Goal: Task Accomplishment & Management: Manage account settings

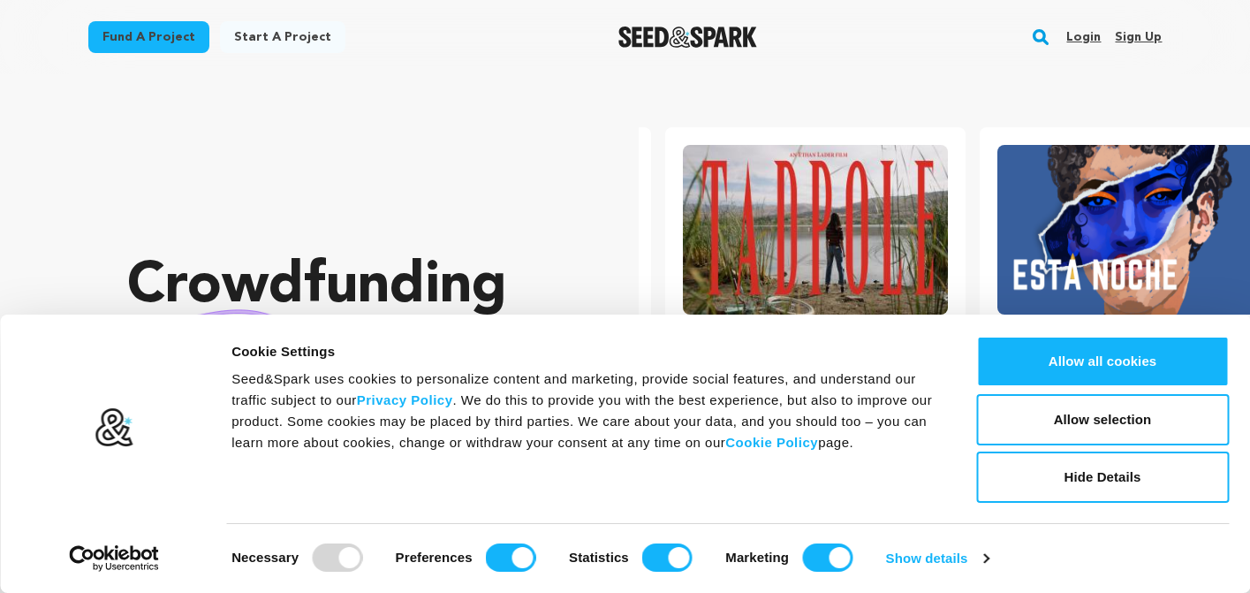
scroll to position [0, 329]
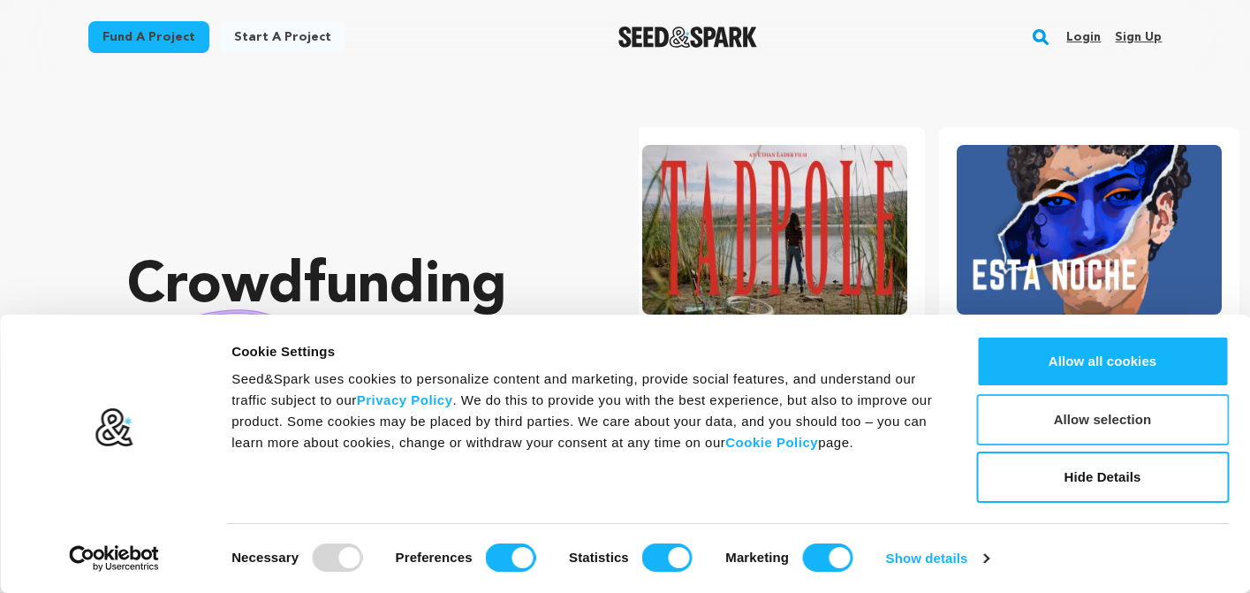
click at [1106, 420] on button "Allow selection" at bounding box center [1102, 419] width 253 height 51
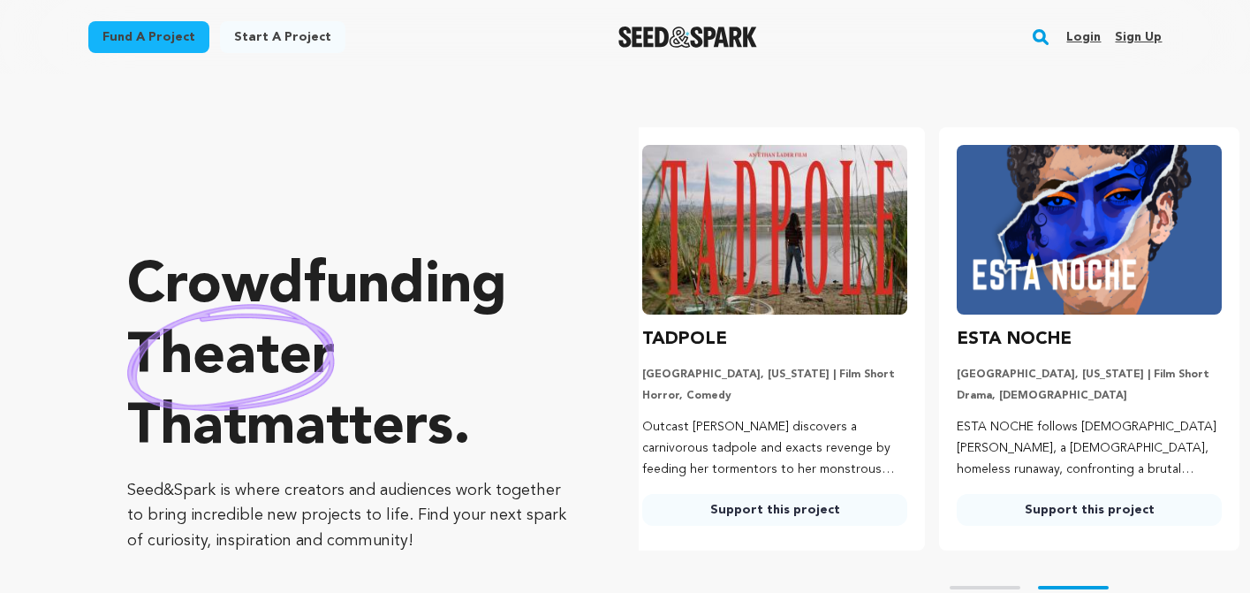
click at [1085, 34] on link "Login" at bounding box center [1083, 37] width 34 height 28
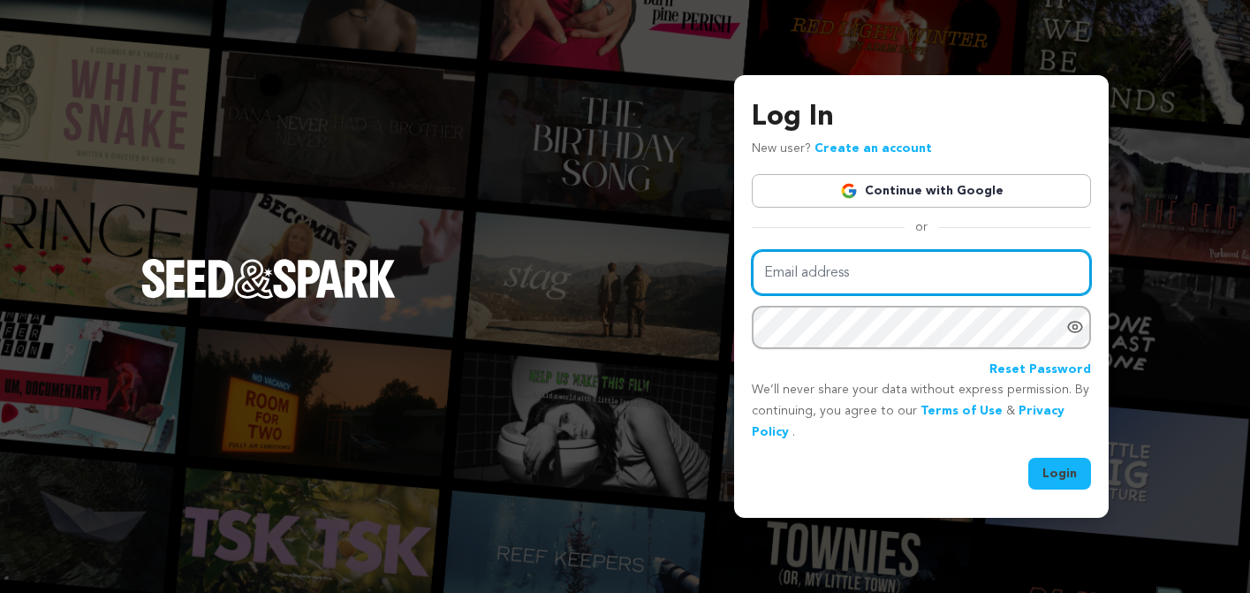
click at [827, 264] on input "Email address" at bounding box center [921, 272] width 339 height 45
type input "keejohnson@aol.com"
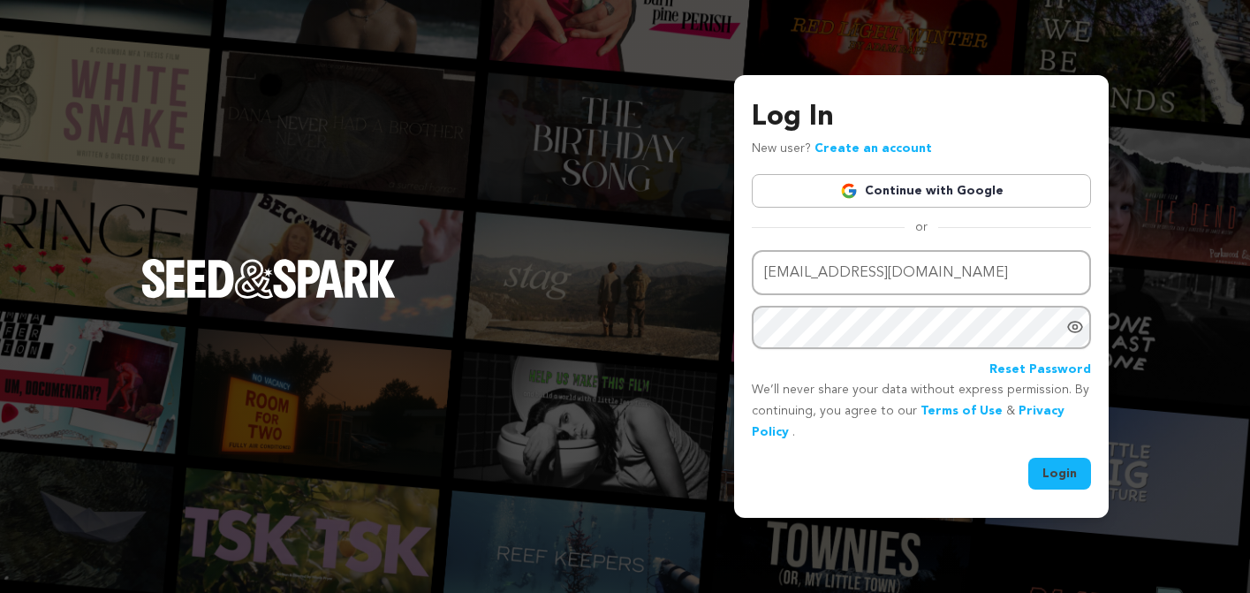
click at [1073, 322] on icon "Show password as plain text. Warning: this will display your password on the sc…" at bounding box center [1075, 327] width 18 height 18
click at [1054, 468] on button "Login" at bounding box center [1059, 473] width 63 height 32
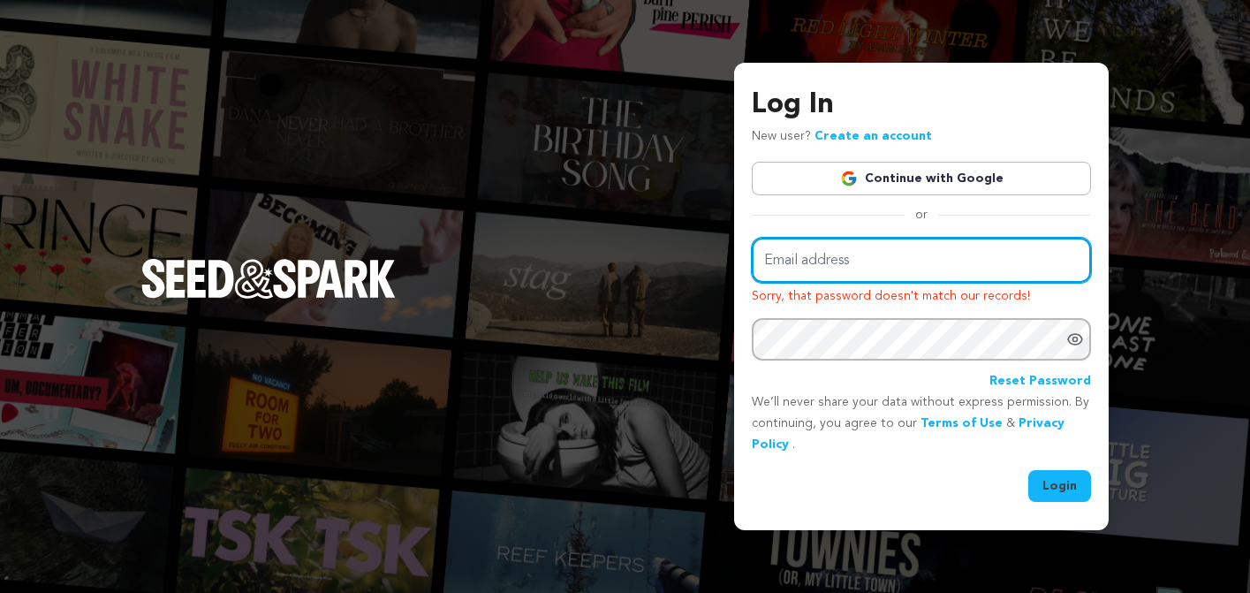
click at [856, 263] on input "Email address" at bounding box center [921, 260] width 339 height 45
type input "keejohnson@aol.com"
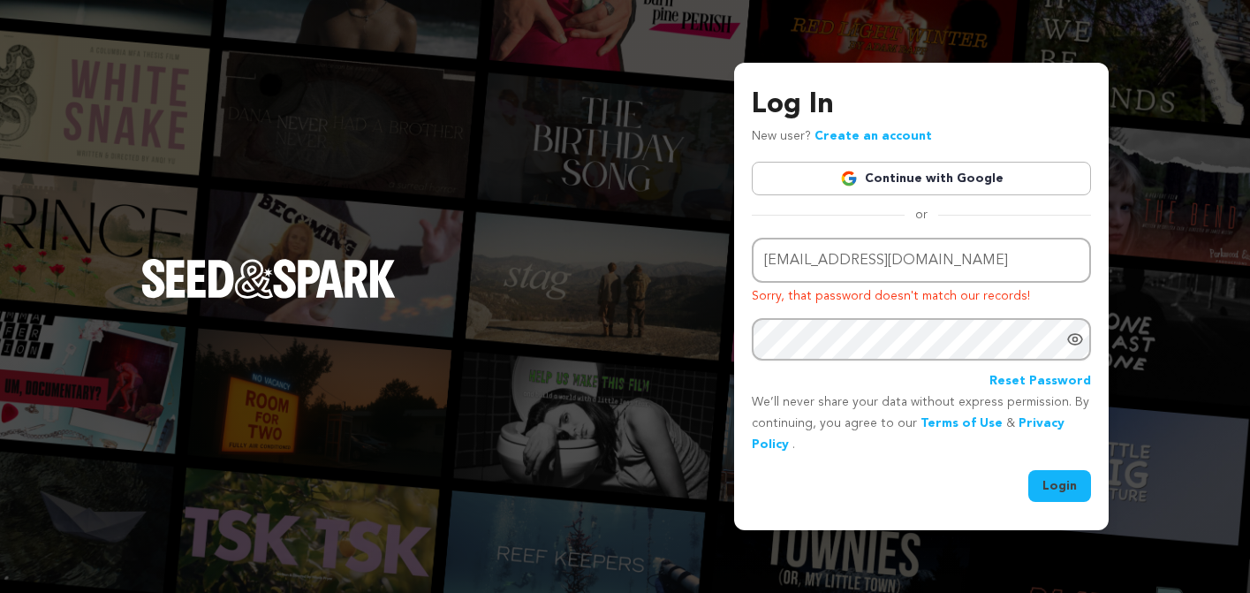
click at [1069, 337] on icon "Show password as plain text. Warning: this will display your password on the sc…" at bounding box center [1075, 339] width 14 height 11
click at [1056, 485] on button "Login" at bounding box center [1059, 486] width 63 height 32
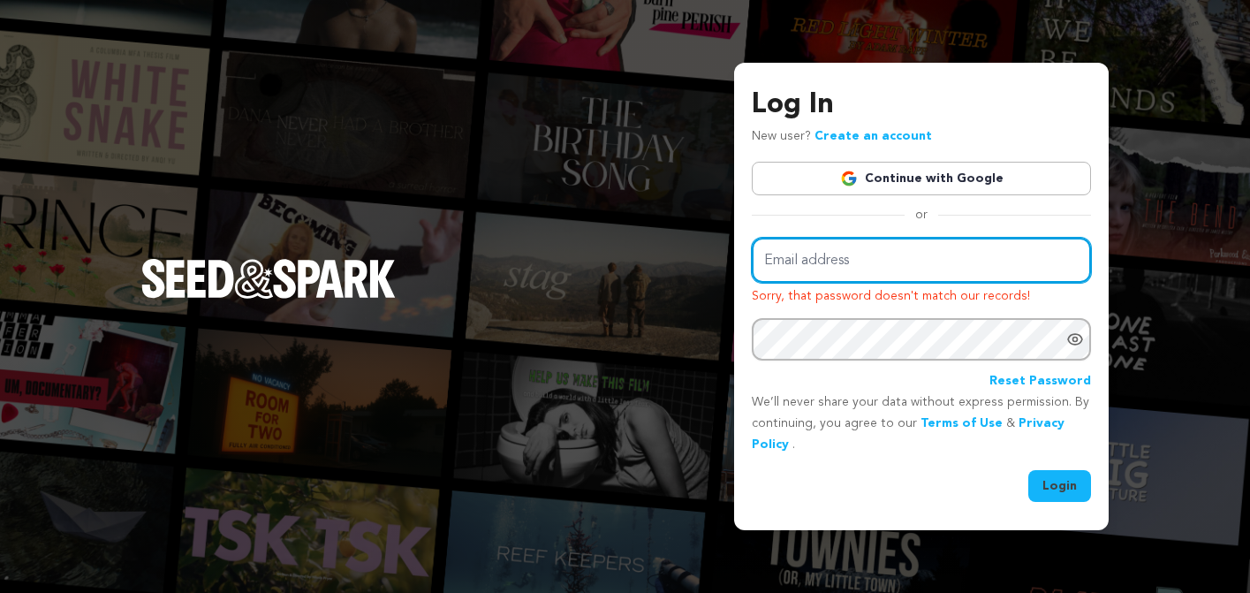
click at [794, 262] on input "Email address" at bounding box center [921, 260] width 339 height 45
type input "keejohnson@aol.com"
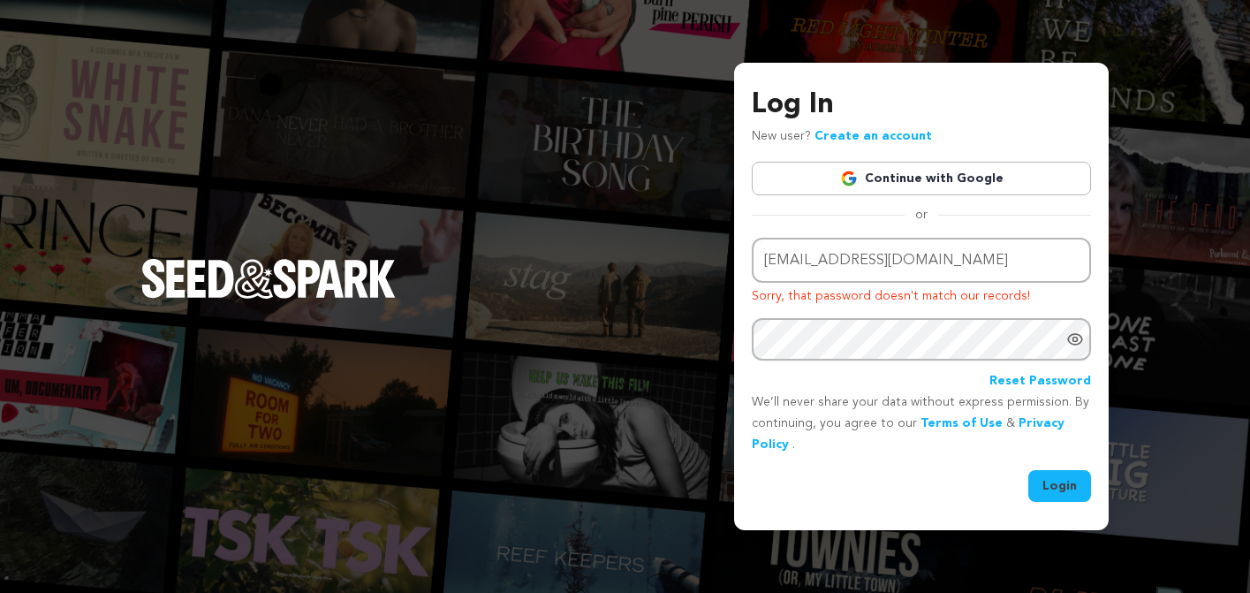
click at [1075, 344] on icon "Show password as plain text. Warning: this will display your password on the sc…" at bounding box center [1075, 339] width 14 height 11
click at [1050, 483] on button "Login" at bounding box center [1059, 486] width 63 height 32
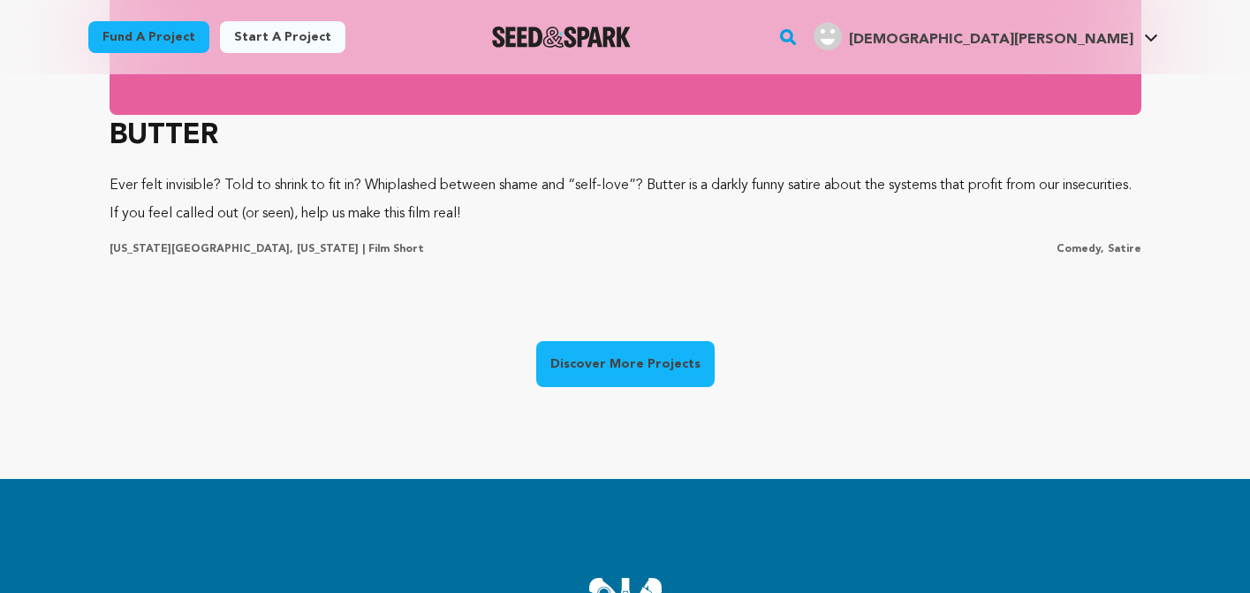
click at [641, 360] on link "Discover More Projects" at bounding box center [625, 364] width 178 height 46
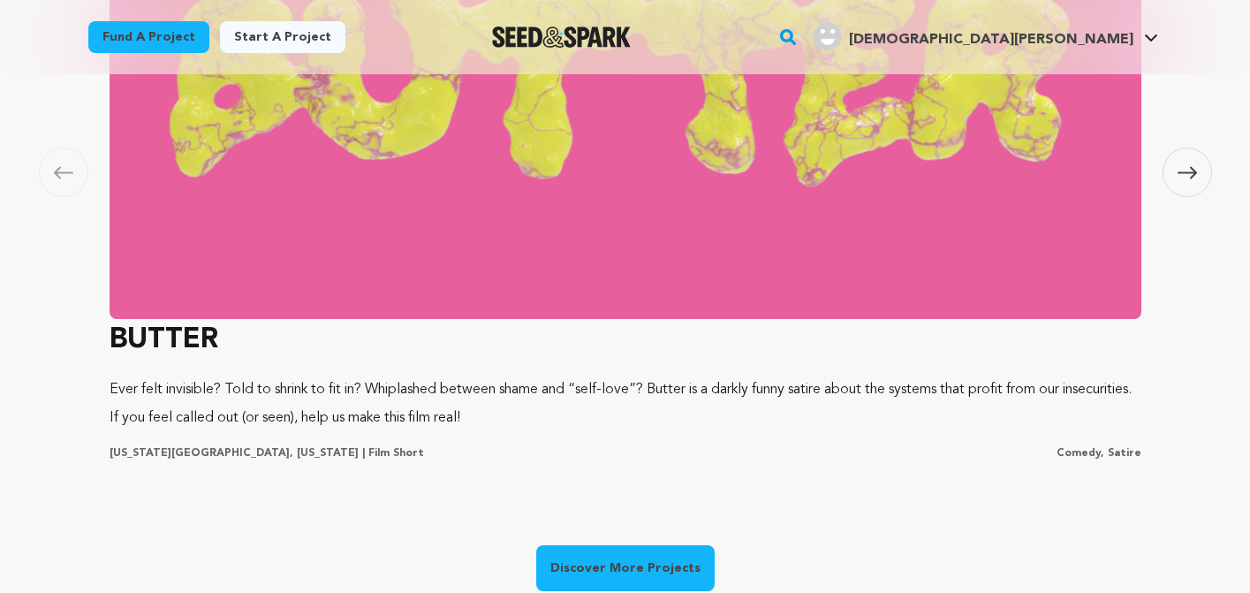
click at [1187, 174] on icon at bounding box center [1186, 172] width 19 height 13
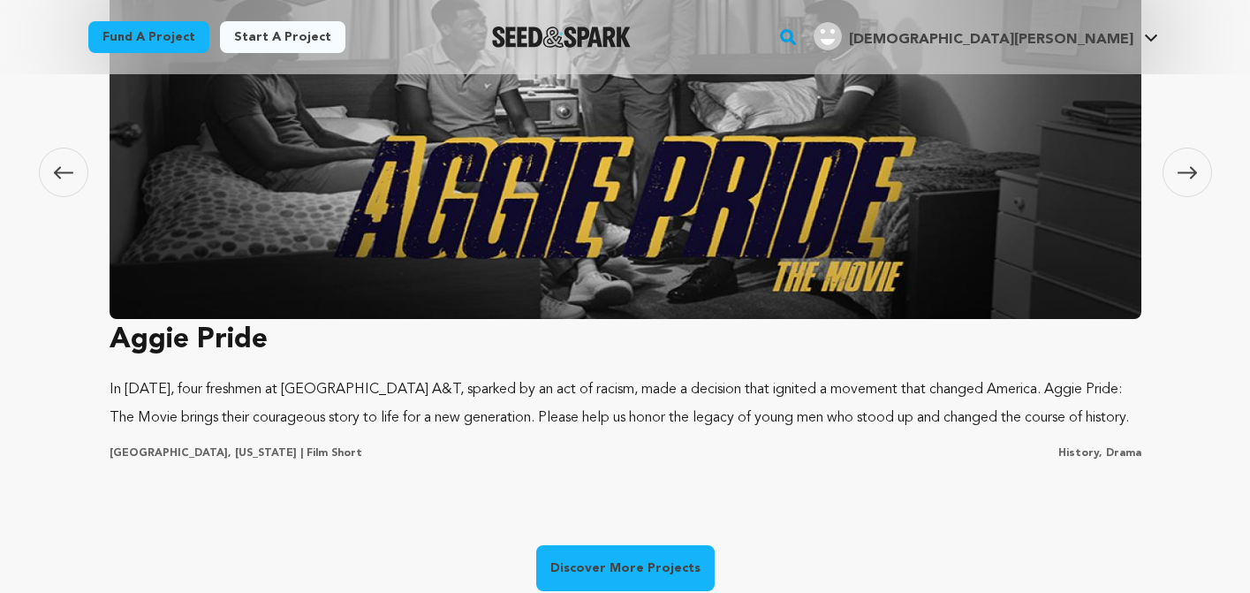
scroll to position [0, 329]
click at [1187, 173] on icon at bounding box center [1186, 172] width 19 height 13
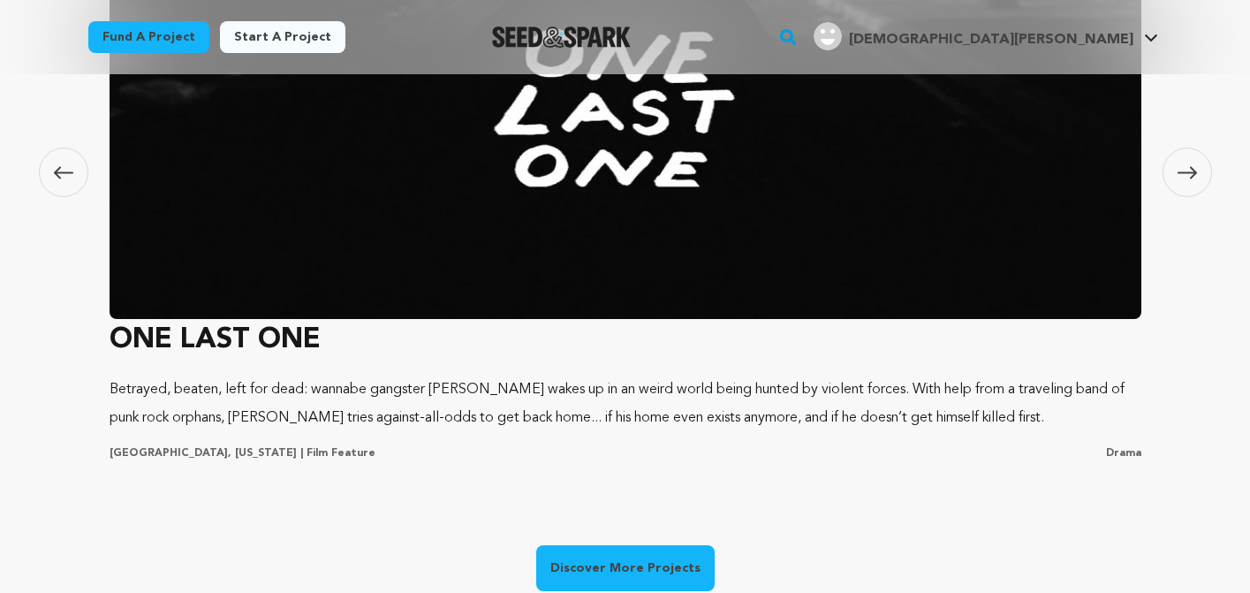
click at [1186, 173] on icon at bounding box center [1186, 172] width 19 height 13
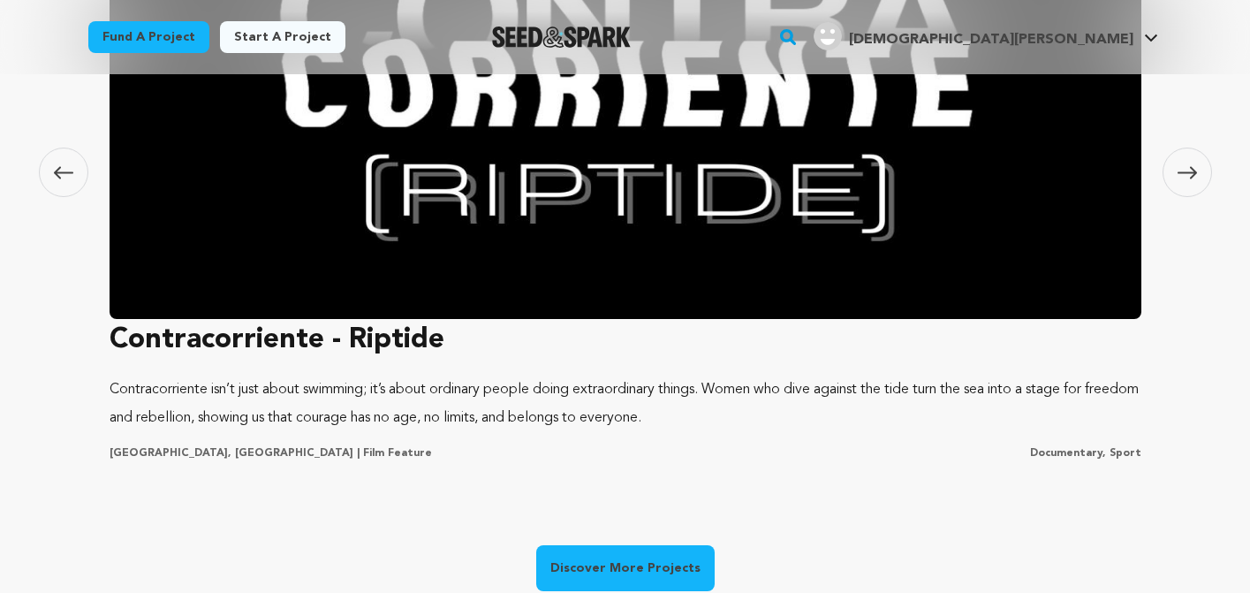
click at [1184, 175] on icon at bounding box center [1186, 172] width 19 height 13
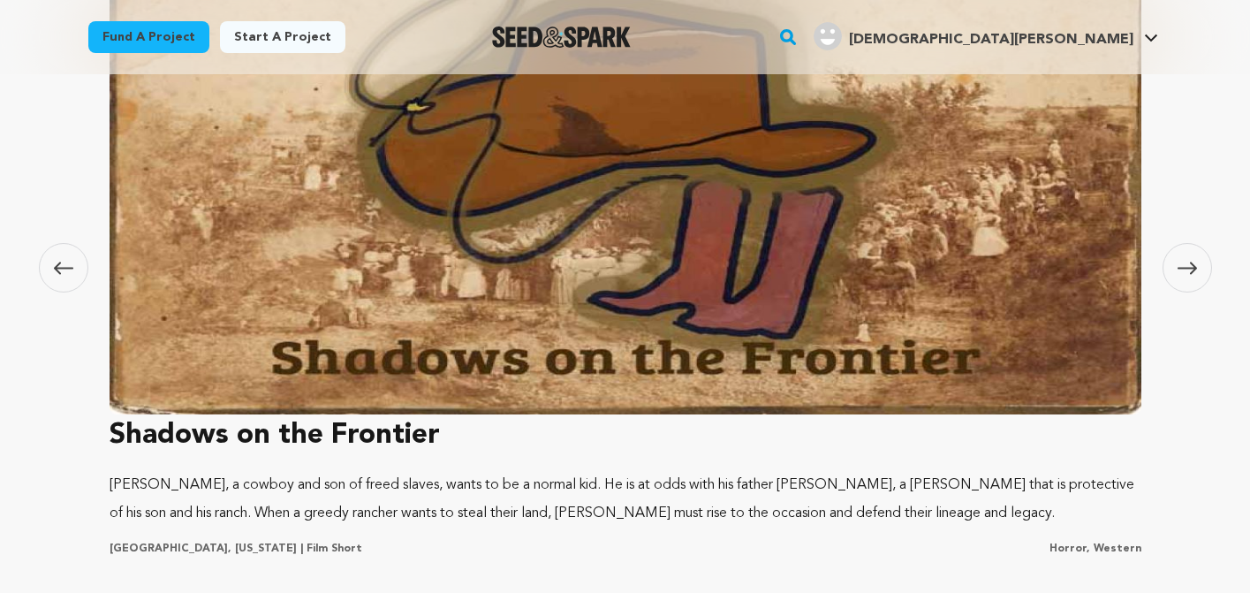
scroll to position [1187, 0]
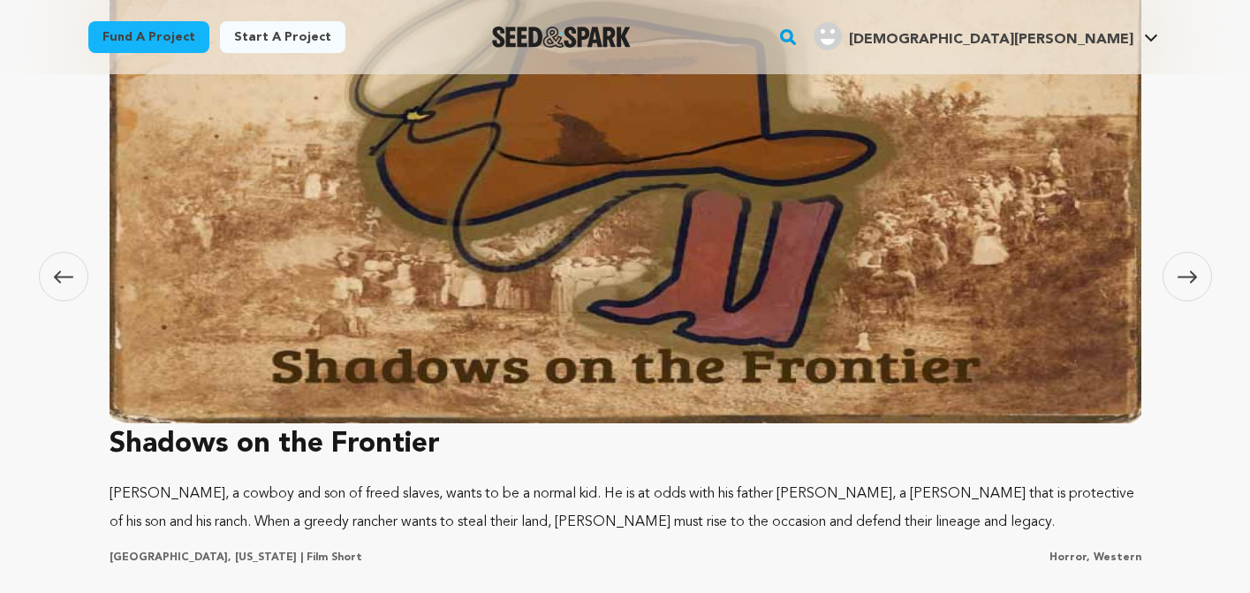
click at [1184, 276] on icon at bounding box center [1186, 276] width 19 height 12
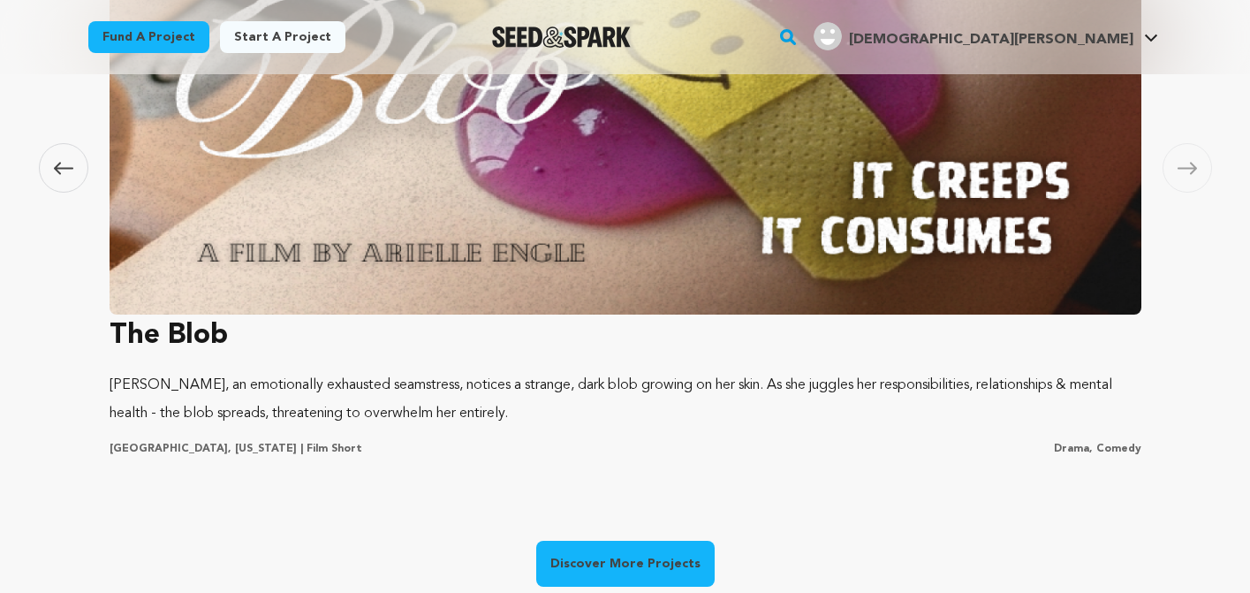
scroll to position [0, 0]
click at [1190, 170] on icon at bounding box center [1186, 168] width 19 height 13
click at [1190, 162] on icon at bounding box center [1186, 168] width 19 height 12
click at [68, 171] on icon at bounding box center [63, 168] width 19 height 13
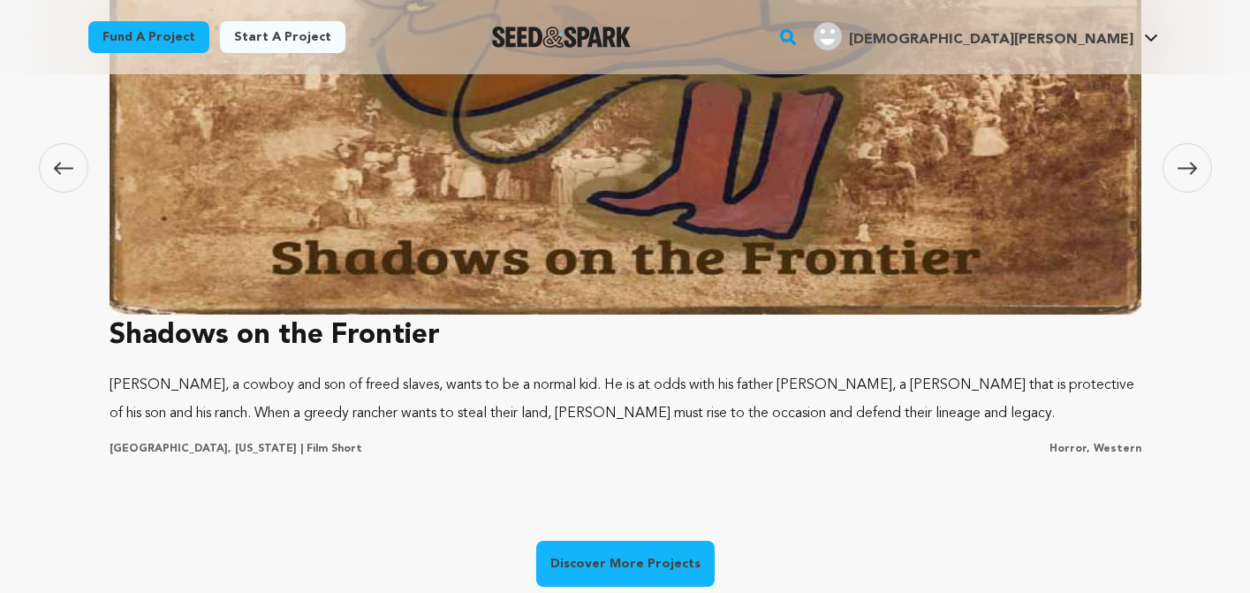
click at [68, 171] on icon at bounding box center [63, 168] width 19 height 13
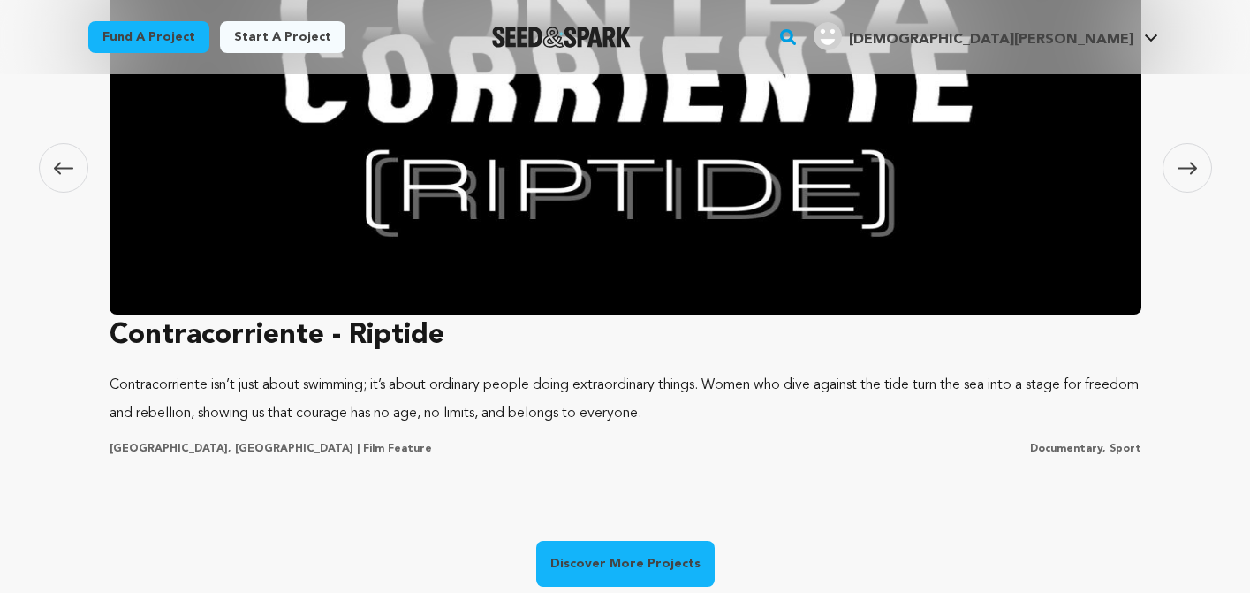
click at [64, 170] on icon at bounding box center [63, 168] width 19 height 13
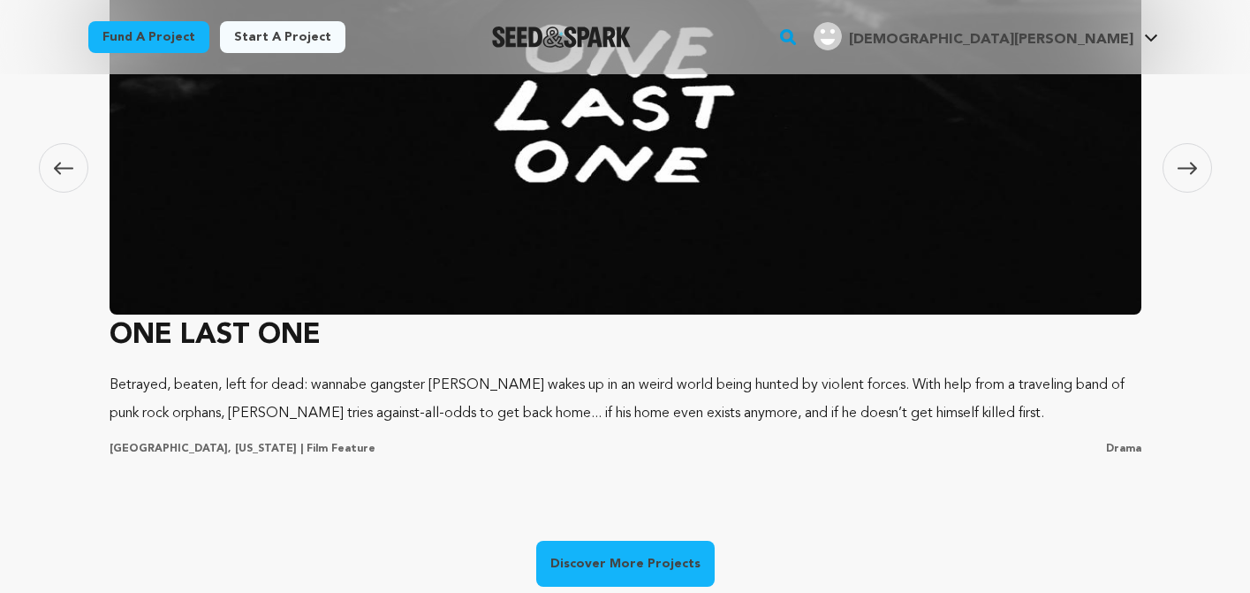
click at [64, 170] on icon at bounding box center [63, 168] width 19 height 13
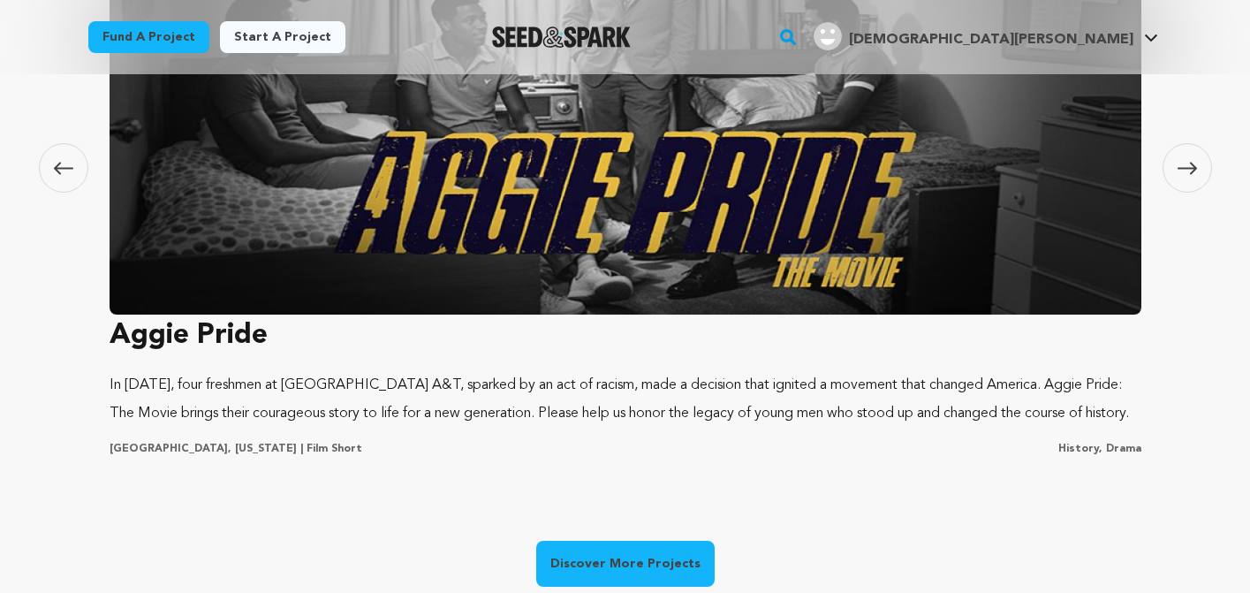
click at [64, 170] on icon at bounding box center [63, 168] width 19 height 13
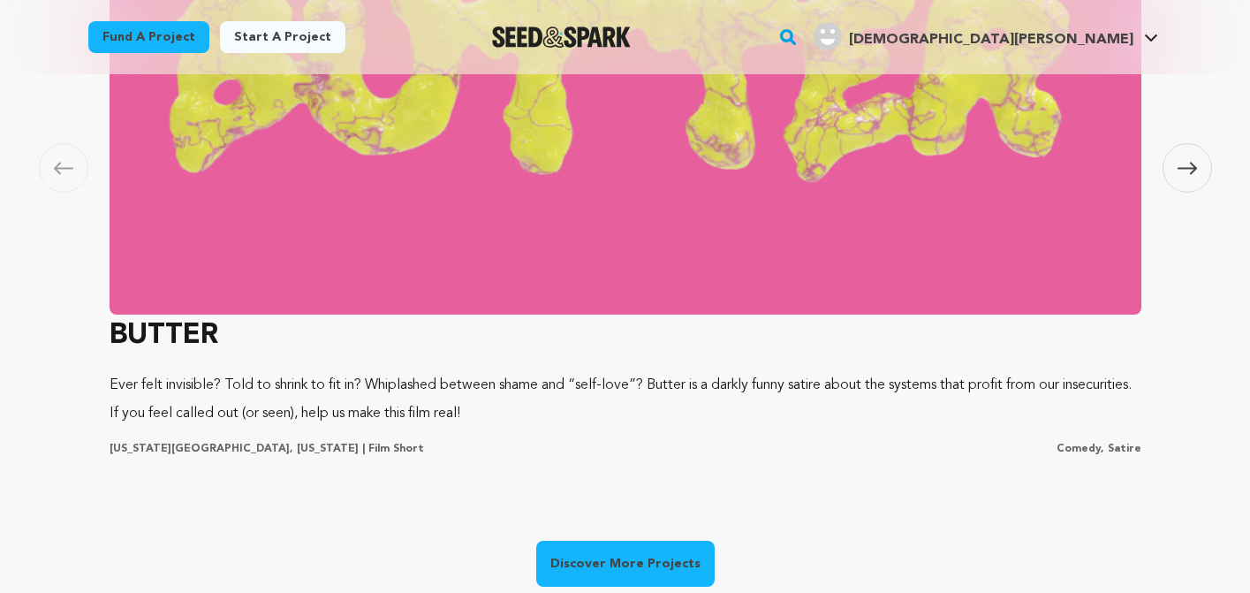
click at [59, 167] on icon at bounding box center [63, 168] width 19 height 13
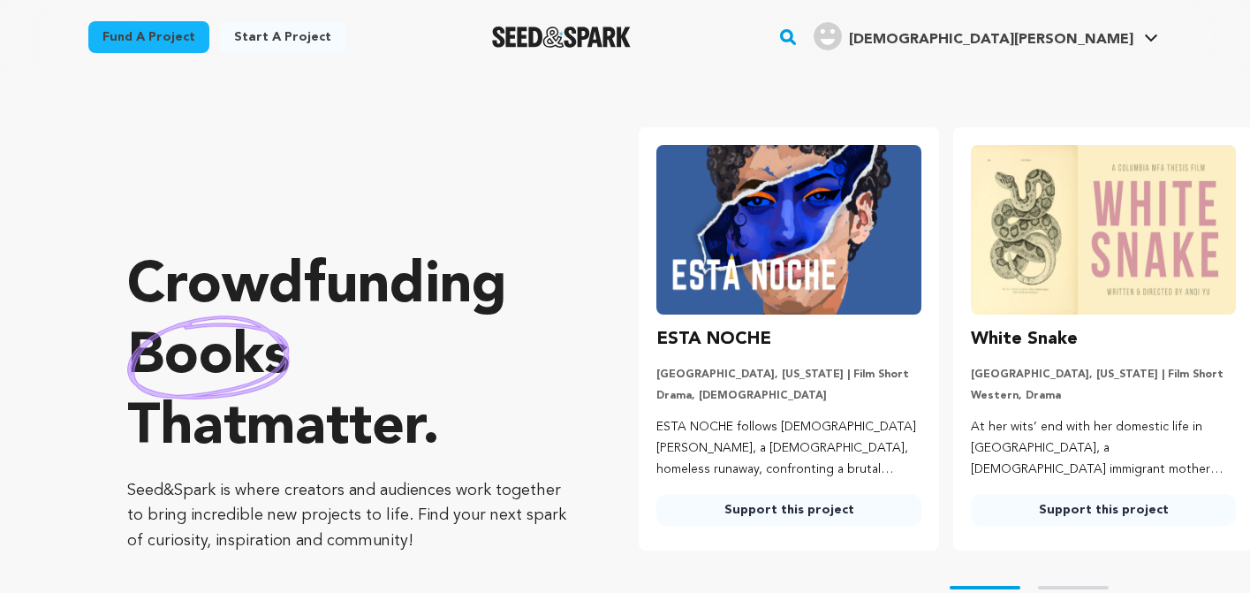
click at [798, 30] on rect "button" at bounding box center [787, 36] width 21 height 21
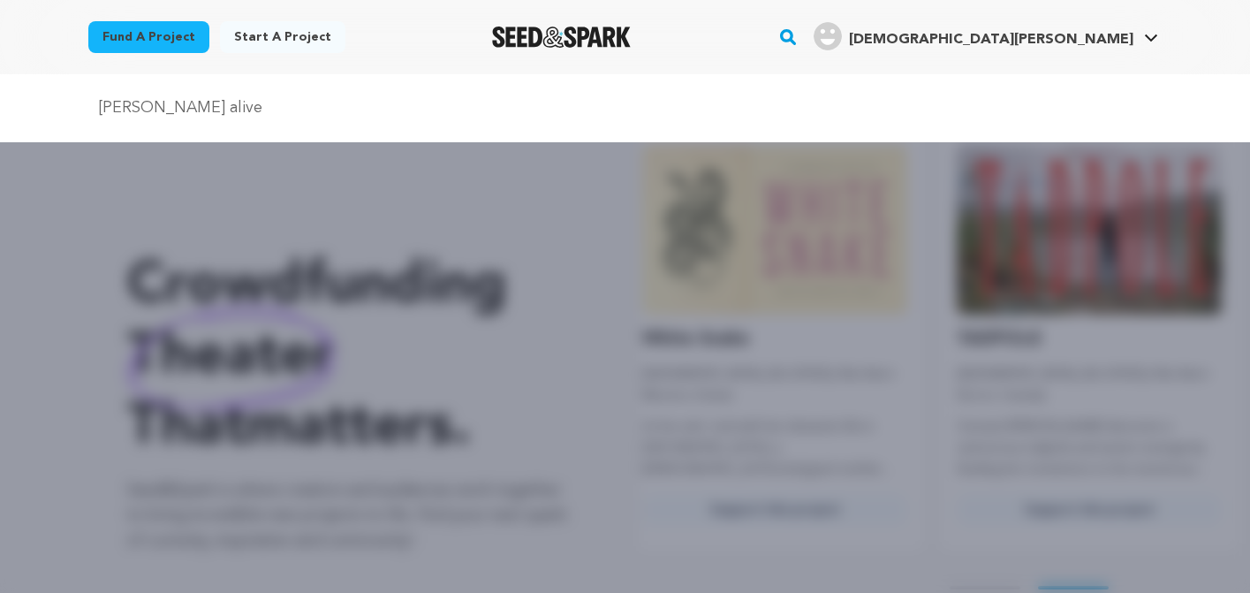
type input "eaton alive"
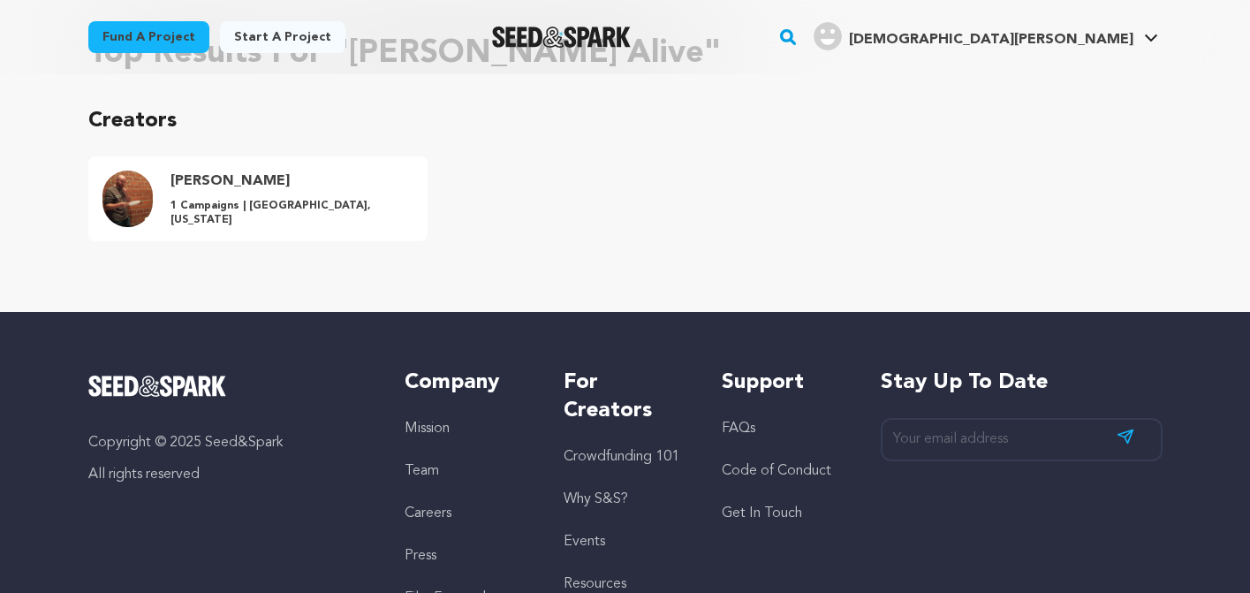
scroll to position [134, 0]
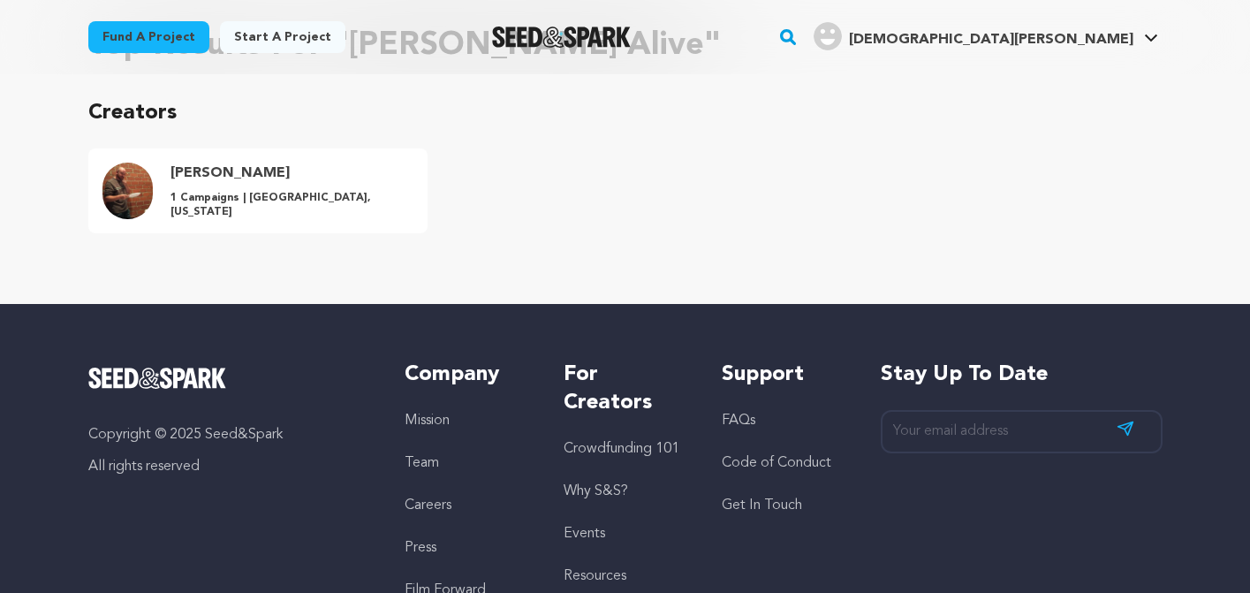
click at [205, 184] on h4 "[PERSON_NAME]" at bounding box center [289, 172] width 238 height 21
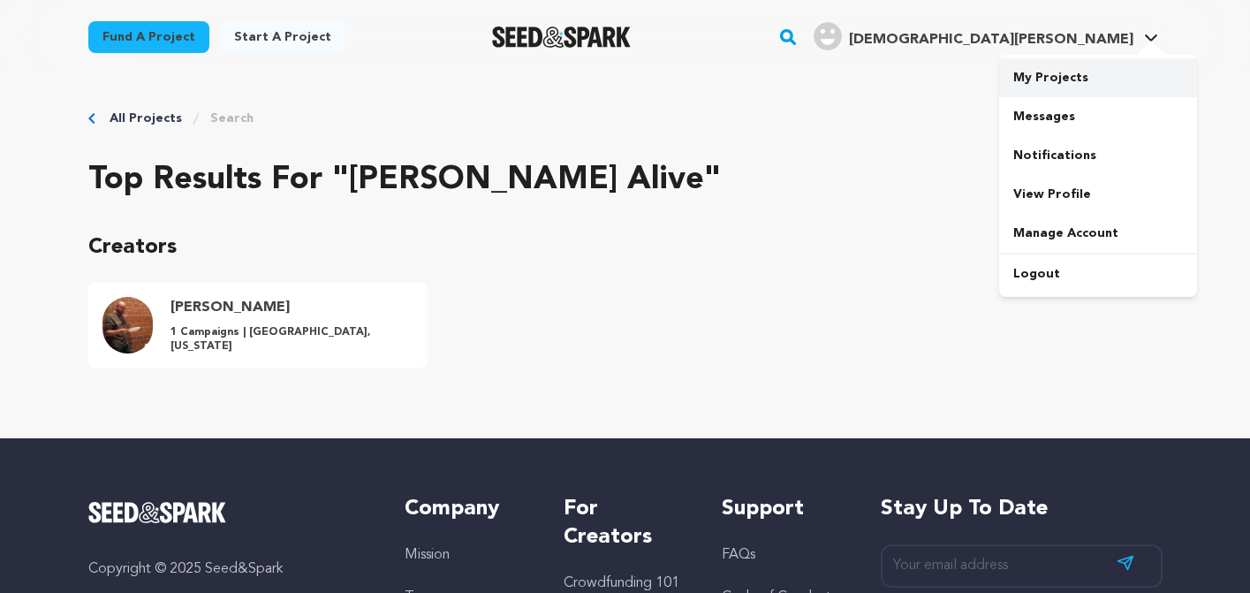
click at [1054, 74] on link "My Projects" at bounding box center [1098, 77] width 198 height 39
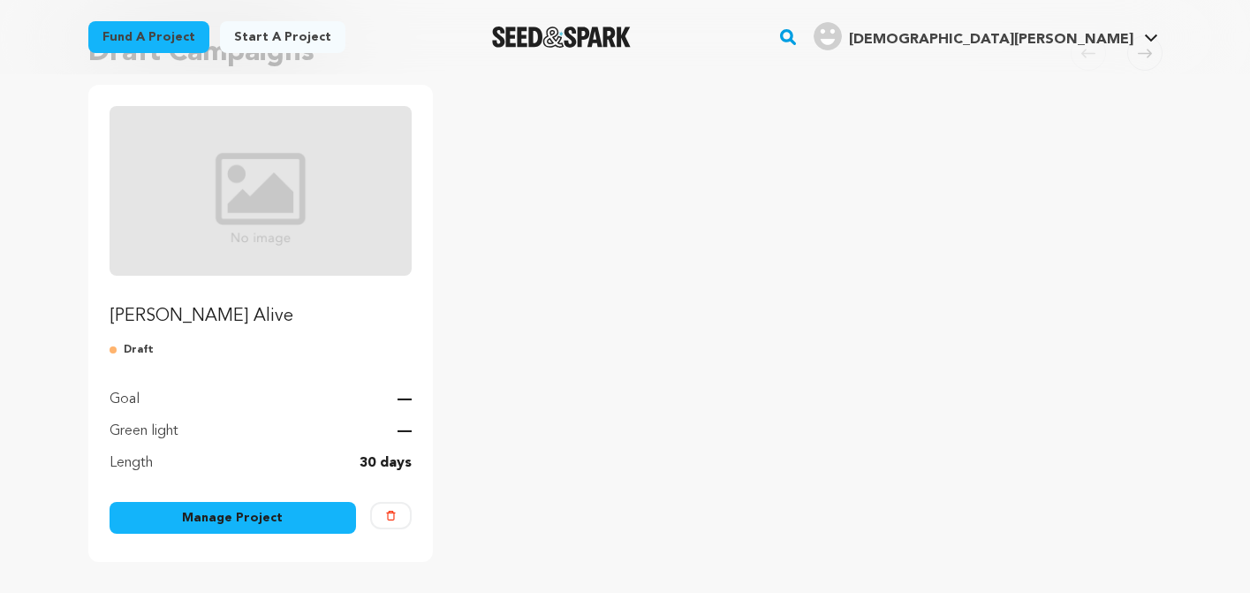
scroll to position [170, 0]
click at [262, 518] on link "Manage Project" at bounding box center [233, 519] width 247 height 32
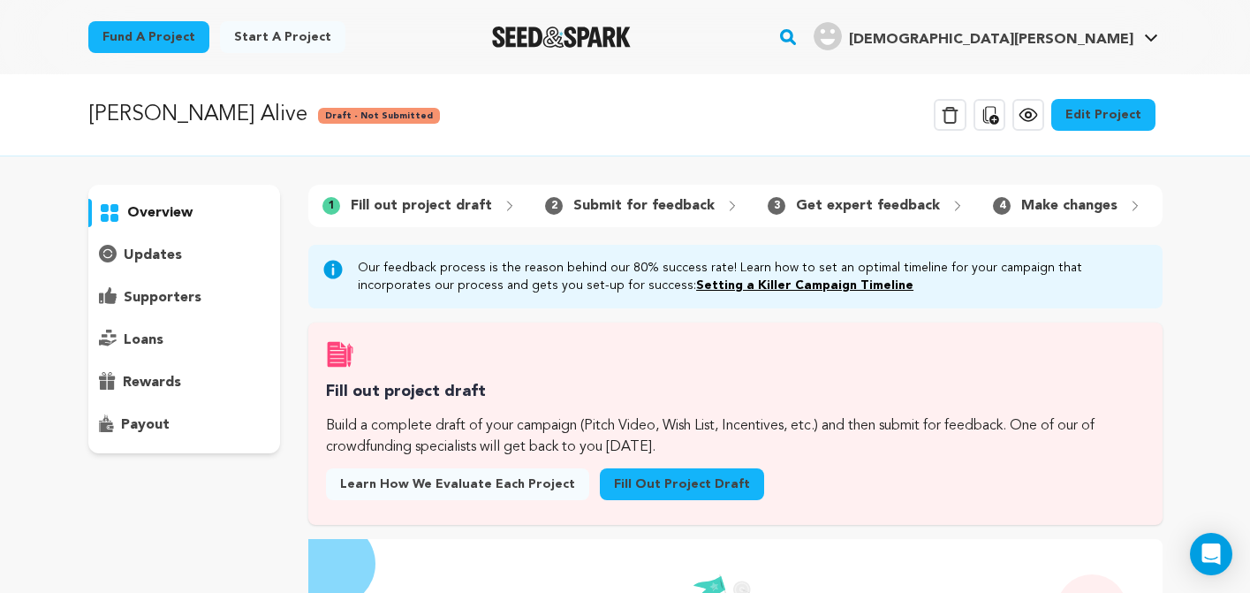
click at [1107, 115] on link "Edit Project" at bounding box center [1103, 115] width 104 height 32
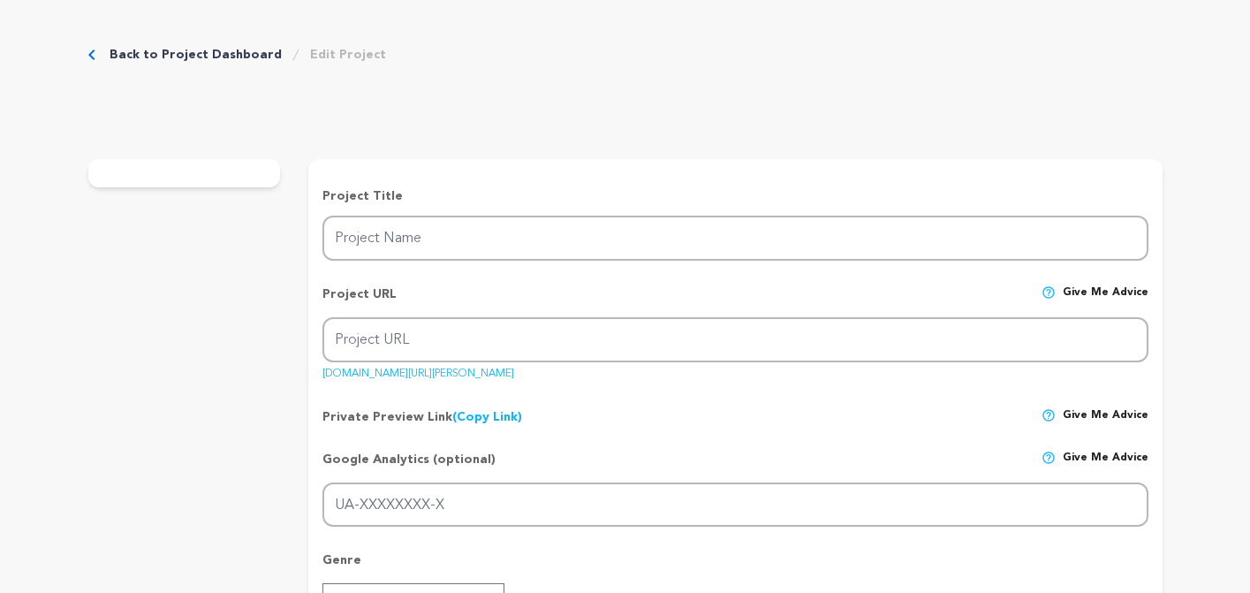
type input "[PERSON_NAME] Alive"
type input "eaton-alive"
type input "Rebuilding a house is hard. Rebuilding a life is harder."
type textarea "Eaton Alive is a dark comedy about rebuilding life after the Eaton Fire—RV livi…"
type textarea "Our mission is to tell a story about resilience through comedy-capturing the ab…"
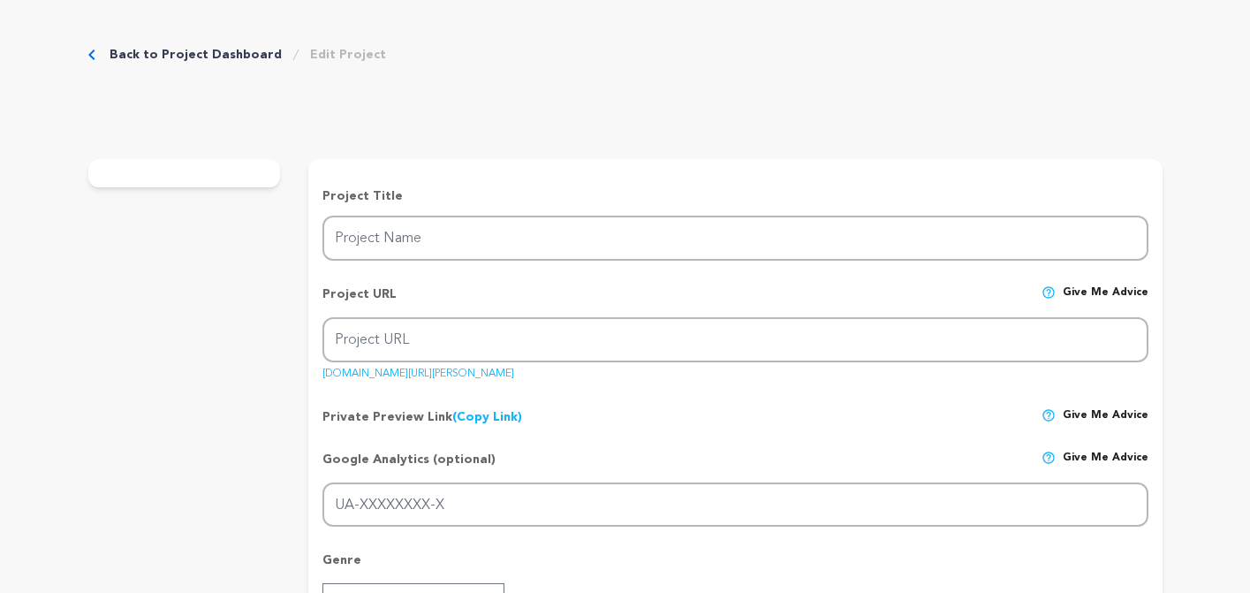
type textarea "This film is part of the Ashes to Films program."
radio input "true"
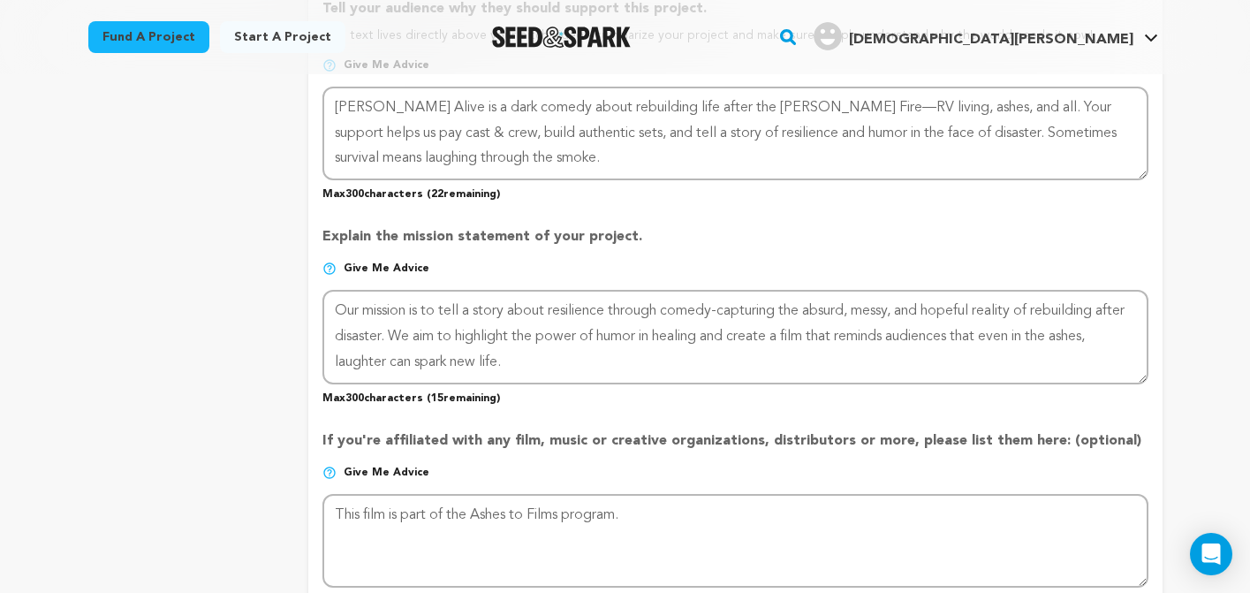
scroll to position [1060, 0]
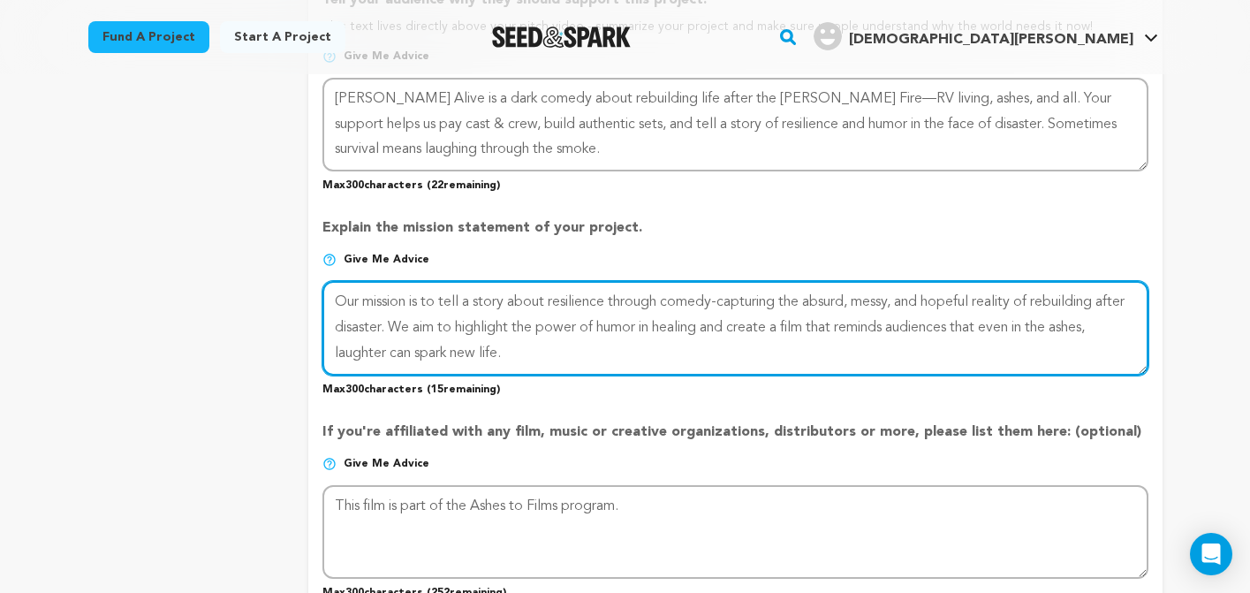
drag, startPoint x: 426, startPoint y: 324, endPoint x: 569, endPoint y: 355, distance: 146.4
click at [570, 355] on textarea at bounding box center [734, 328] width 825 height 94
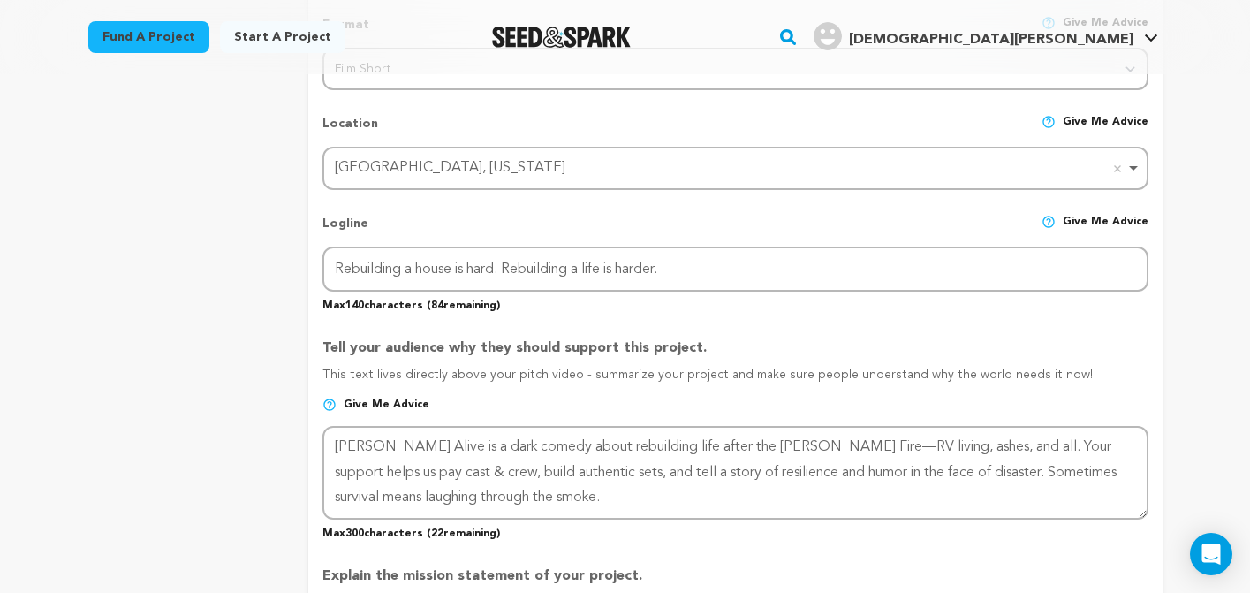
scroll to position [708, 0]
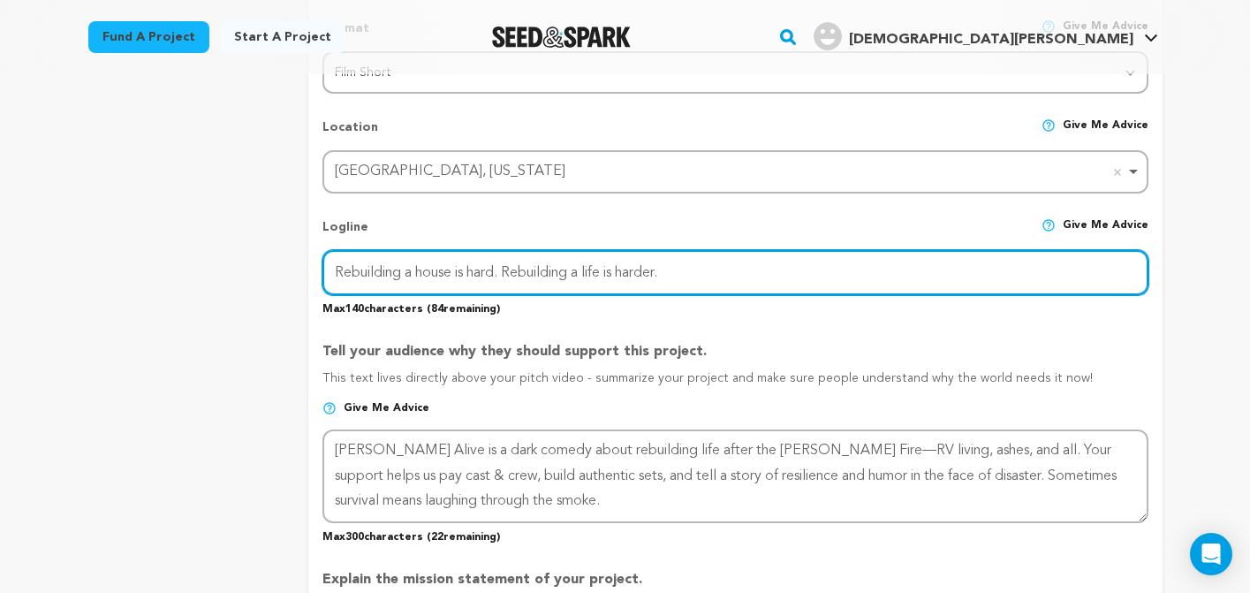
click at [573, 269] on input "Rebuilding a house is hard. Rebuilding a life is harder." at bounding box center [734, 272] width 825 height 45
paste input "We aim to highlight the power of humor in healing and create a film that remind…"
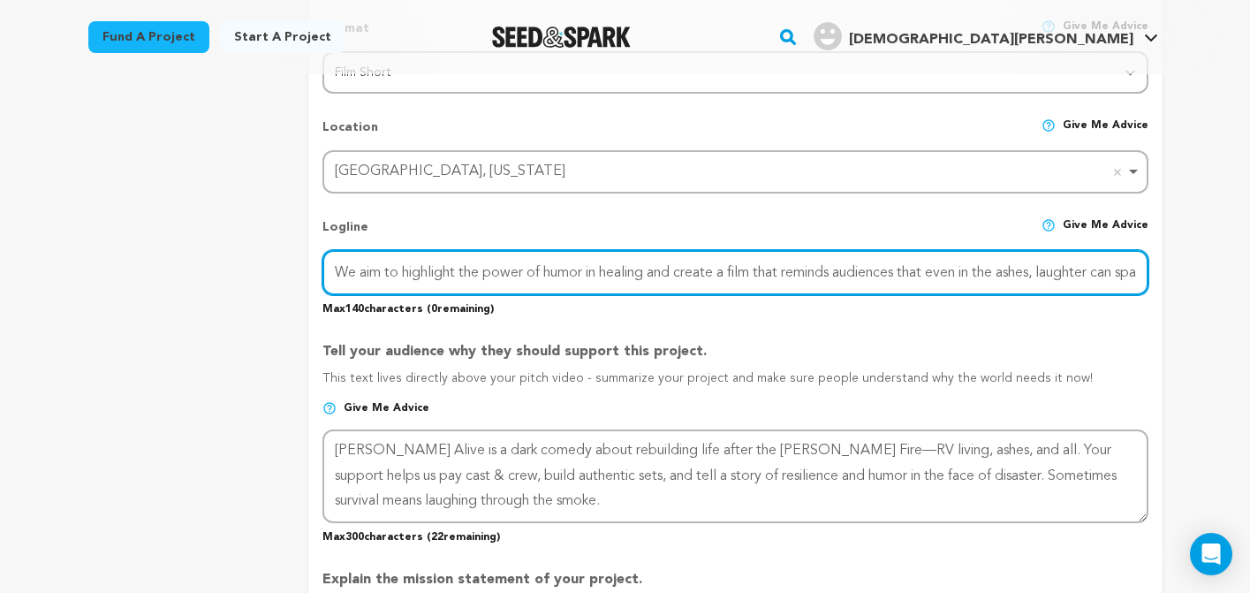
drag, startPoint x: 465, startPoint y: 270, endPoint x: 332, endPoint y: 261, distance: 133.7
click at [332, 261] on input "We aim to highlight the power of humor in healing and create a film that remind…" at bounding box center [734, 272] width 825 height 45
click at [529, 274] on input "The power of humor in healing and create a film that reminds audiences that eve…" at bounding box center [734, 272] width 825 height 45
drag, startPoint x: 619, startPoint y: 273, endPoint x: 755, endPoint y: 274, distance: 136.0
click at [755, 274] on input "The power of humor in healing after tragedy and create a film that reminds audi…" at bounding box center [734, 272] width 825 height 45
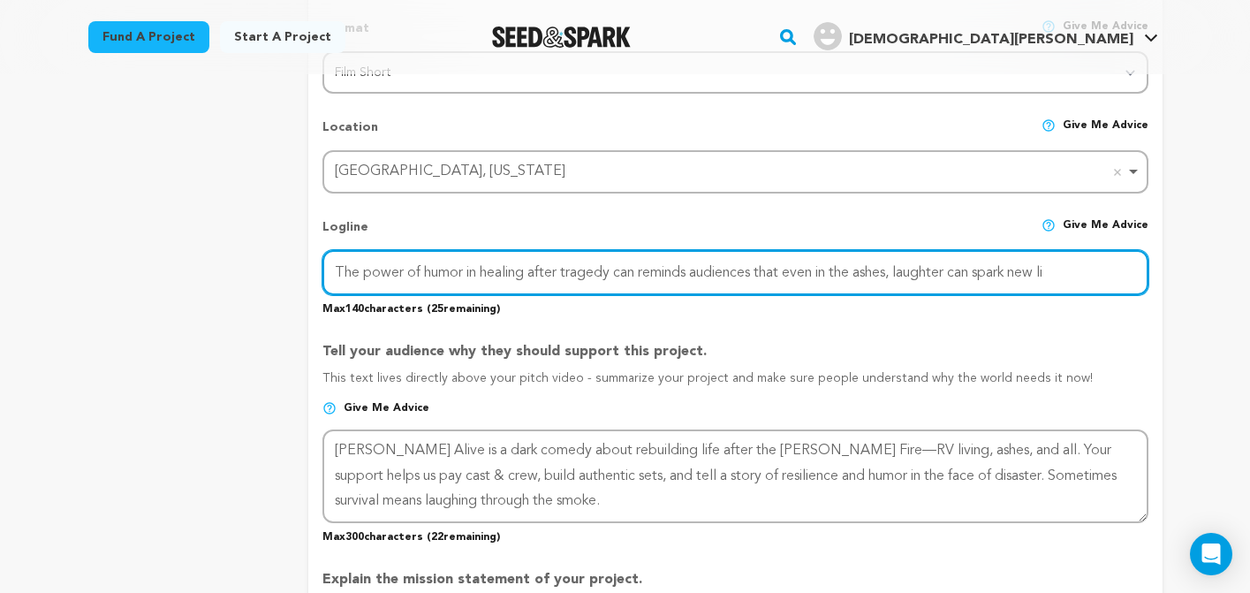
drag, startPoint x: 761, startPoint y: 273, endPoint x: 691, endPoint y: 270, distance: 70.7
click at [691, 270] on input "The power of humor in healing after tragedy can reminds audiences that even in …" at bounding box center [734, 272] width 825 height 45
click at [1018, 270] on input "The power of humor in healing after tragedy can remind us that even in the ashe…" at bounding box center [734, 272] width 825 height 45
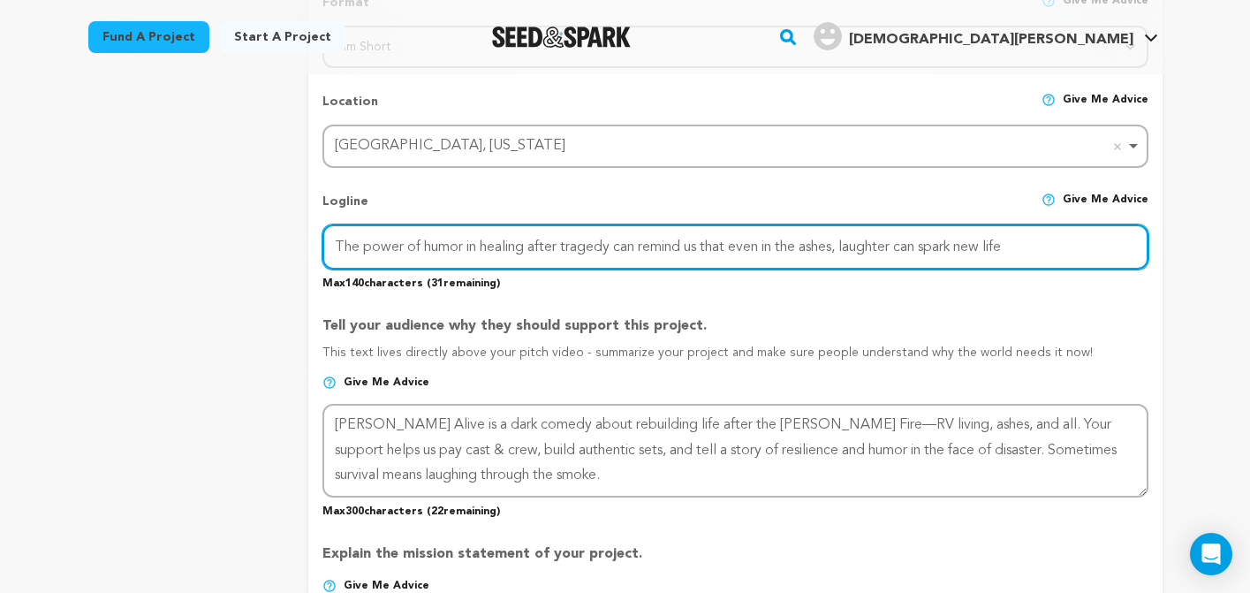
scroll to position [731, 0]
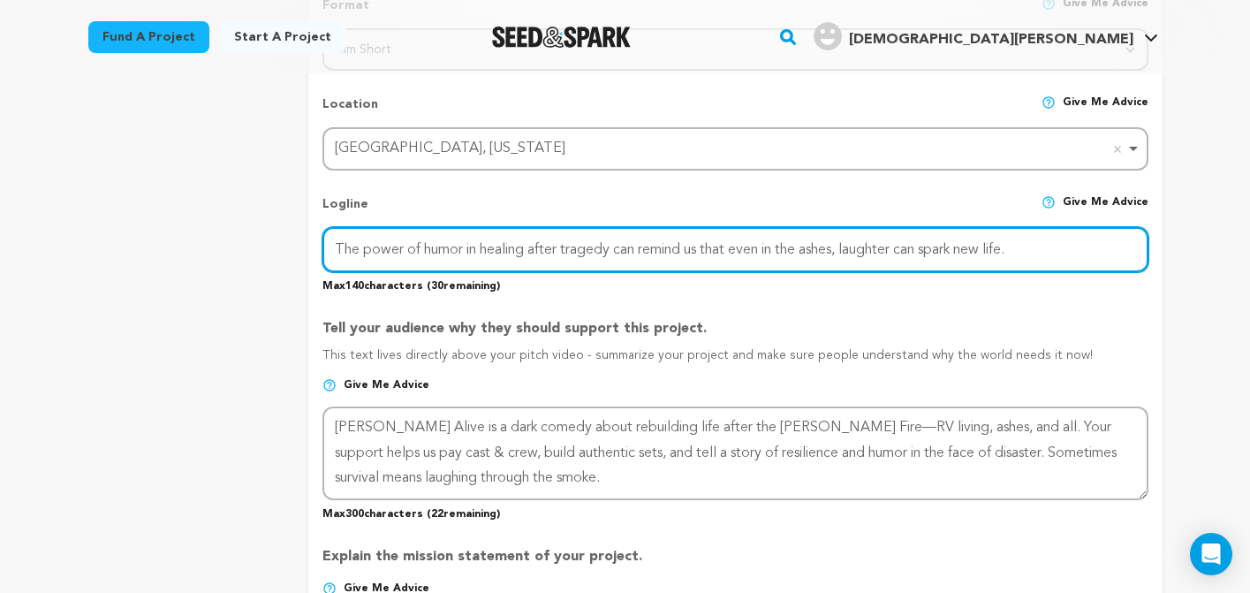
drag, startPoint x: 468, startPoint y: 248, endPoint x: 531, endPoint y: 251, distance: 62.8
click at [531, 251] on input "The power of humor in healing after tragedy can remind us that even in the ashe…" at bounding box center [734, 249] width 825 height 45
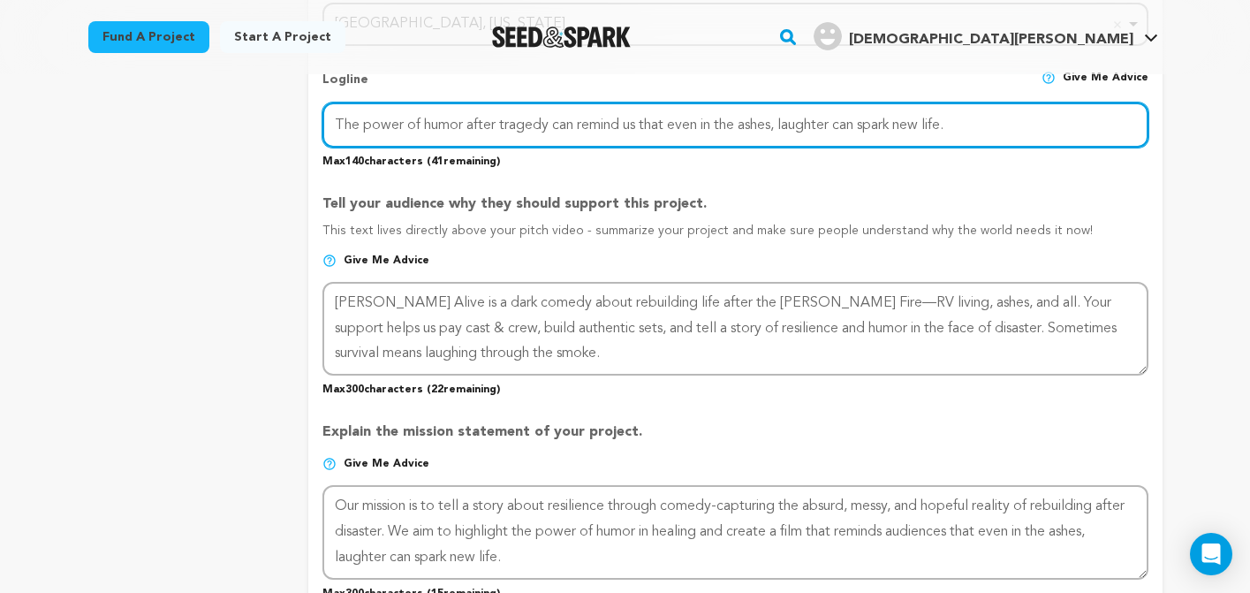
scroll to position [857, 0]
type input "The power of humor after tragedy can remind us that even in the ashes, laughter…"
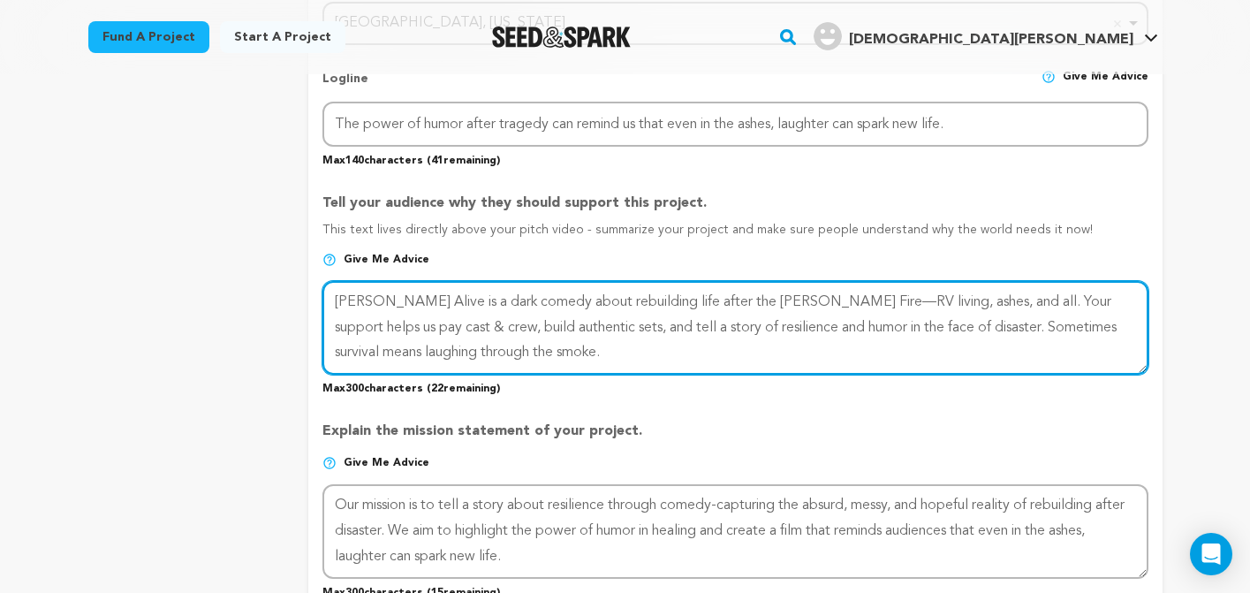
drag, startPoint x: 774, startPoint y: 300, endPoint x: 940, endPoint y: 298, distance: 165.2
click at [940, 298] on textarea at bounding box center [734, 328] width 825 height 94
click at [622, 299] on textarea at bounding box center [734, 328] width 825 height 94
click at [784, 303] on textarea at bounding box center [734, 328] width 825 height 94
drag, startPoint x: 442, startPoint y: 322, endPoint x: 474, endPoint y: 326, distance: 32.0
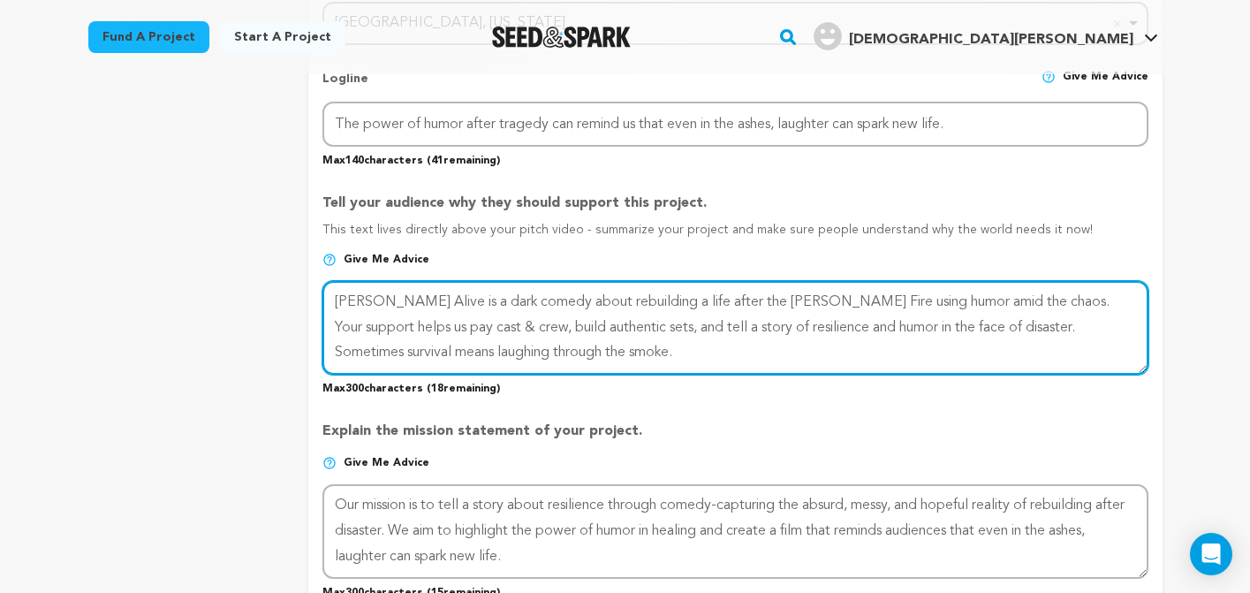
click at [474, 326] on textarea at bounding box center [734, 328] width 825 height 94
click at [578, 330] on textarea at bounding box center [734, 328] width 825 height 94
click at [489, 328] on textarea at bounding box center [734, 328] width 825 height 94
drag, startPoint x: 616, startPoint y: 328, endPoint x: 1005, endPoint y: 324, distance: 389.5
click at [1002, 327] on textarea at bounding box center [734, 328] width 825 height 94
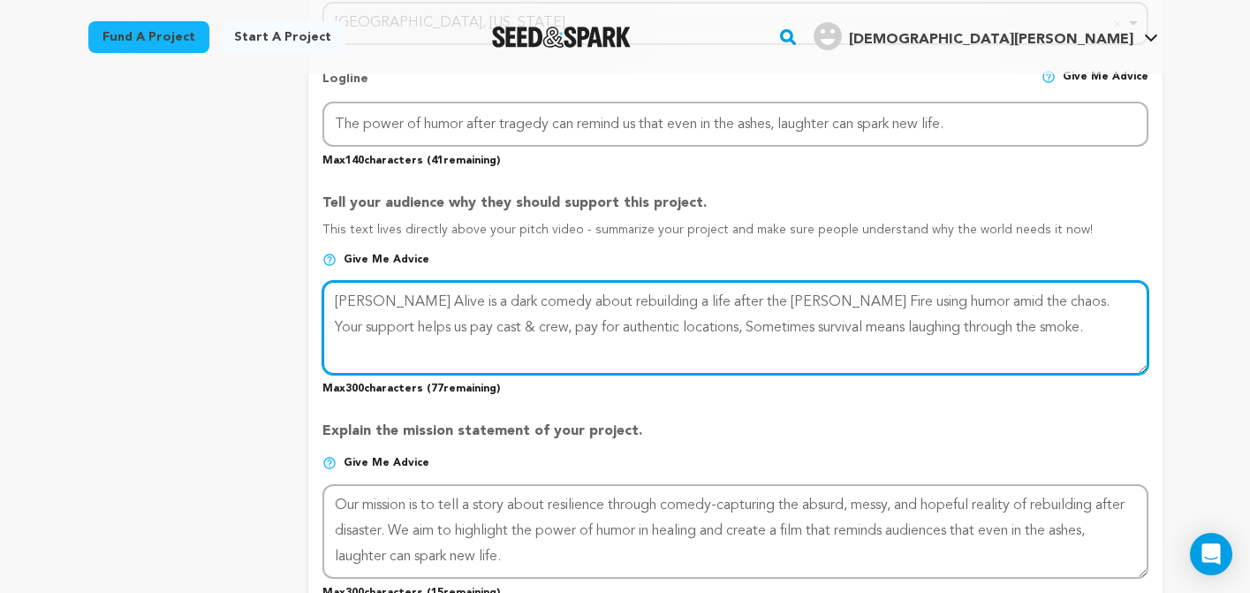
click at [362, 328] on textarea at bounding box center [734, 328] width 825 height 94
click at [506, 327] on textarea at bounding box center [734, 328] width 825 height 94
click at [586, 330] on textarea at bounding box center [734, 328] width 825 height 94
click at [842, 328] on textarea at bounding box center [734, 328] width 825 height 94
click at [858, 327] on textarea at bounding box center [734, 328] width 825 height 94
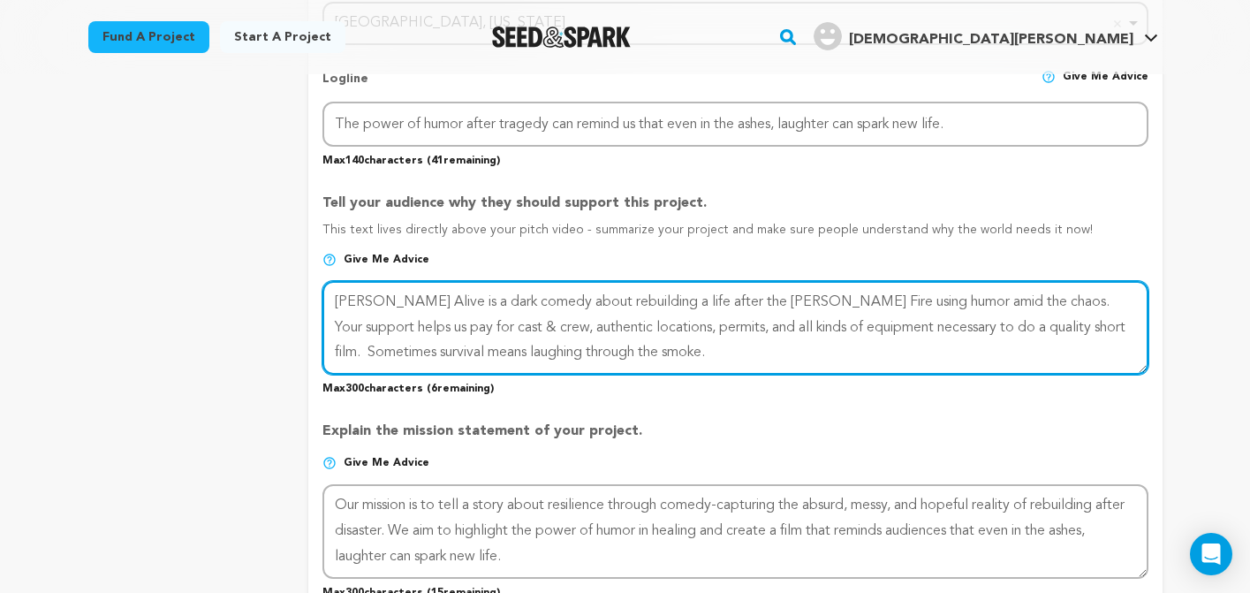
drag, startPoint x: 914, startPoint y: 324, endPoint x: 881, endPoint y: 325, distance: 32.7
click at [881, 325] on textarea at bounding box center [734, 328] width 825 height 94
drag, startPoint x: 1030, startPoint y: 325, endPoint x: 1070, endPoint y: 344, distance: 44.7
click at [1070, 344] on textarea at bounding box center [734, 328] width 825 height 94
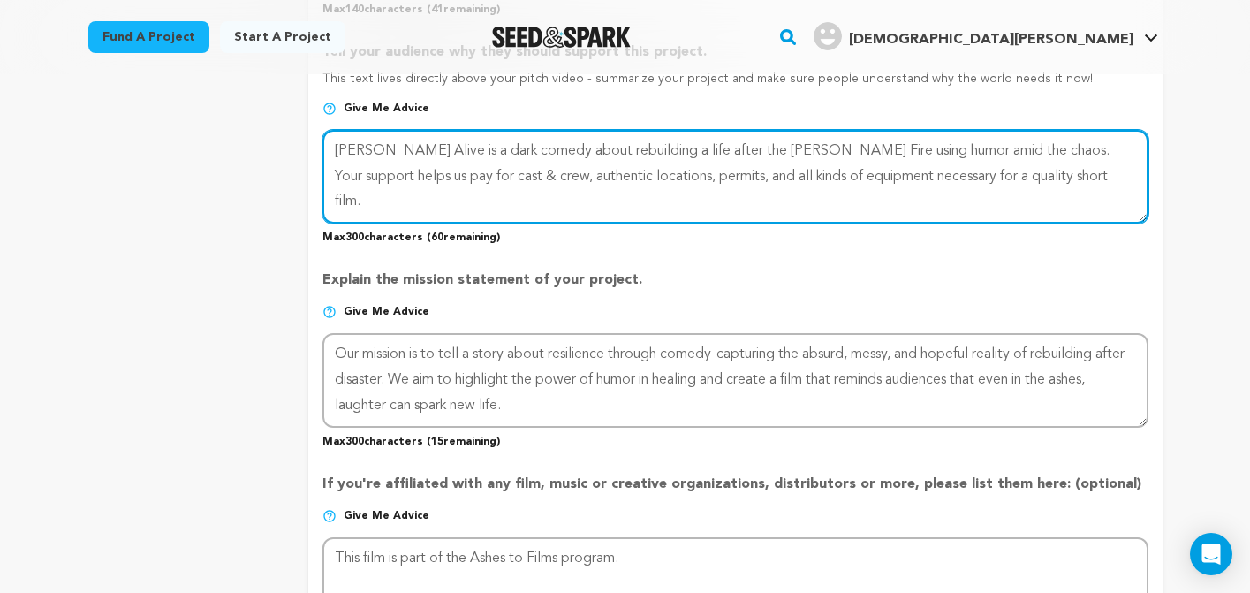
scroll to position [1009, 0]
type textarea "Eaton Alive is a dark comedy about rebuilding a life after the Eaton Fire using…"
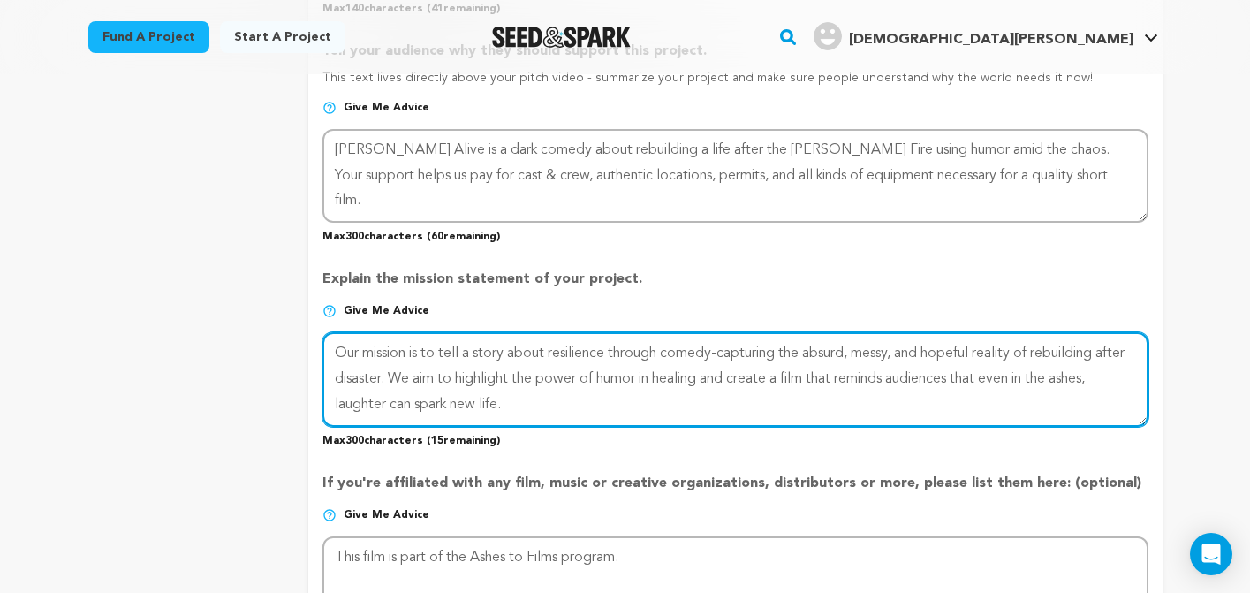
click at [728, 356] on textarea at bounding box center [734, 379] width 825 height 94
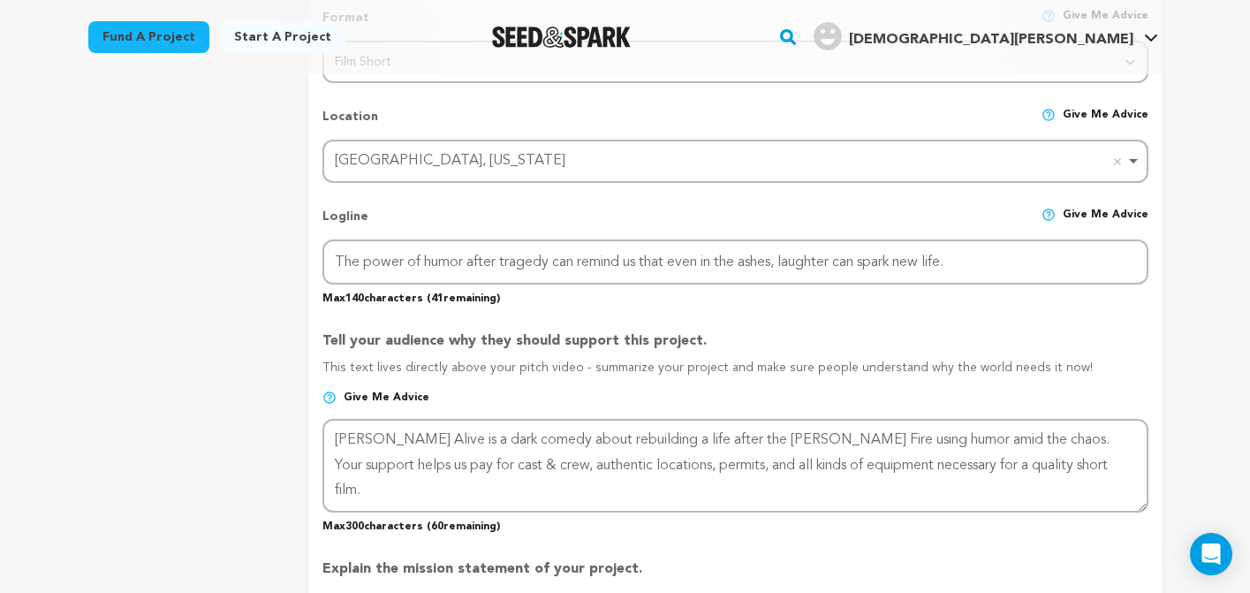
scroll to position [725, 0]
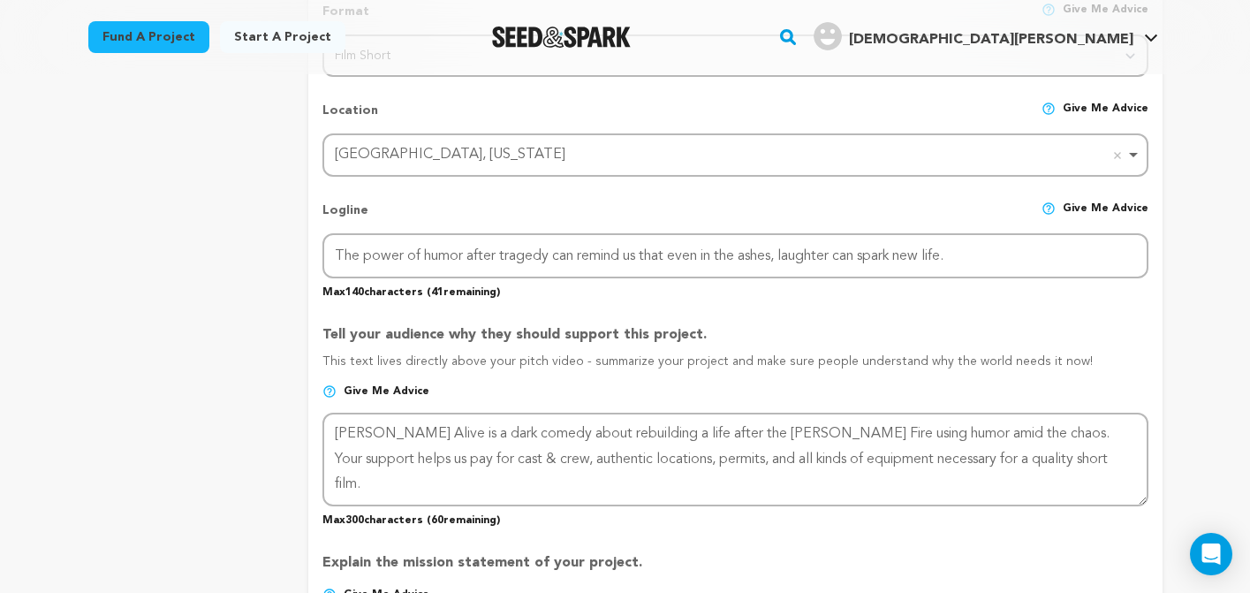
type textarea "Our mission is to tell a story about resilience through comedy, capturing the a…"
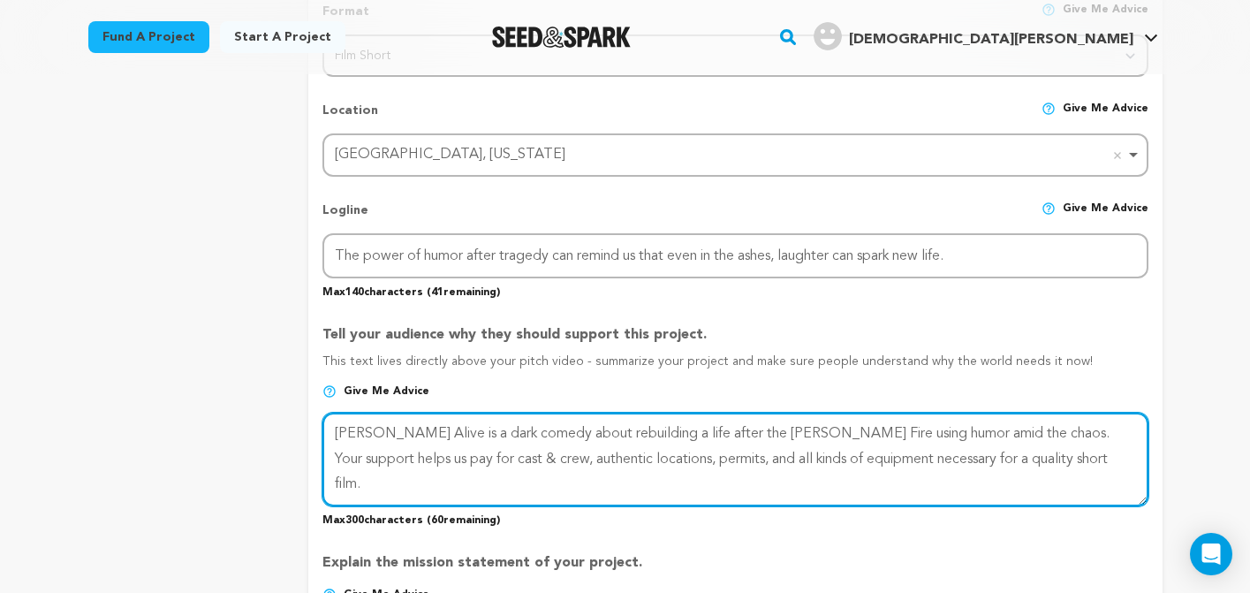
click at [1032, 459] on textarea at bounding box center [734, 459] width 825 height 94
click at [966, 433] on textarea at bounding box center [734, 459] width 825 height 94
drag, startPoint x: 1020, startPoint y: 457, endPoint x: 1092, endPoint y: 457, distance: 71.5
click at [1092, 457] on textarea at bounding box center [734, 459] width 825 height 94
drag, startPoint x: 333, startPoint y: 483, endPoint x: 555, endPoint y: 478, distance: 221.7
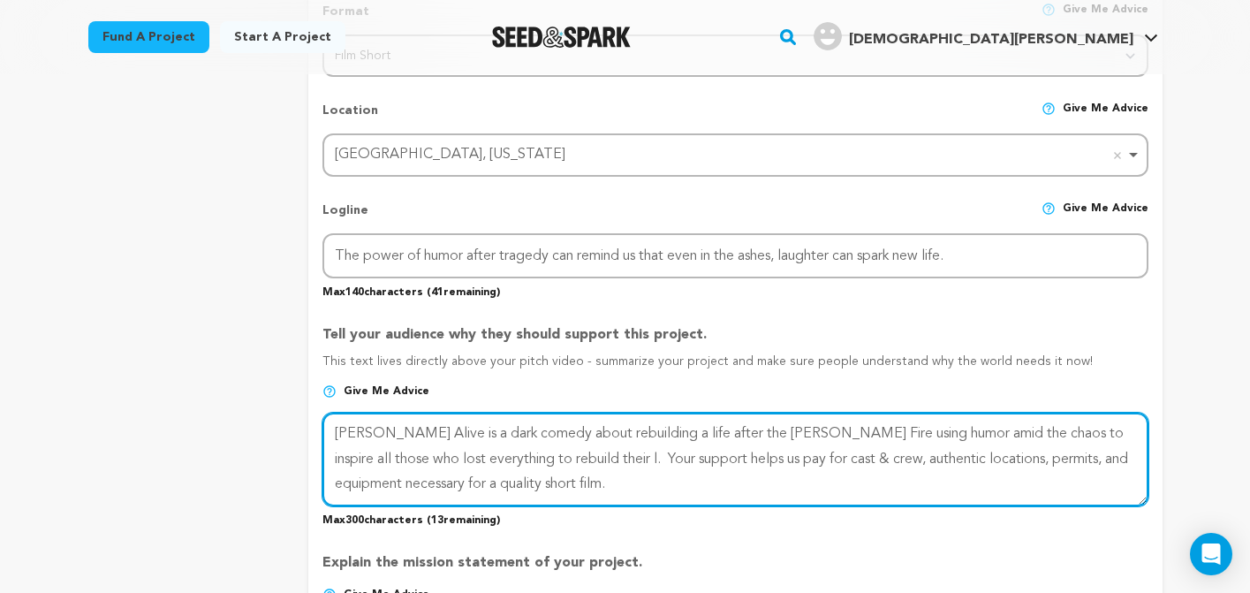
click at [555, 479] on textarea at bounding box center [734, 459] width 825 height 94
click at [1023, 460] on textarea at bounding box center [734, 459] width 825 height 94
click at [419, 489] on textarea at bounding box center [734, 459] width 825 height 94
click at [532, 459] on textarea at bounding box center [734, 459] width 825 height 94
click at [503, 457] on textarea at bounding box center [734, 459] width 825 height 94
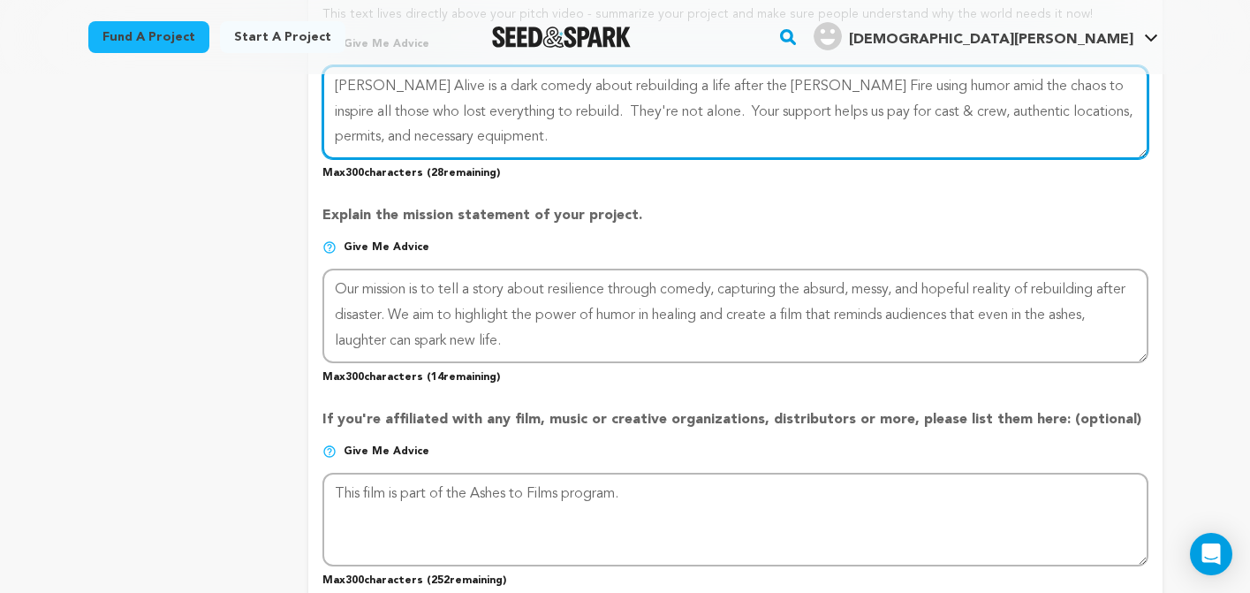
scroll to position [1078, 0]
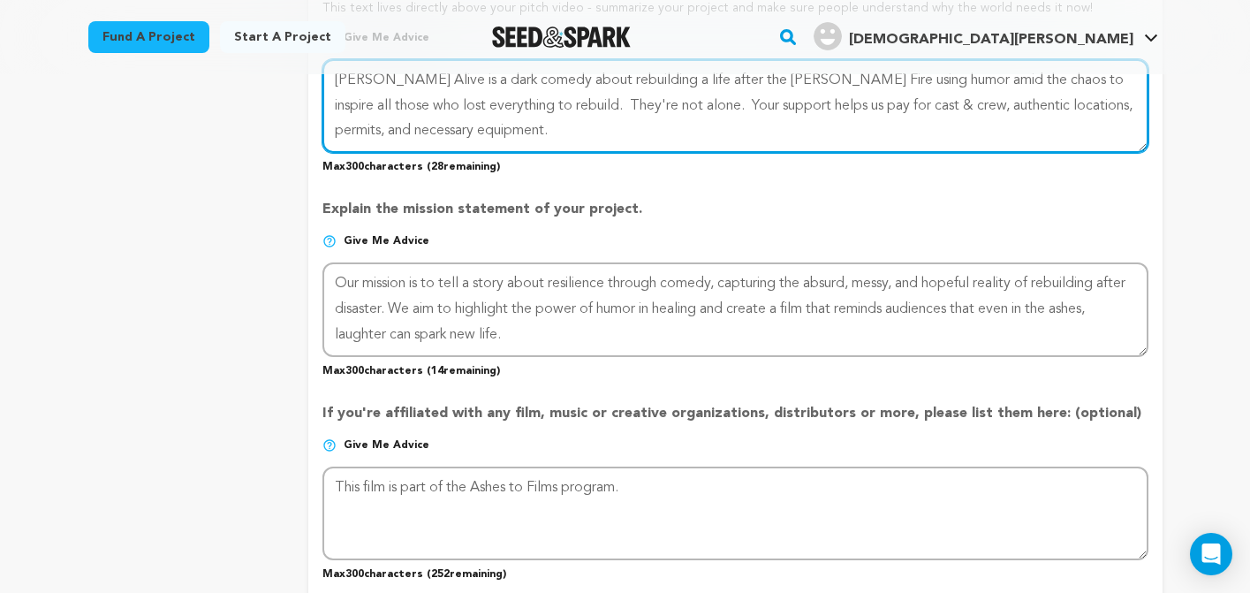
type textarea "Eaton Alive is a dark comedy about rebuilding a life after the Eaton Fire using…"
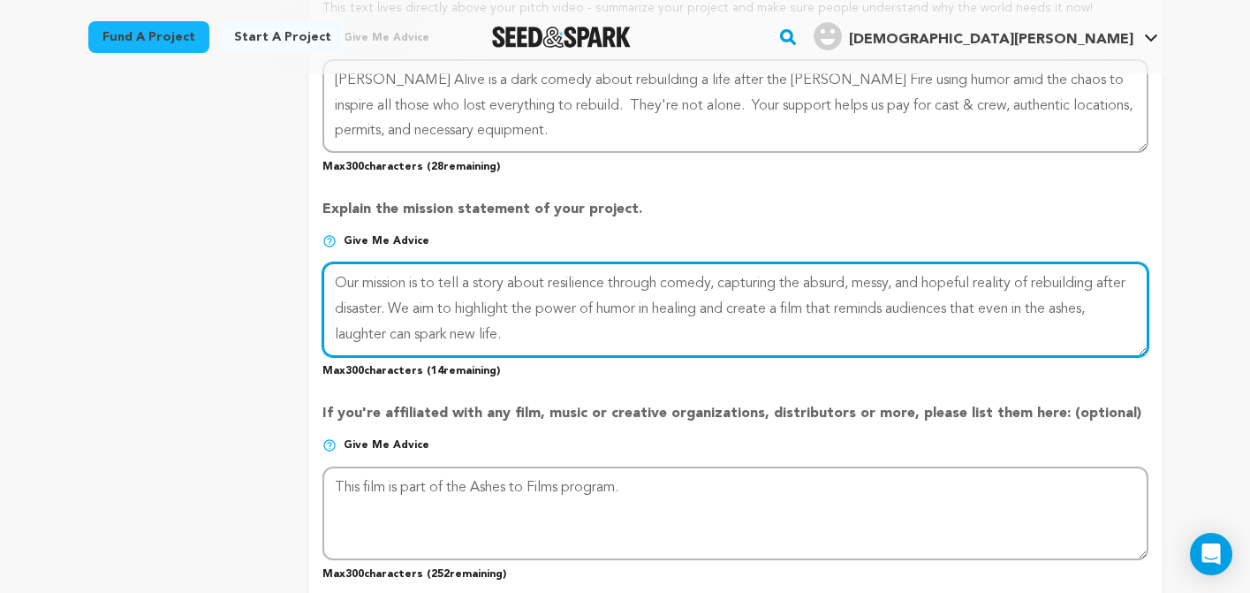
click at [573, 332] on textarea at bounding box center [734, 309] width 825 height 94
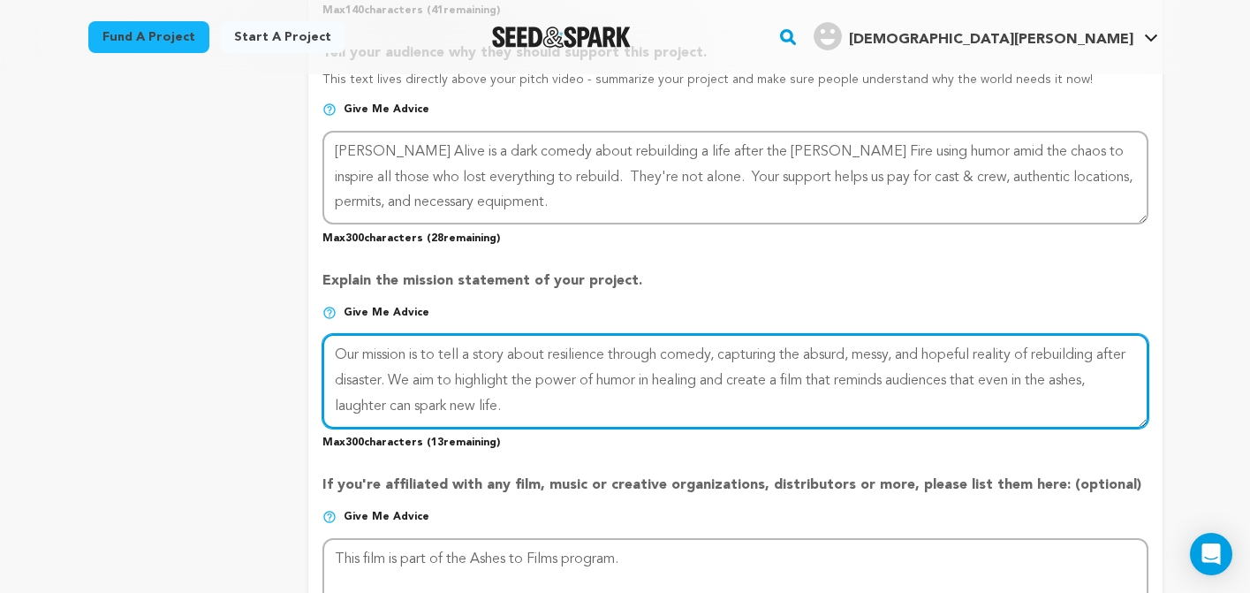
scroll to position [1009, 0]
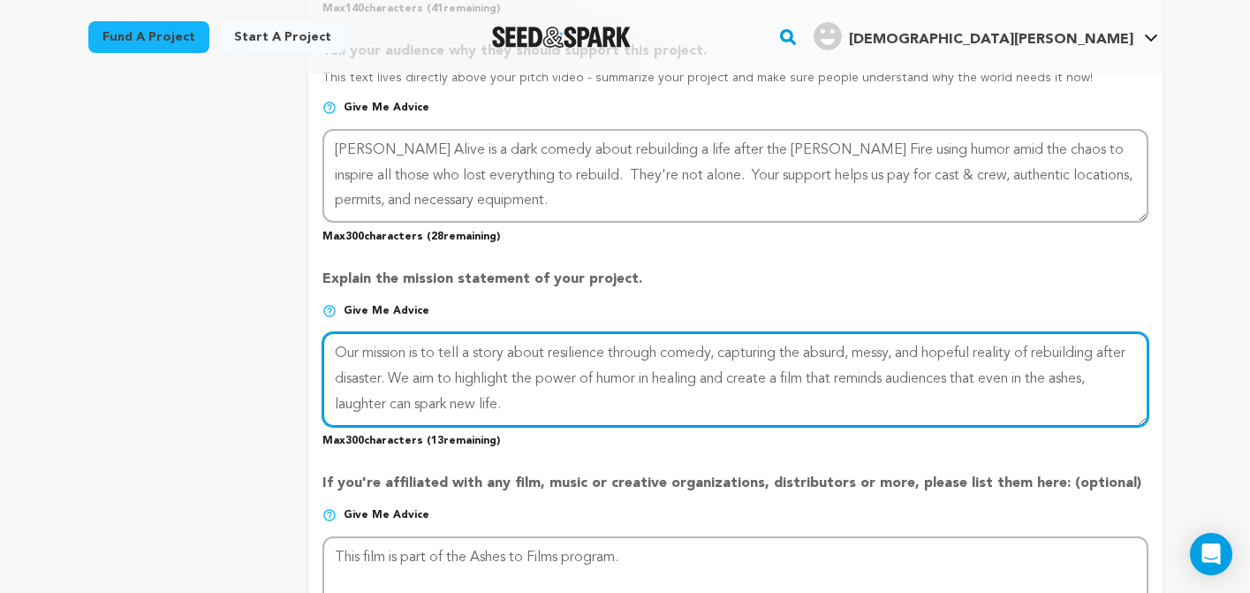
drag, startPoint x: 774, startPoint y: 374, endPoint x: 936, endPoint y: 378, distance: 161.6
click at [935, 379] on textarea at bounding box center [734, 379] width 825 height 94
click at [880, 381] on textarea at bounding box center [734, 379] width 825 height 94
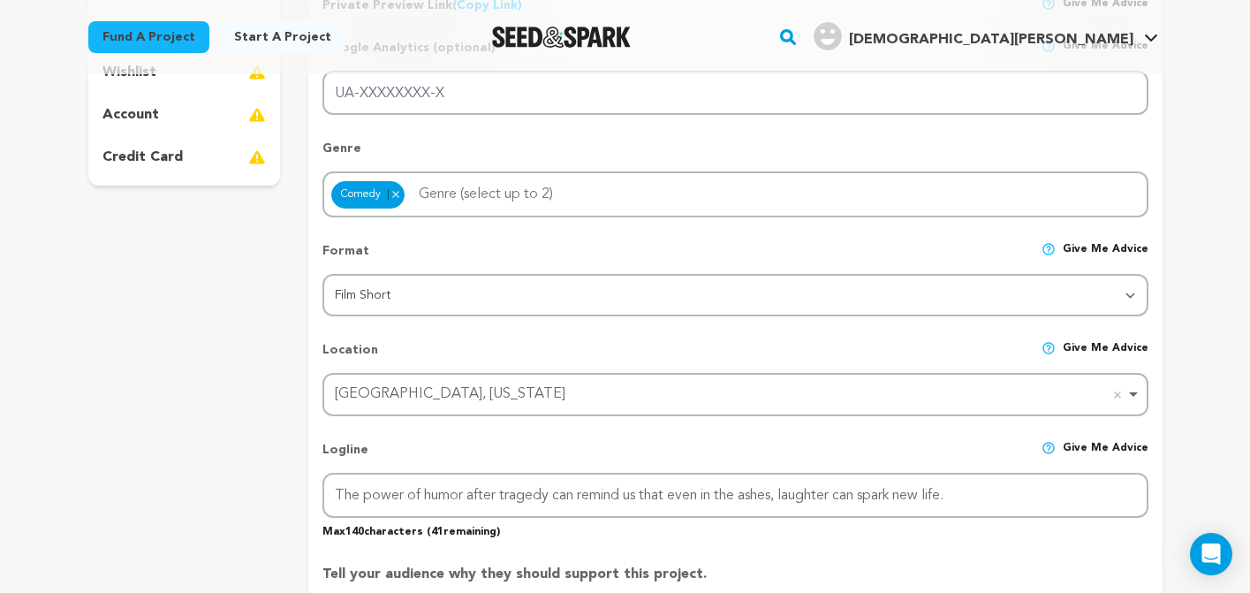
scroll to position [492, 0]
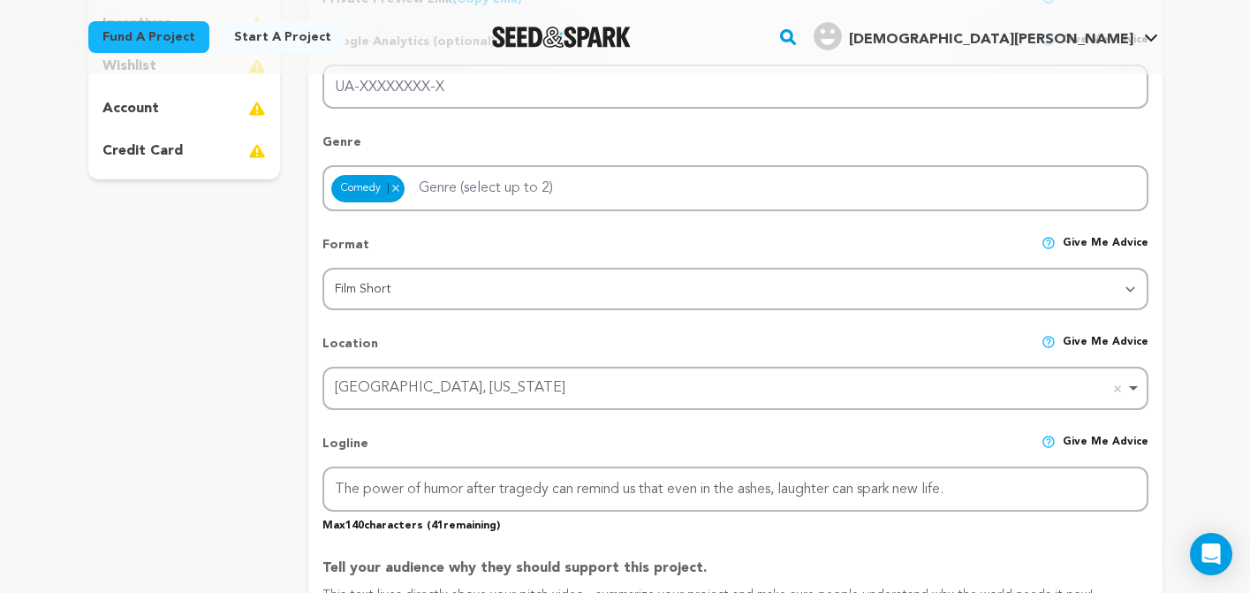
click at [601, 185] on div "Action Adventure Animation Biography Comedy Crime Documentary Drama Family Fant…" at bounding box center [734, 188] width 825 height 46
type textarea "Our mission is to tell a story about resilience through comedy, capturing the a…"
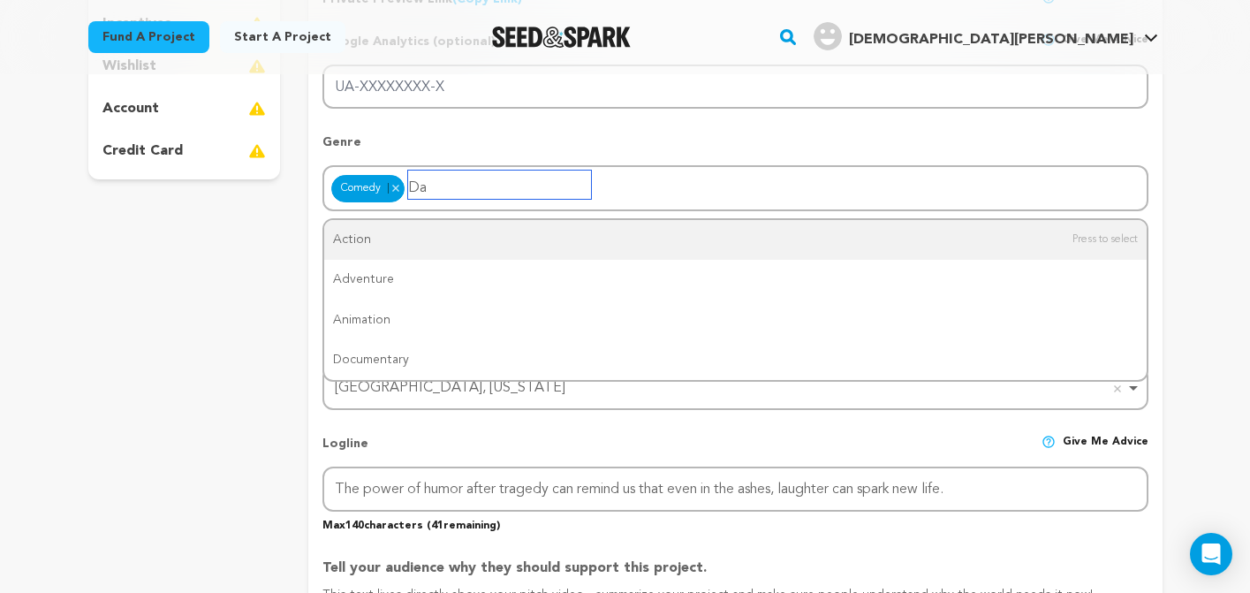
type input "D"
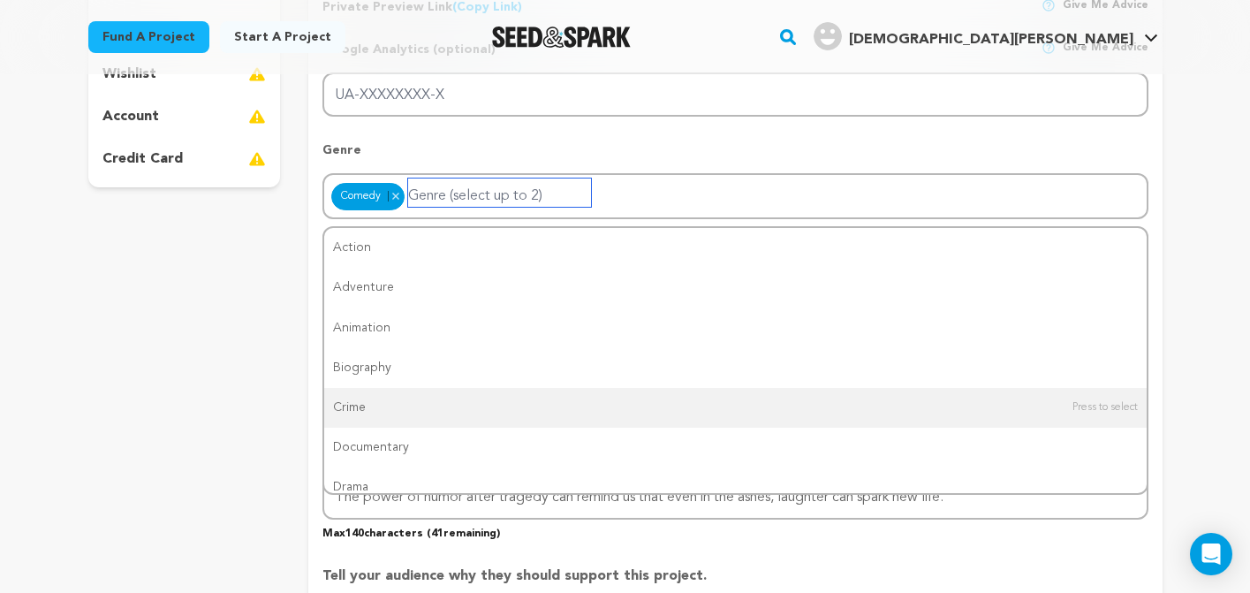
scroll to position [448, 0]
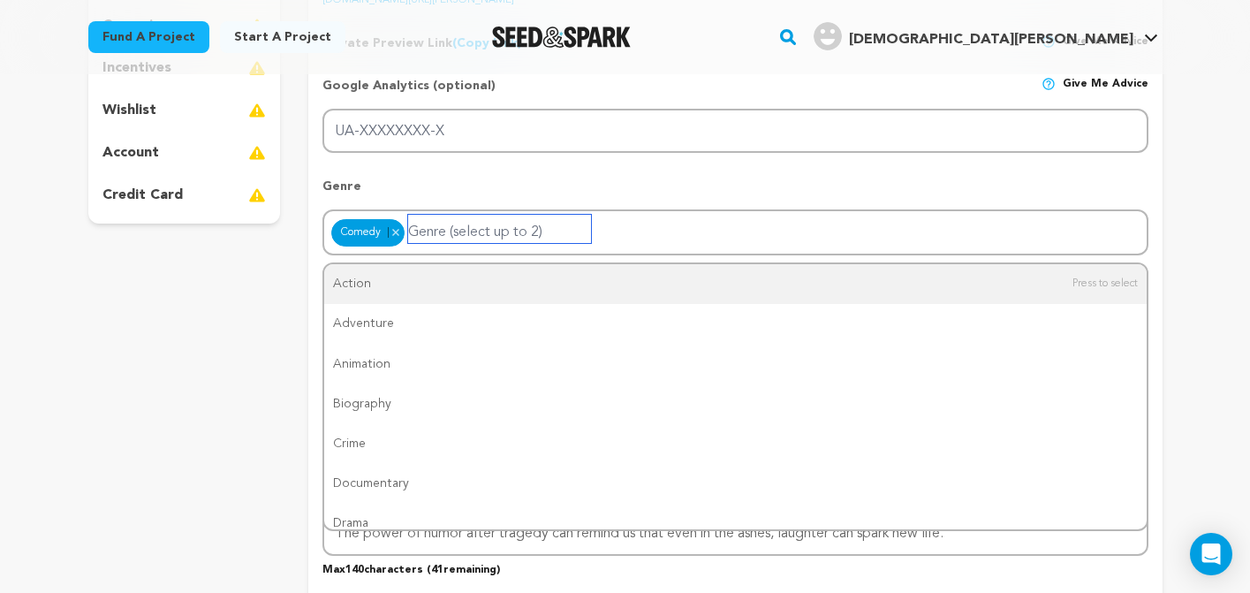
click at [641, 235] on div "Action Adventure Animation Biography Comedy Crime Documentary Drama Family Fant…" at bounding box center [734, 232] width 825 height 46
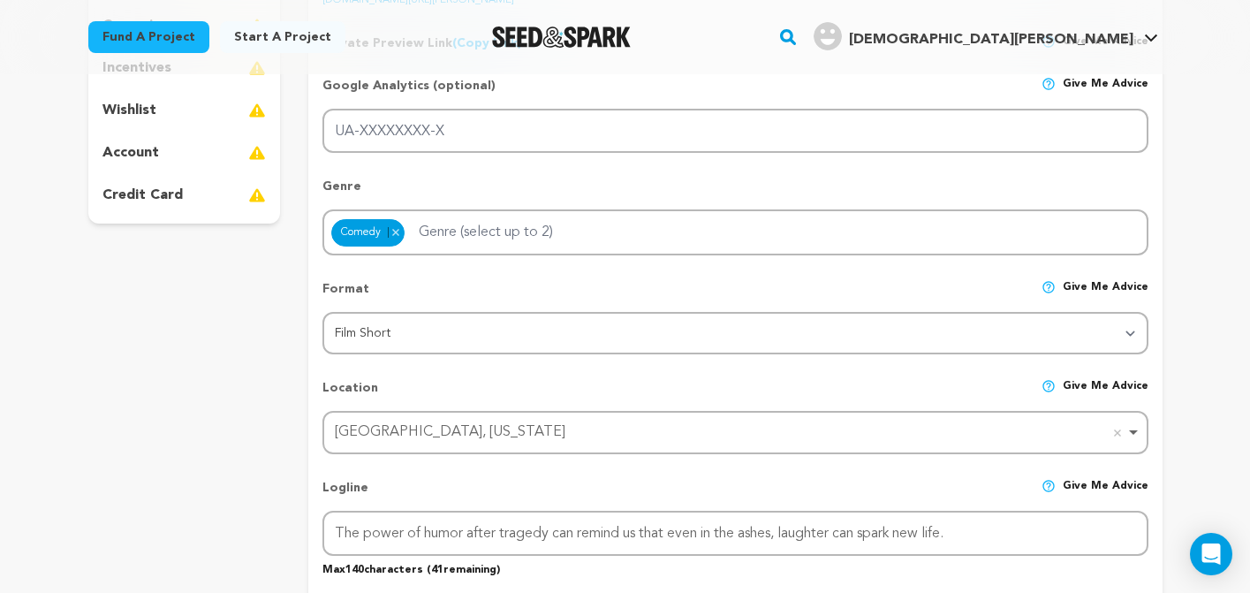
click at [925, 169] on div "Genre Action Adventure Animation Biography Comedy Crime Documentary Drama Famil…" at bounding box center [734, 209] width 825 height 92
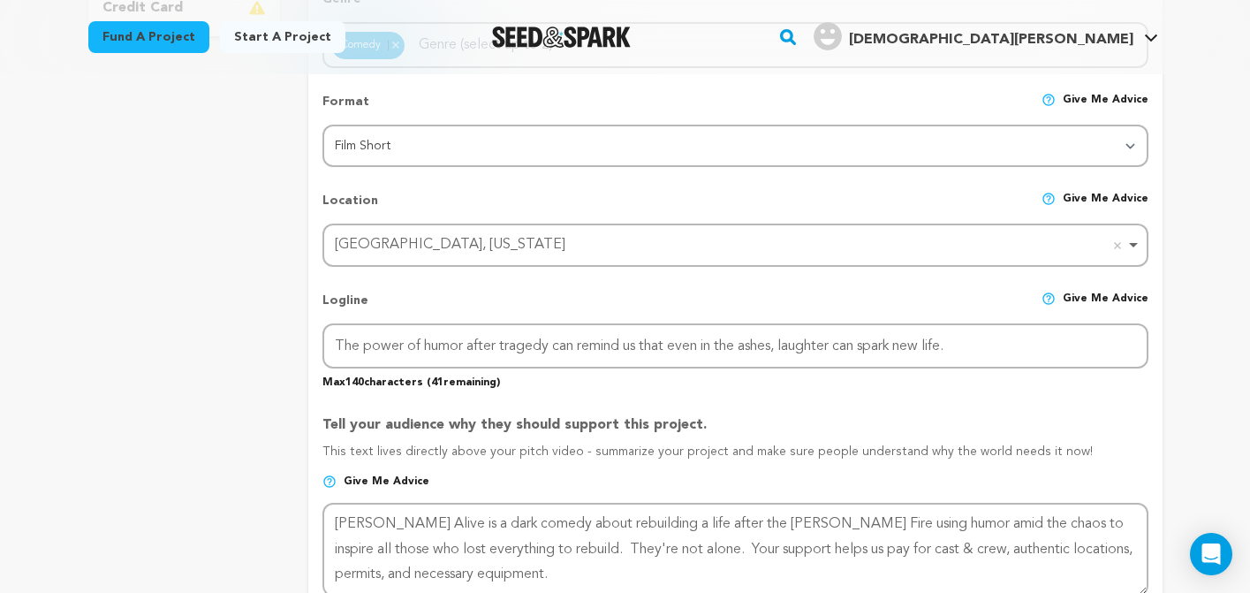
scroll to position [638, 0]
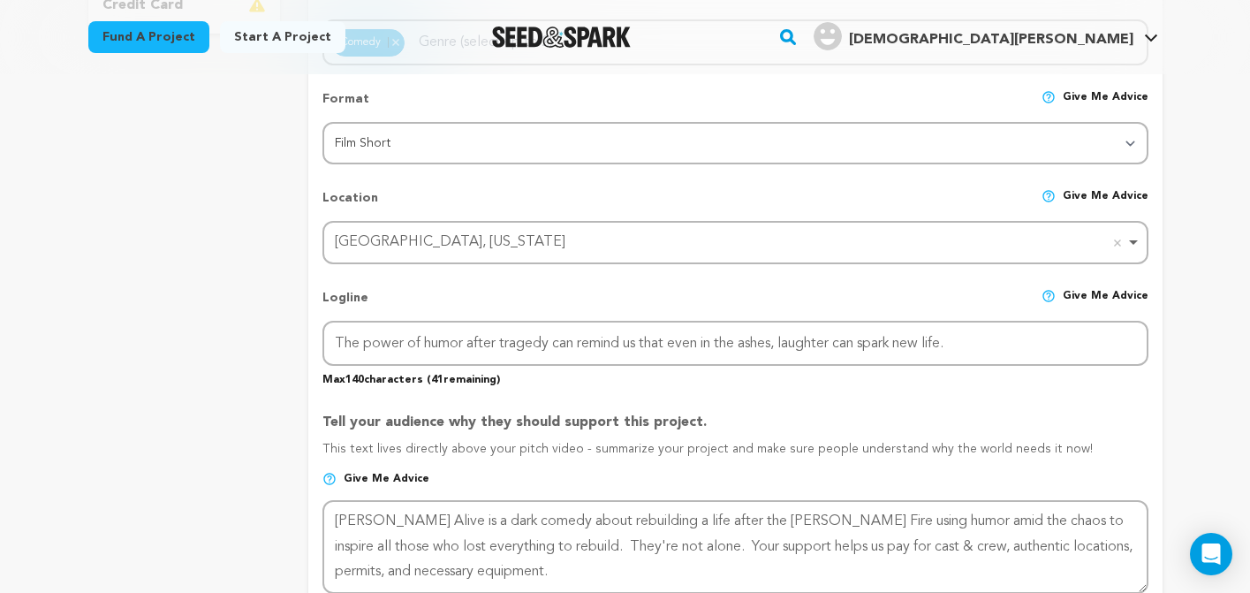
click at [1050, 292] on img at bounding box center [1048, 296] width 14 height 14
click at [1084, 292] on span "Give me advice" at bounding box center [1105, 305] width 86 height 32
click at [1062, 290] on p "Give me advice" at bounding box center [1094, 305] width 107 height 32
click at [1053, 294] on img at bounding box center [1048, 296] width 14 height 14
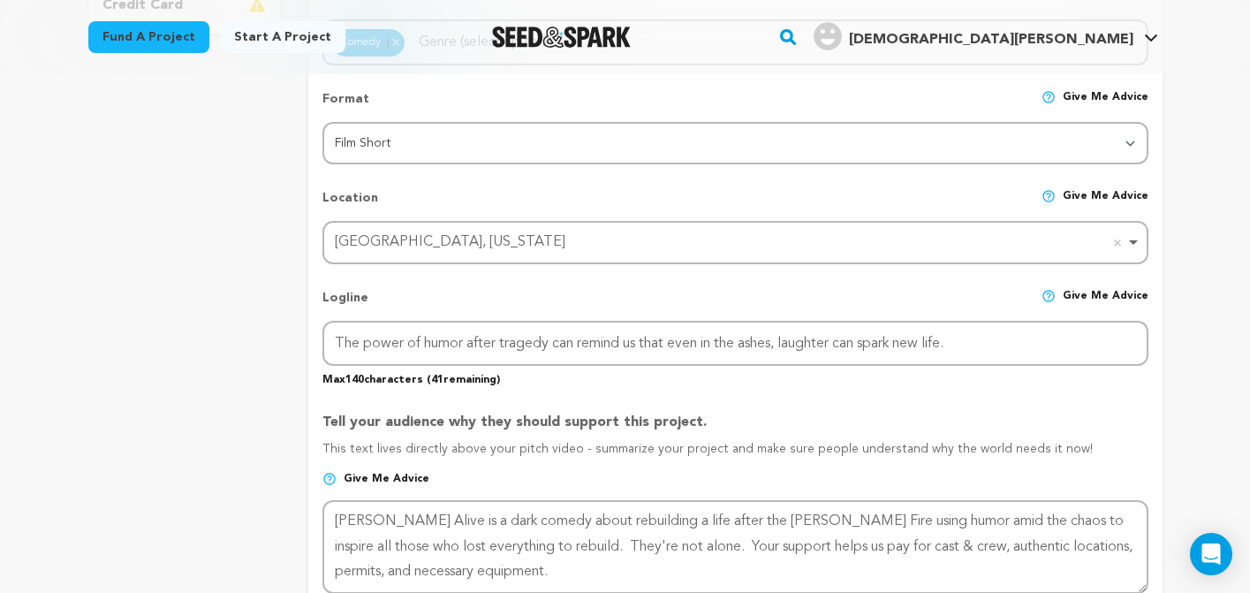
click at [1048, 308] on span at bounding box center [1048, 305] width 14 height 32
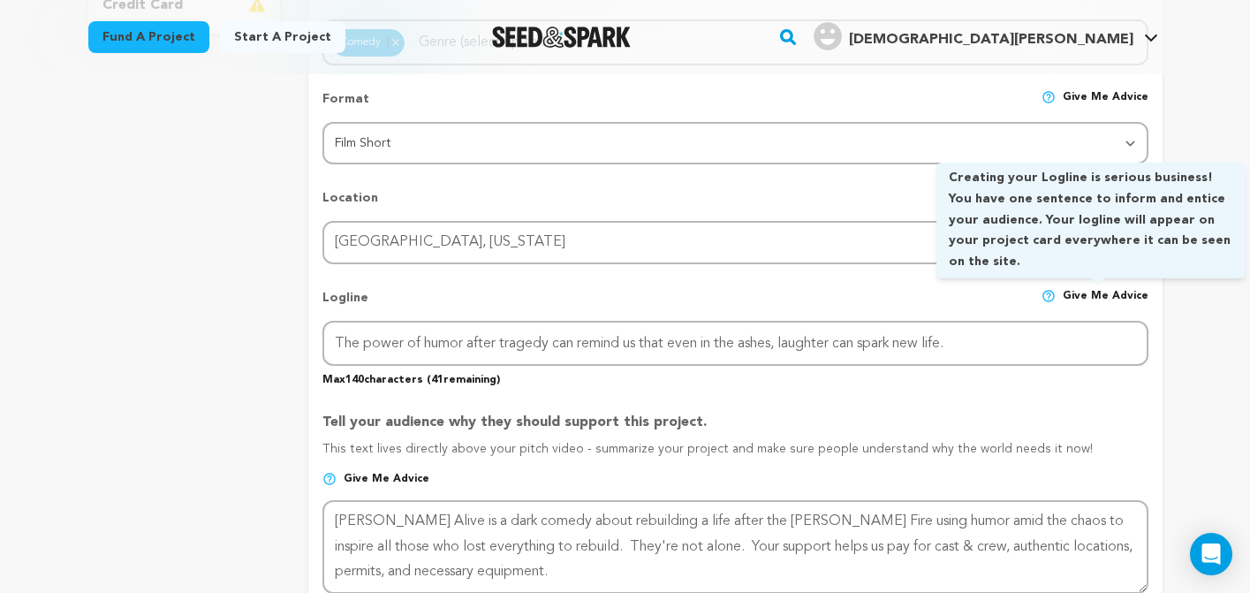
click at [1054, 293] on img at bounding box center [1048, 296] width 14 height 14
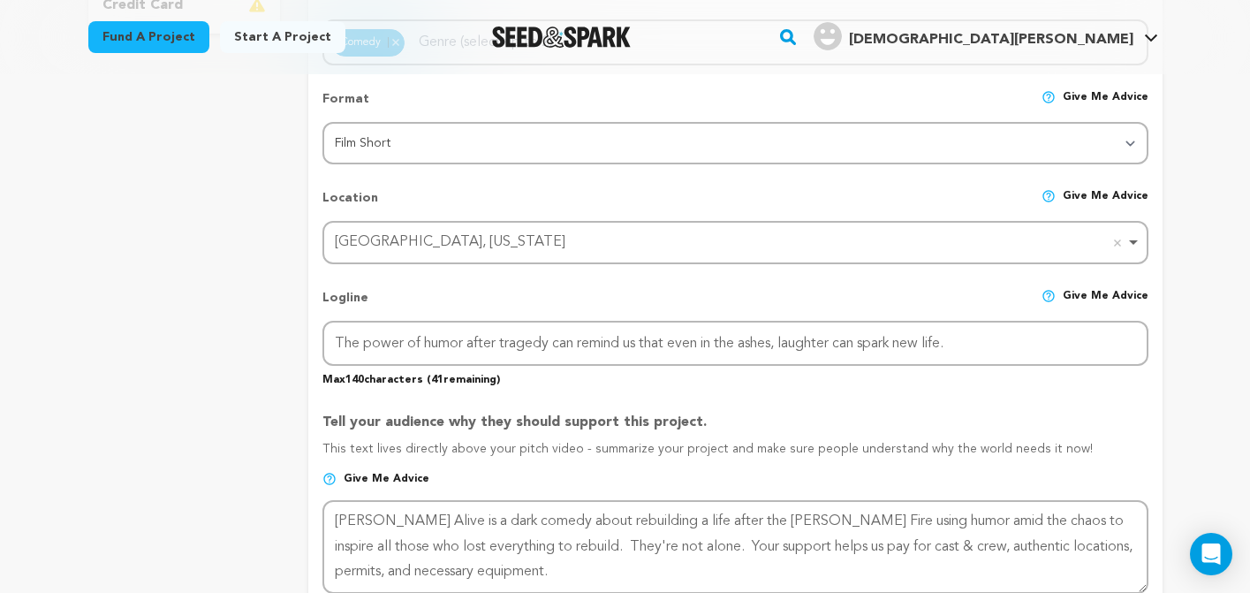
click at [1054, 293] on img at bounding box center [1048, 296] width 14 height 14
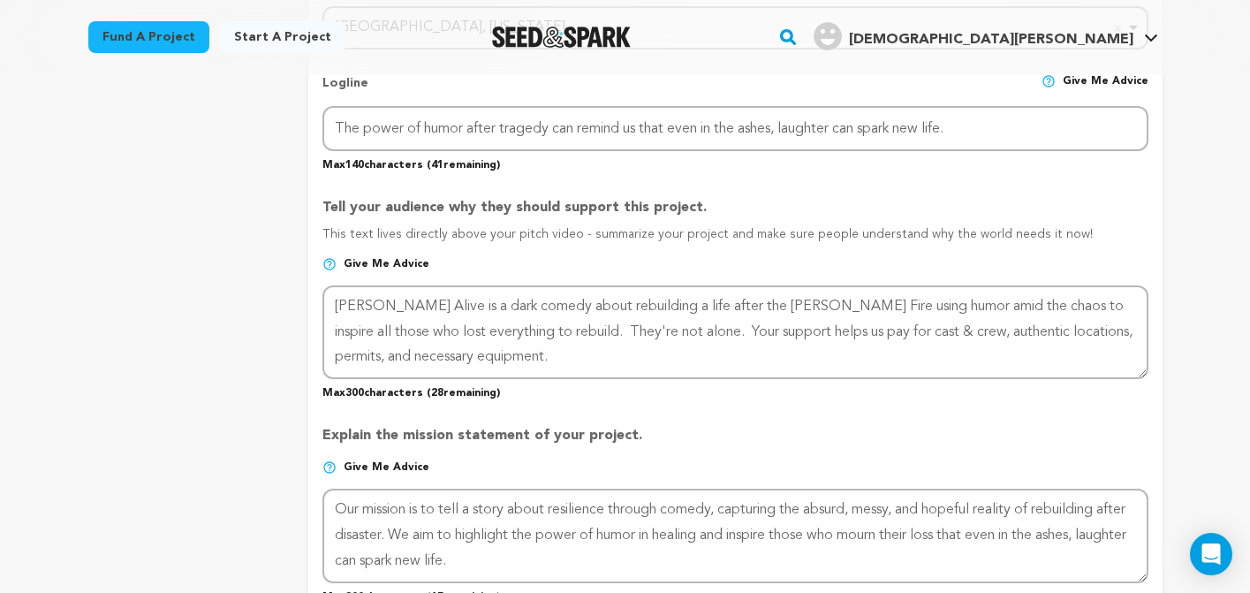
scroll to position [854, 0]
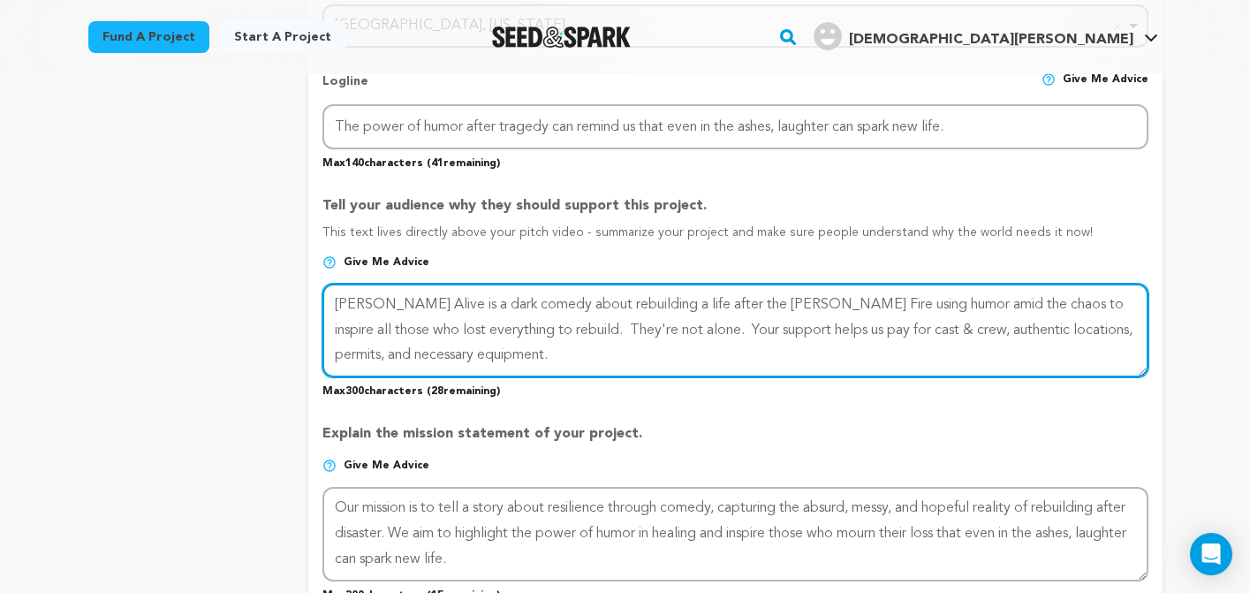
click at [533, 331] on textarea at bounding box center [734, 330] width 825 height 94
click at [584, 330] on textarea at bounding box center [734, 330] width 825 height 94
click at [1127, 329] on textarea at bounding box center [734, 330] width 825 height 94
click at [407, 354] on textarea at bounding box center [734, 330] width 825 height 94
click at [404, 354] on textarea at bounding box center [734, 330] width 825 height 94
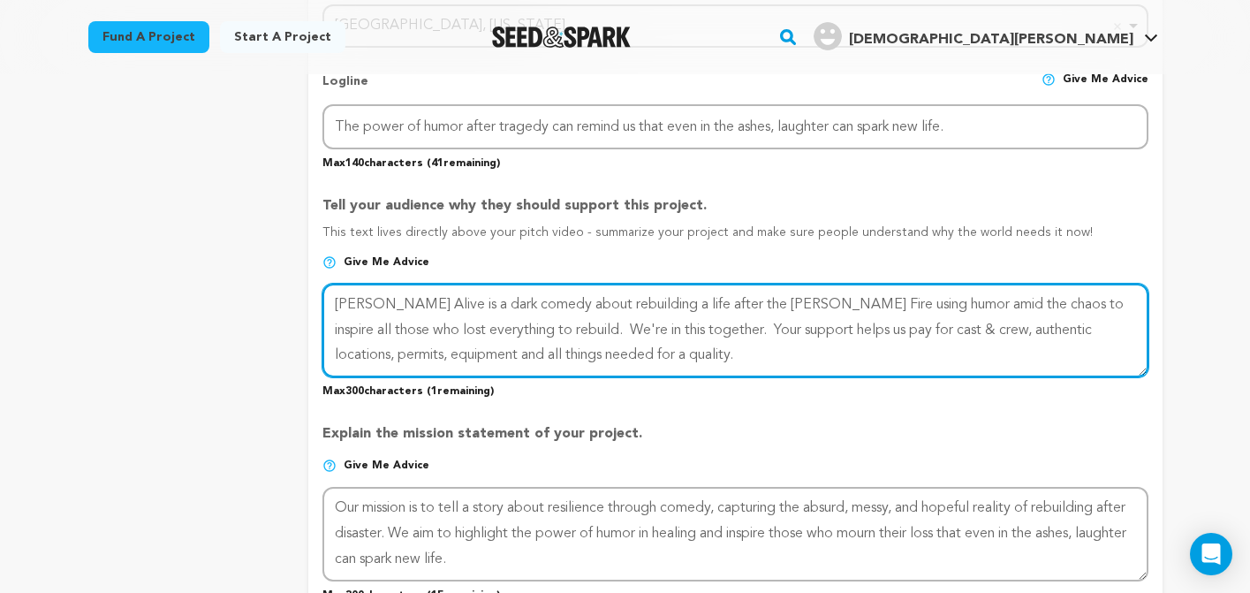
click at [793, 329] on textarea at bounding box center [734, 330] width 825 height 94
click at [759, 330] on textarea at bounding box center [734, 330] width 825 height 94
click at [579, 356] on textarea at bounding box center [734, 330] width 825 height 94
click at [931, 329] on textarea at bounding box center [734, 330] width 825 height 94
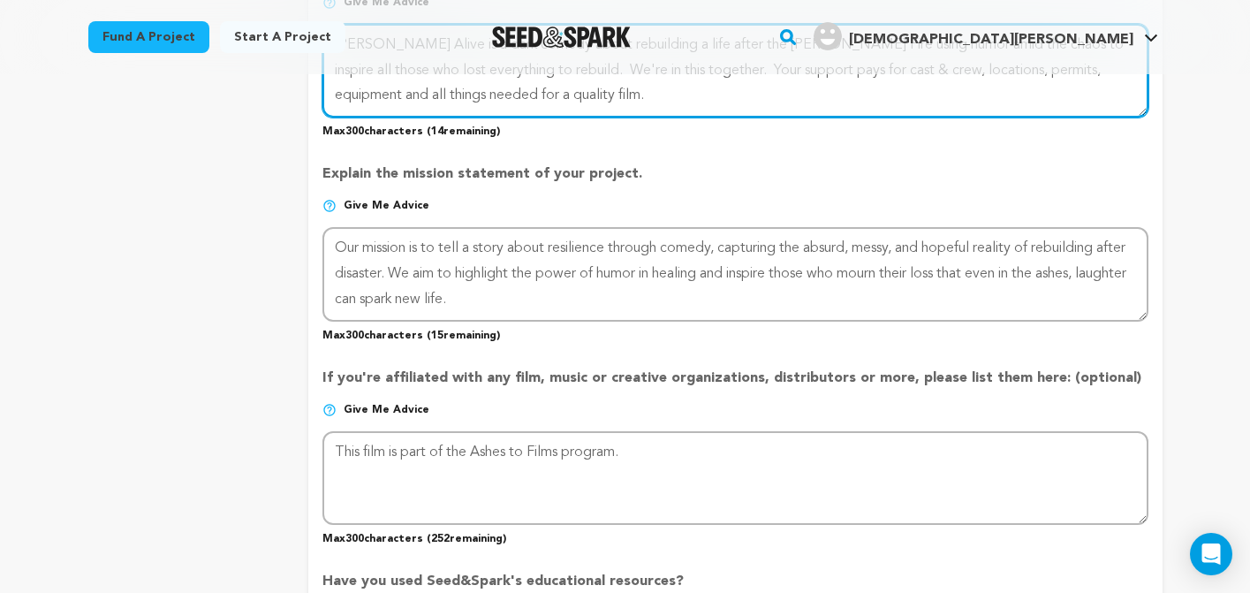
scroll to position [1135, 0]
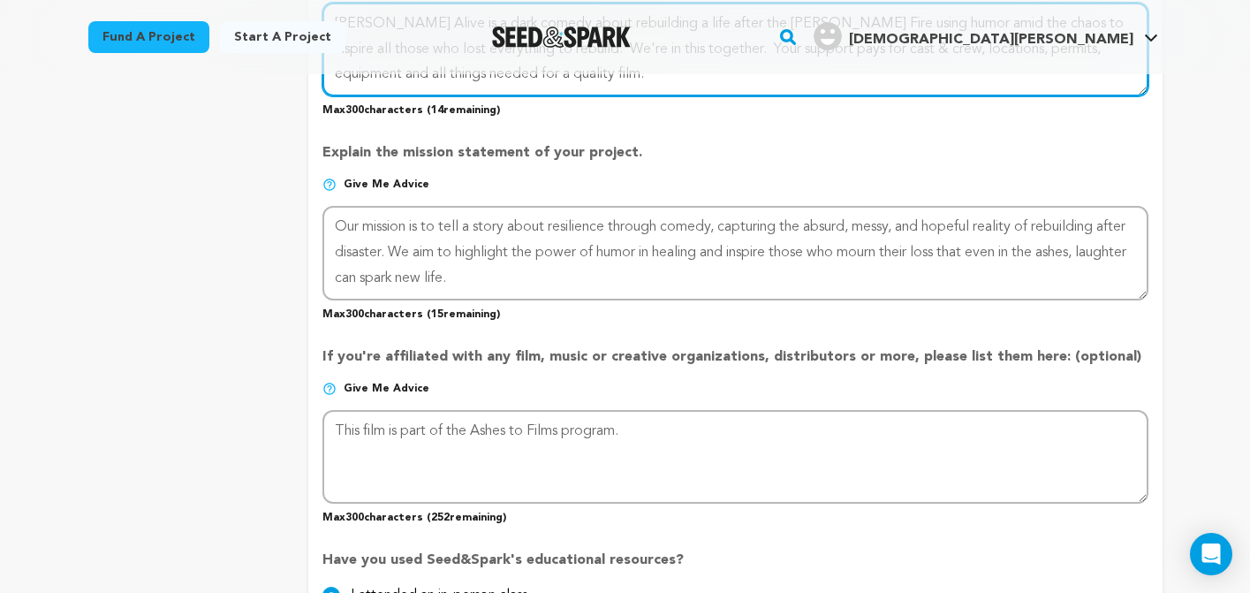
type textarea "Eaton Alive is a dark comedy about rebuilding a life after the Eaton Fire using…"
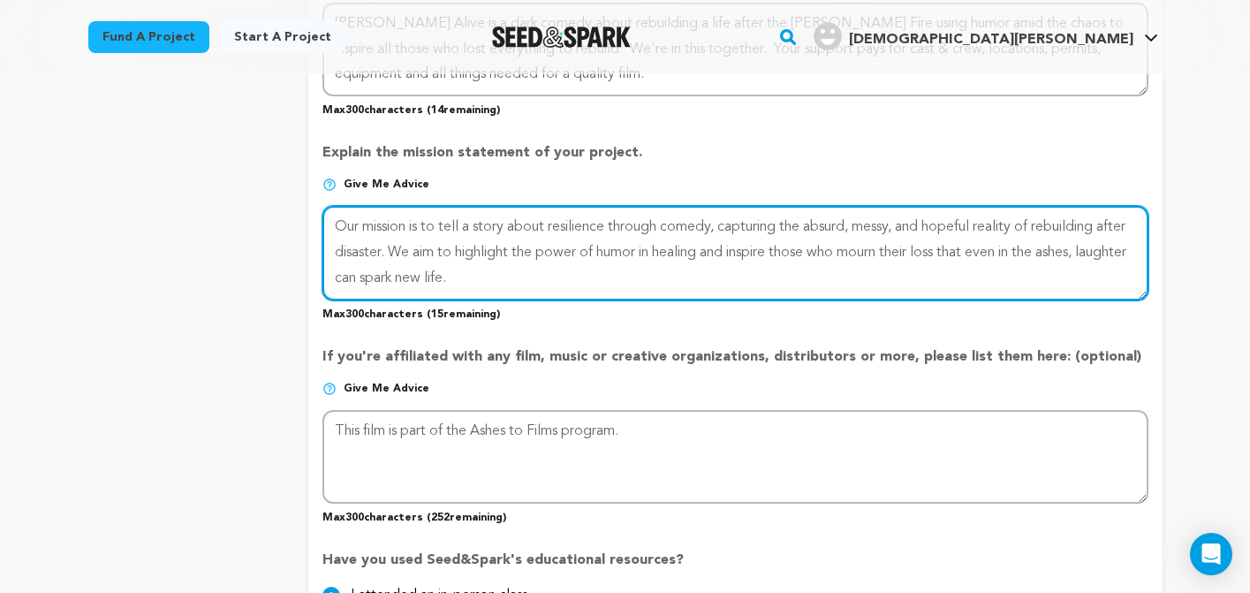
click at [990, 250] on textarea at bounding box center [734, 253] width 825 height 94
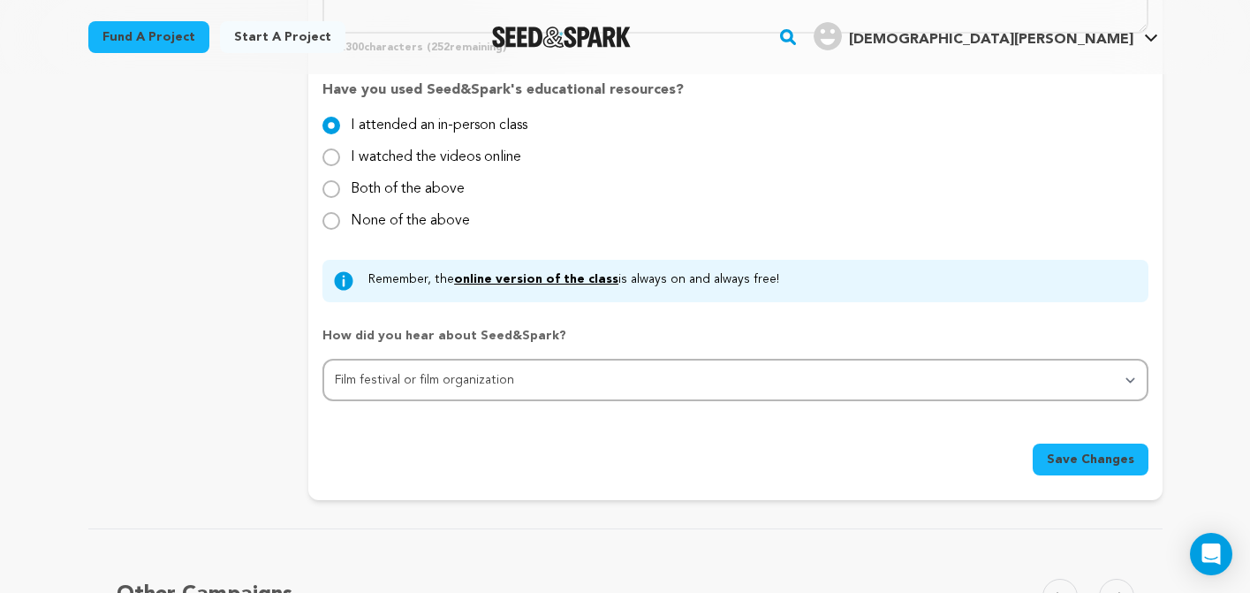
scroll to position [1613, 0]
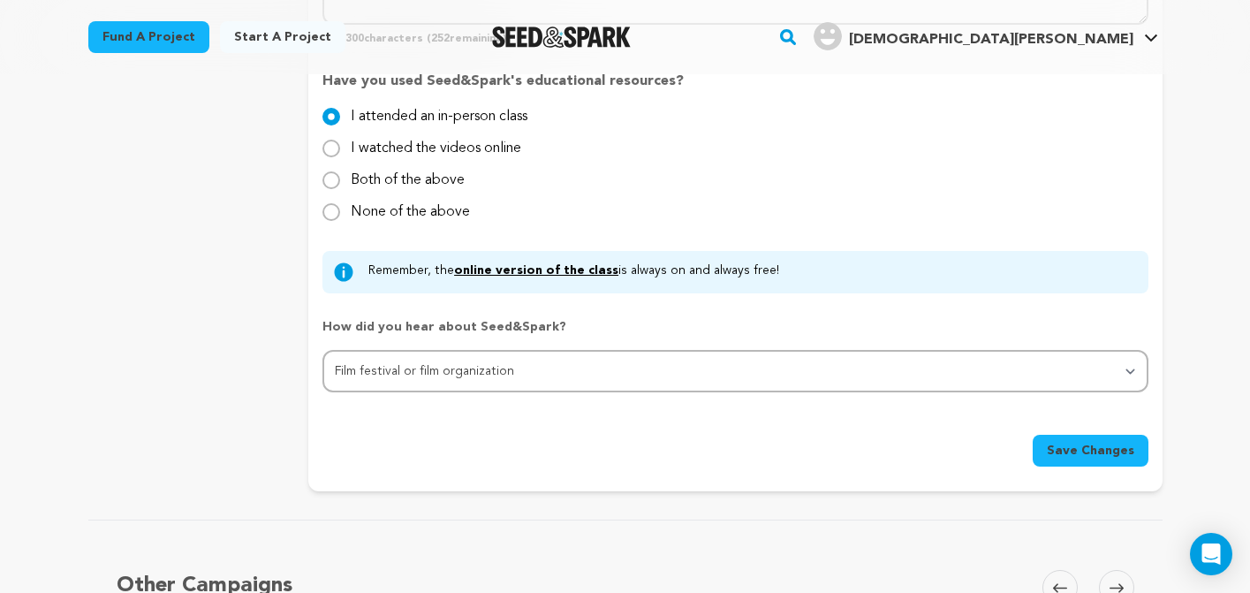
type textarea "Our mission is to tell a story about resilience through comedy, capturing the a…"
click at [1087, 453] on span "Save Changes" at bounding box center [1089, 451] width 87 height 18
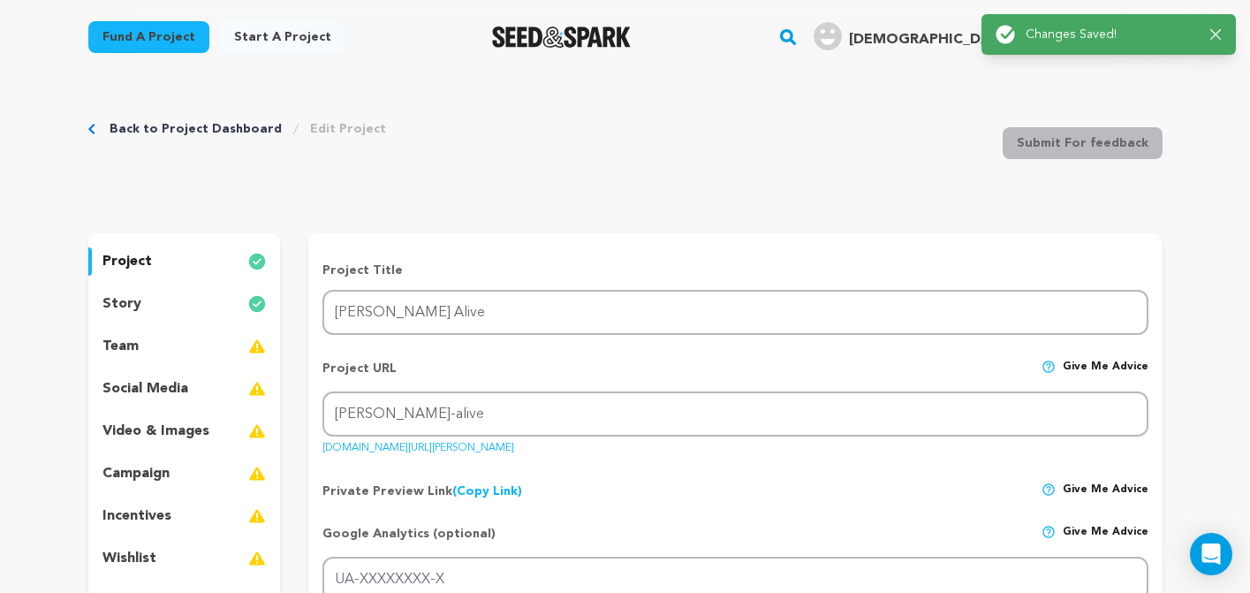
scroll to position [0, 0]
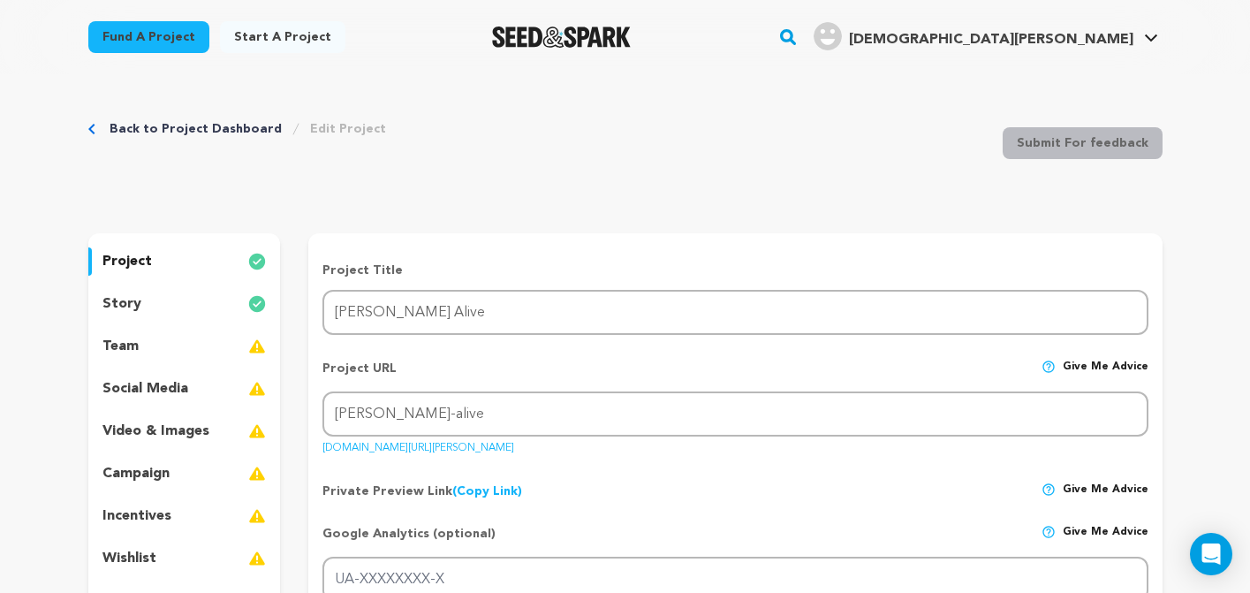
click at [135, 344] on p "team" at bounding box center [120, 346] width 36 height 21
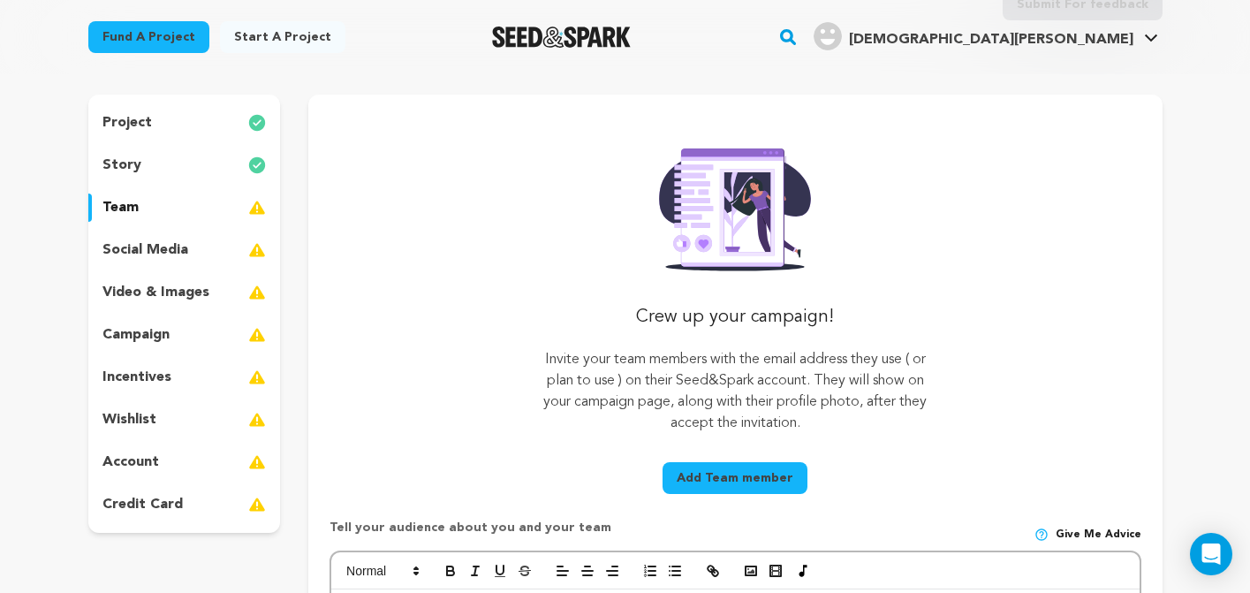
scroll to position [137, 0]
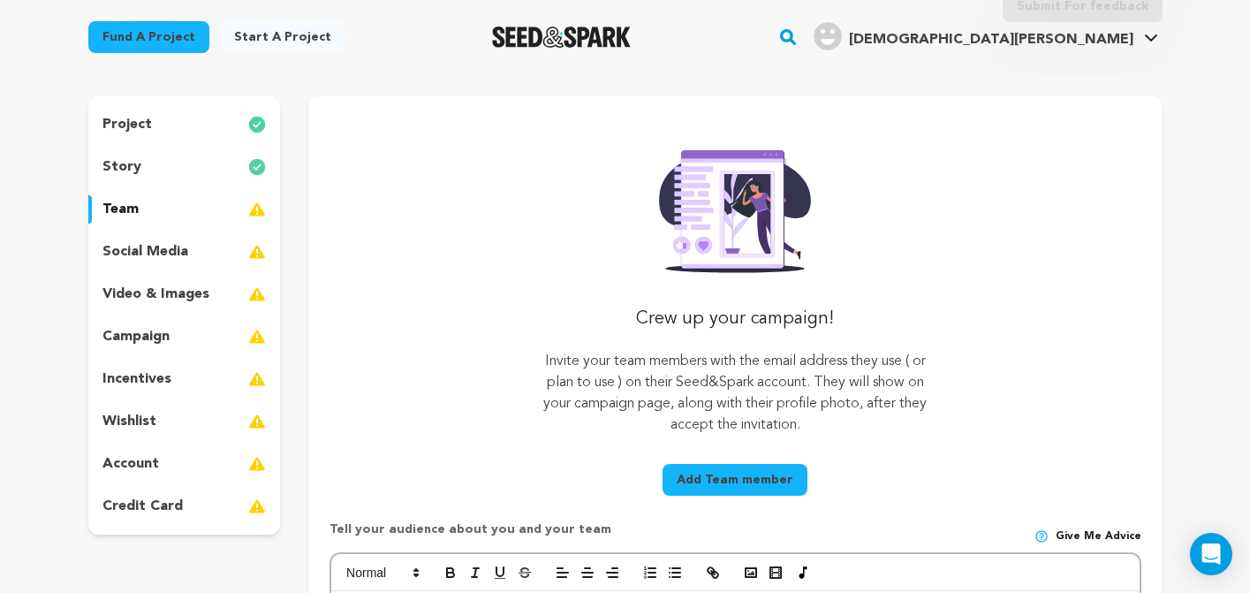
click at [168, 253] on p "social media" at bounding box center [145, 251] width 86 height 21
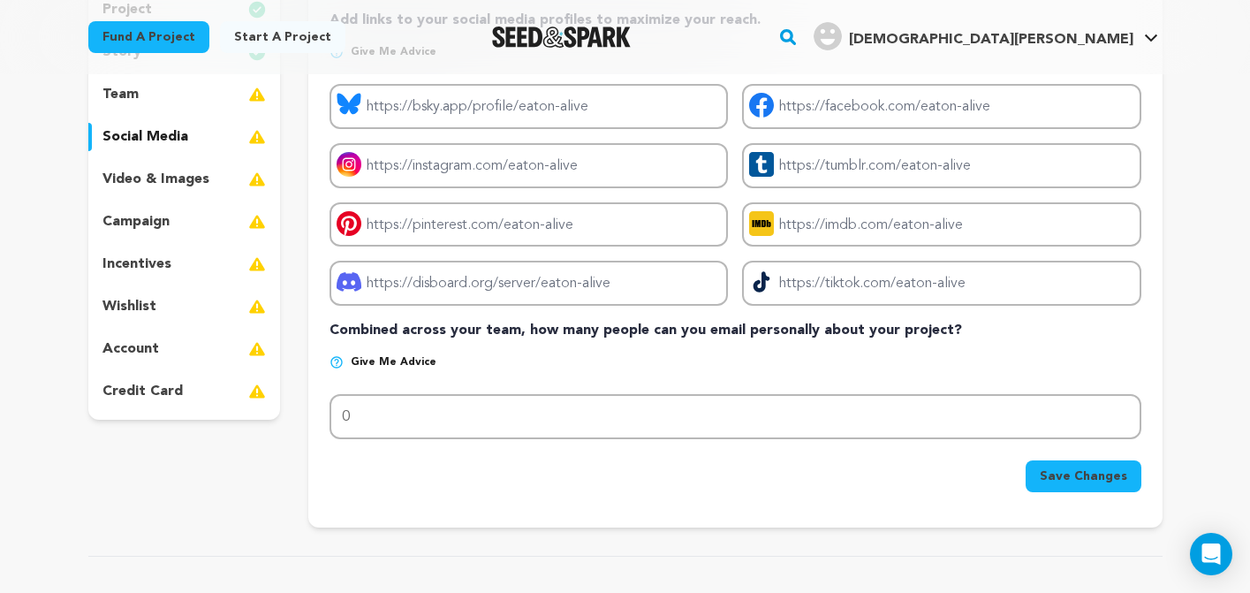
scroll to position [255, 0]
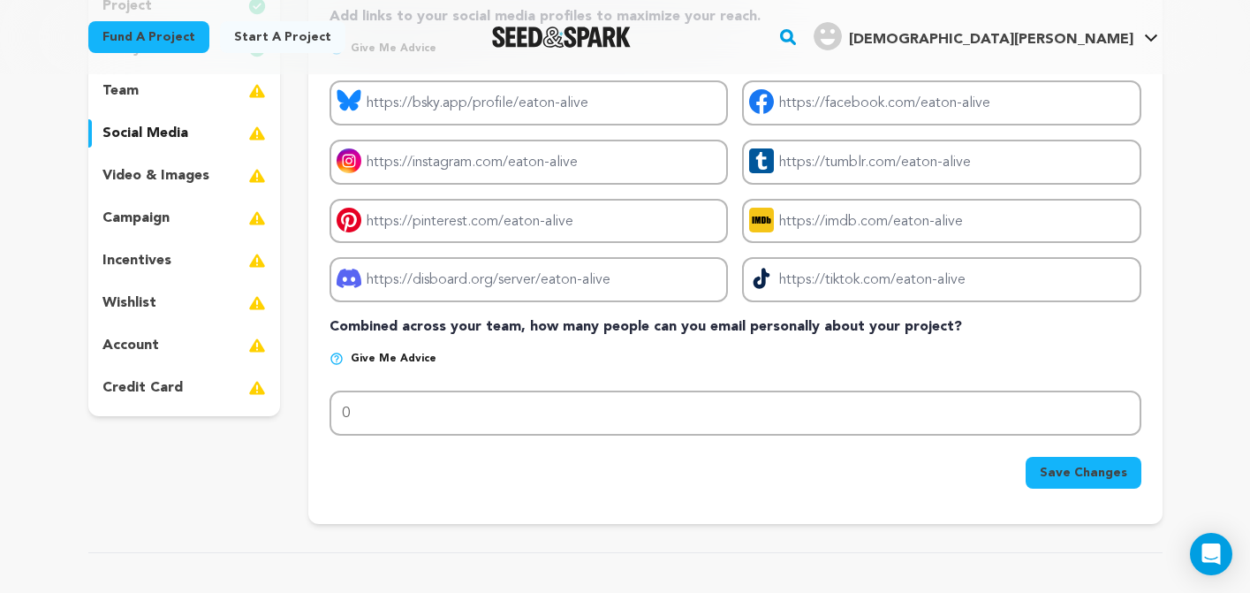
click at [163, 176] on p "video & images" at bounding box center [155, 175] width 107 height 21
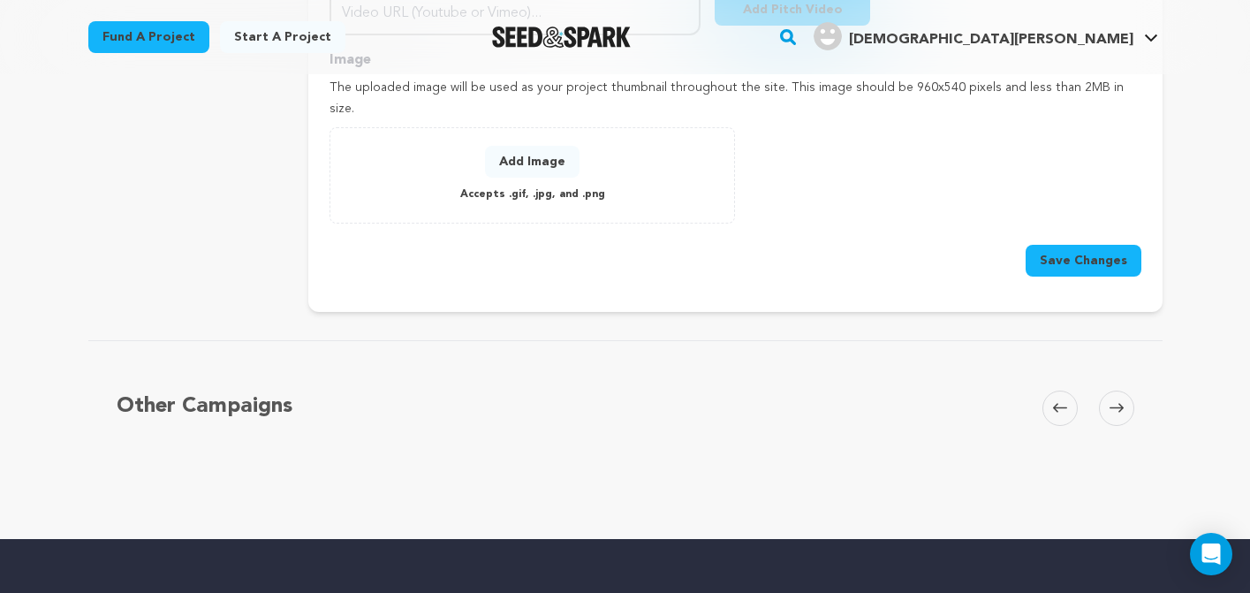
scroll to position [748, 0]
click at [1111, 402] on icon at bounding box center [1116, 406] width 14 height 9
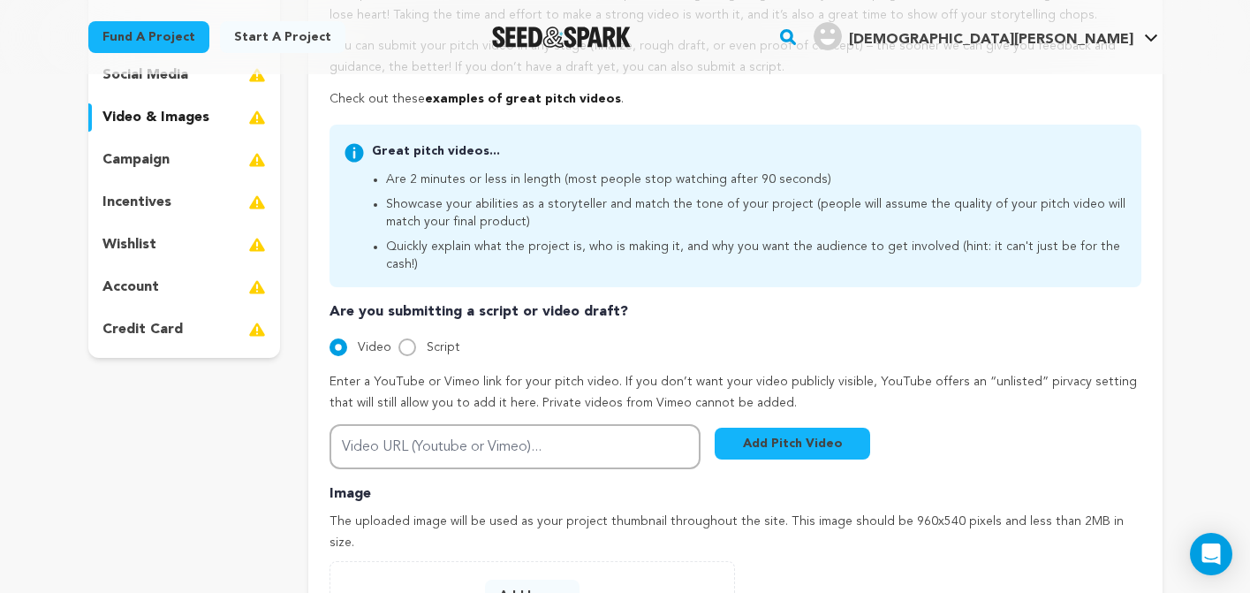
scroll to position [315, 0]
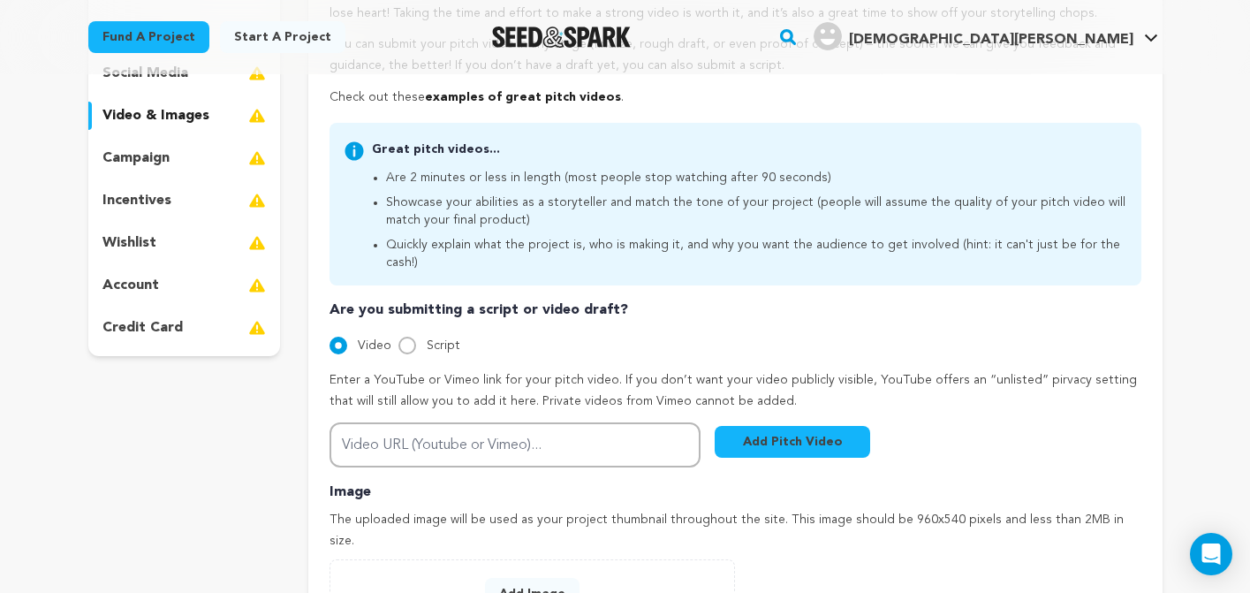
click at [147, 158] on p "campaign" at bounding box center [135, 157] width 67 height 21
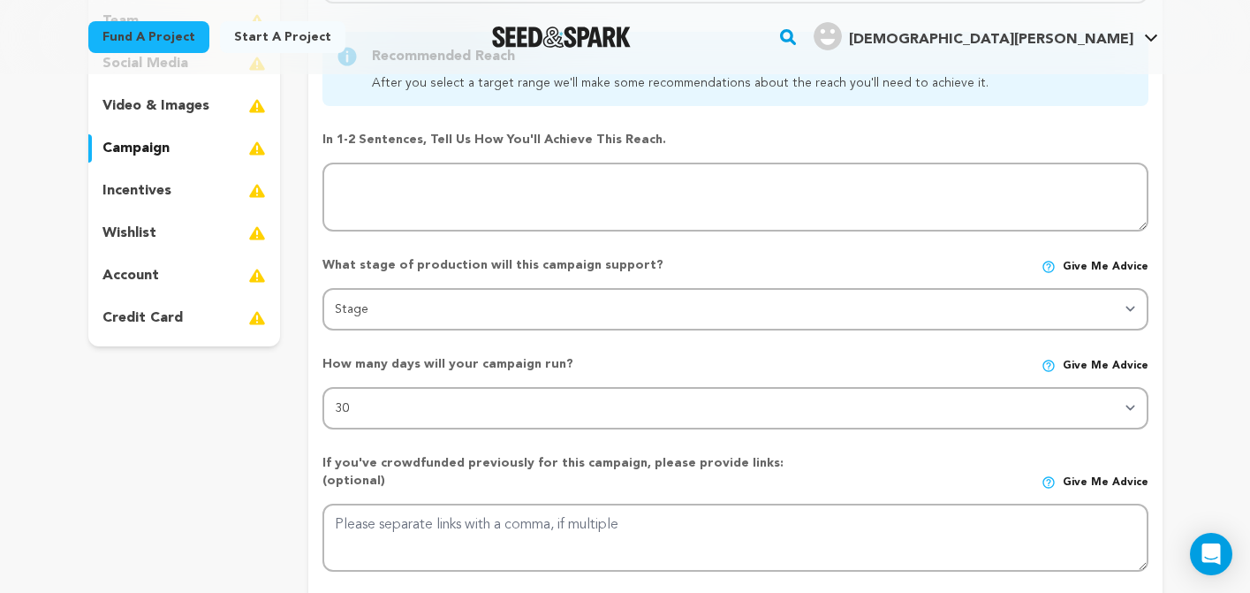
scroll to position [326, 0]
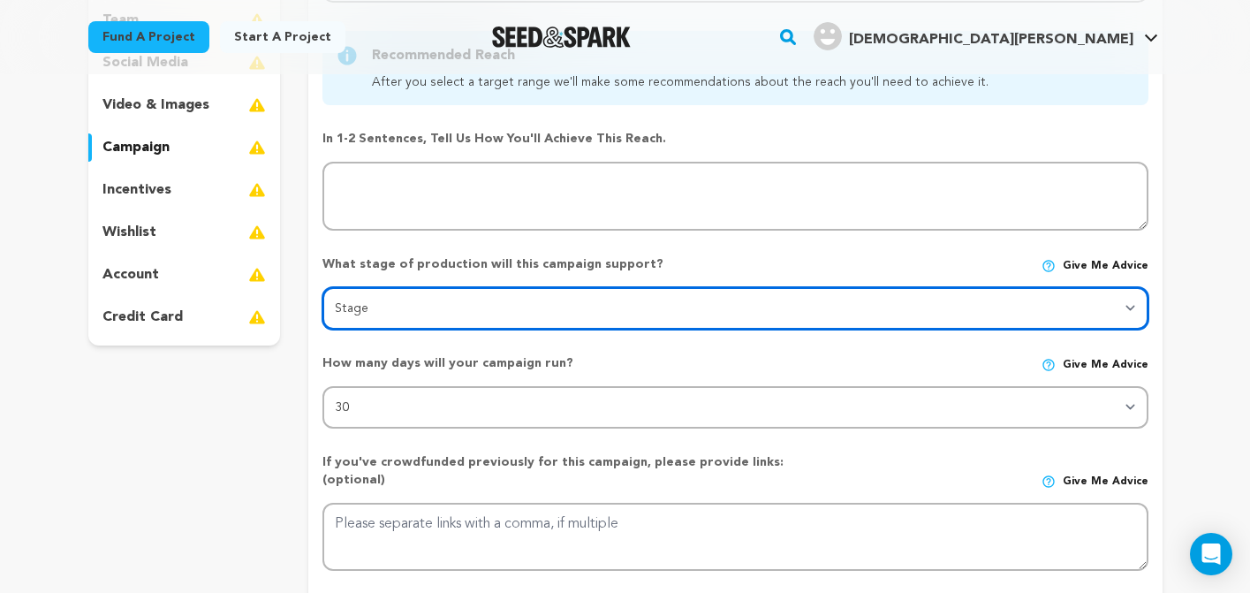
click at [1130, 304] on select "Stage DEVELOPMENT PRODUCTION POST-PRODUCTION DISTRIBUTION PRE-PRODUCTION ENHANC…" at bounding box center [734, 308] width 825 height 42
select select "1403"
click at [322, 287] on select "Stage DEVELOPMENT PRODUCTION POST-PRODUCTION DISTRIBUTION PRE-PRODUCTION ENHANC…" at bounding box center [734, 308] width 825 height 42
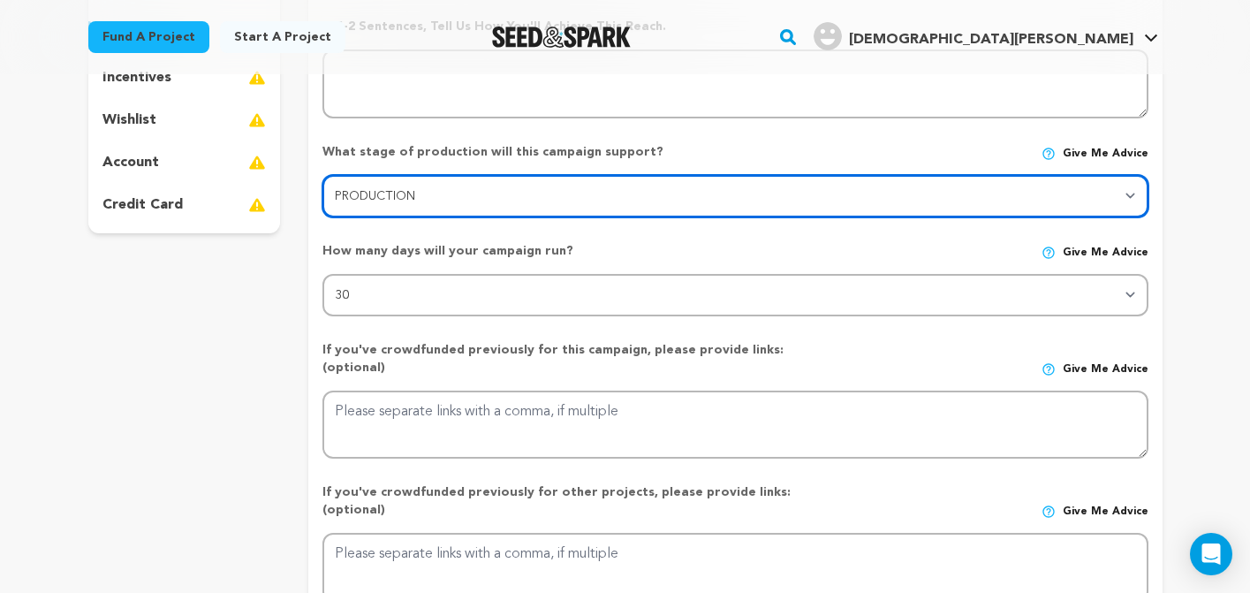
scroll to position [447, 0]
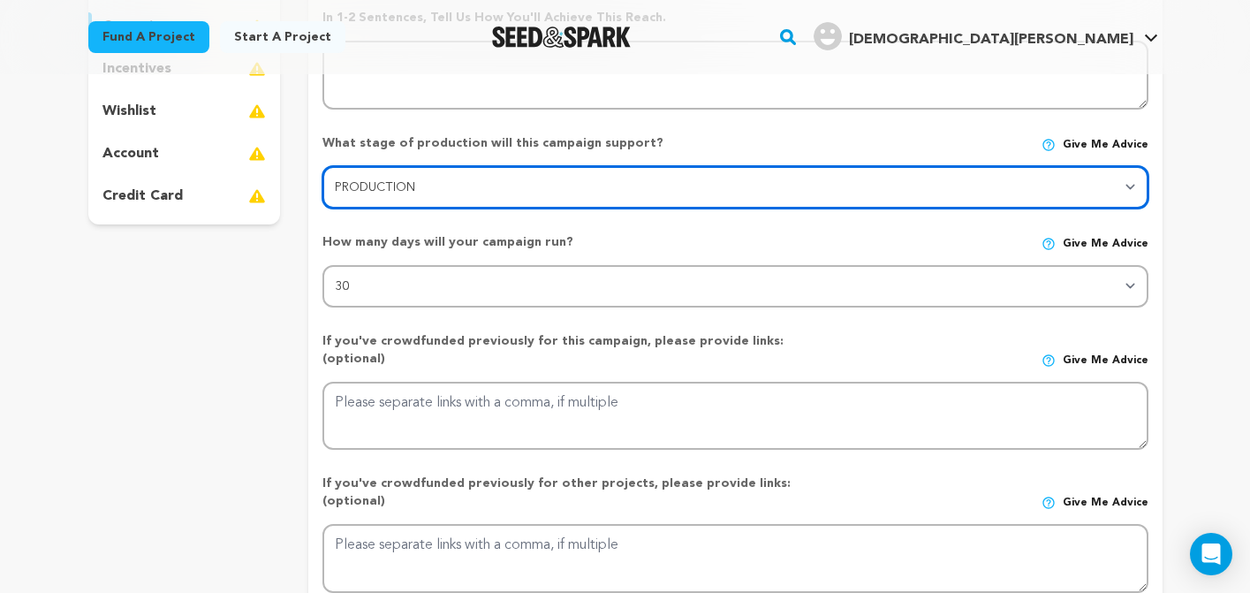
click at [1129, 184] on select "Stage DEVELOPMENT PRODUCTION POST-PRODUCTION DISTRIBUTION PRE-PRODUCTION ENHANC…" at bounding box center [734, 187] width 825 height 42
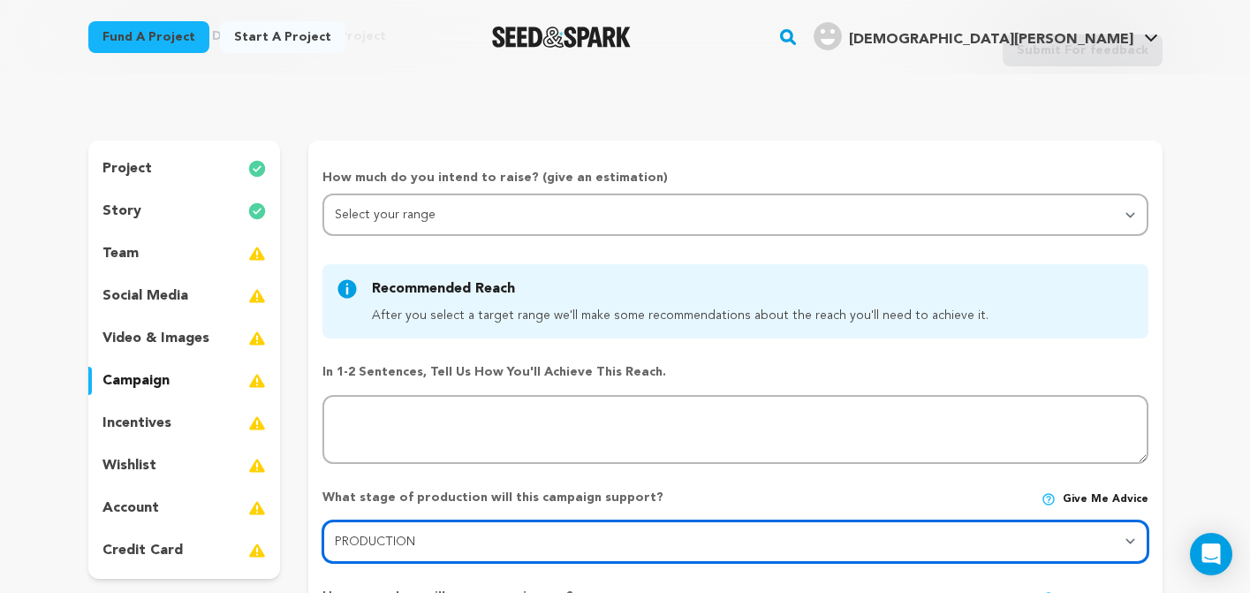
scroll to position [89, 0]
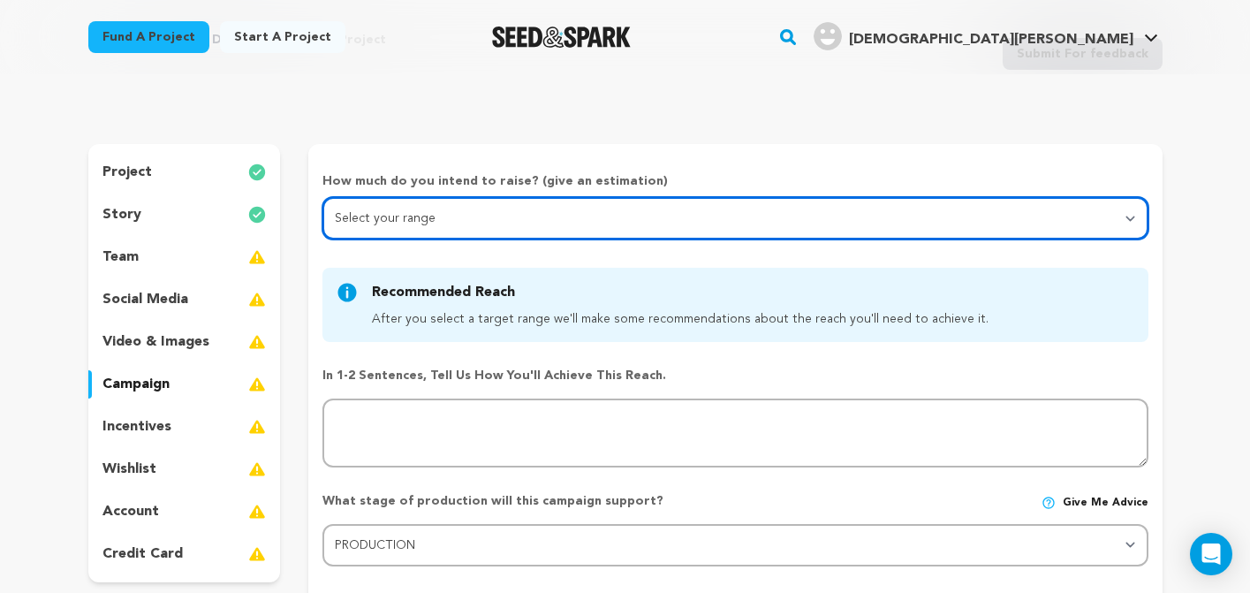
click at [383, 213] on select "Select your range Less than $10k 10k - $14k 15k - $24k 25k - $49k 50k or more" at bounding box center [734, 218] width 825 height 42
select select "2"
click at [322, 197] on select "Select your range Less than $10k 10k - $14k 15k - $24k 25k - $49k 50k or more" at bounding box center [734, 218] width 825 height 42
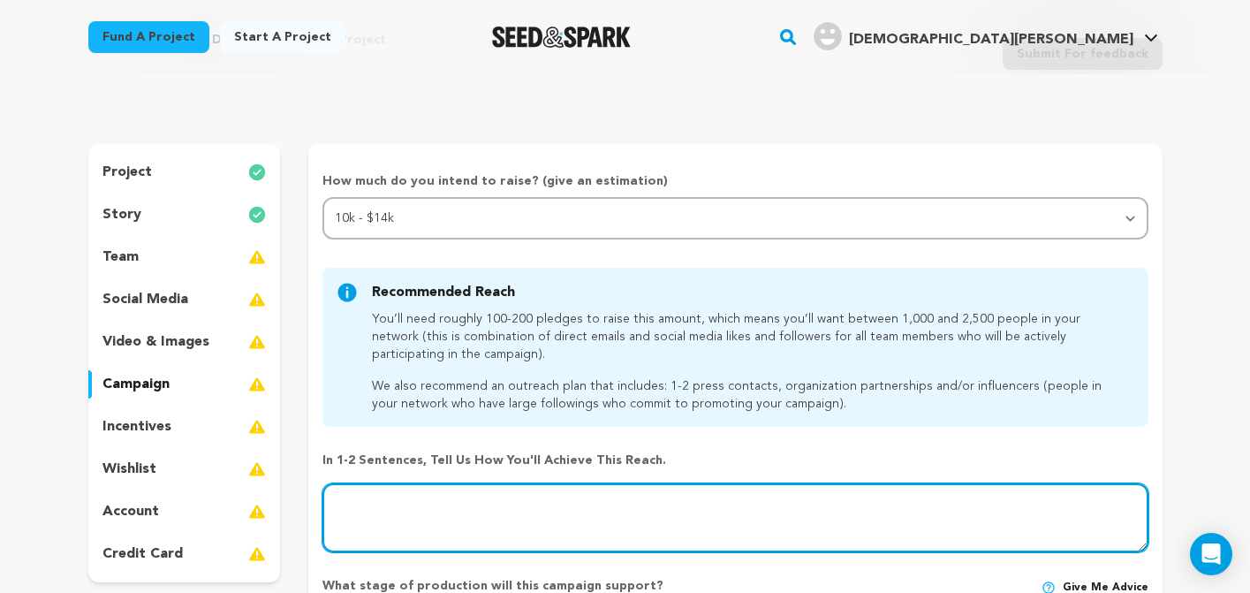
click at [366, 496] on textarea at bounding box center [734, 517] width 825 height 69
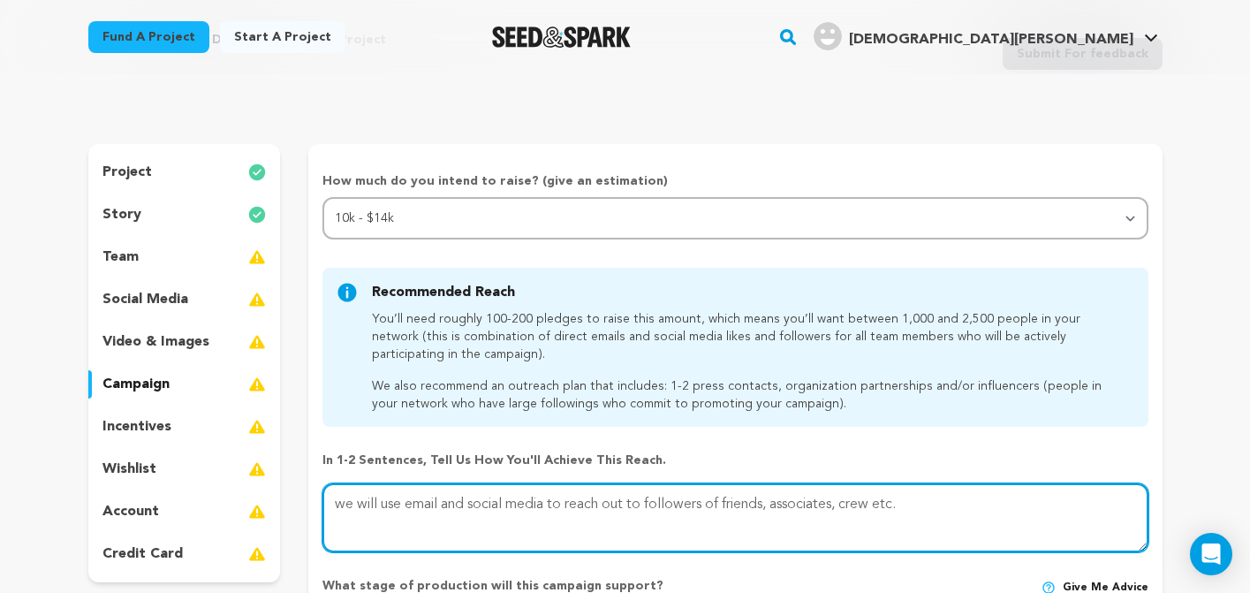
click at [347, 505] on textarea at bounding box center [734, 517] width 825 height 69
click at [926, 507] on textarea at bounding box center [734, 517] width 825 height 69
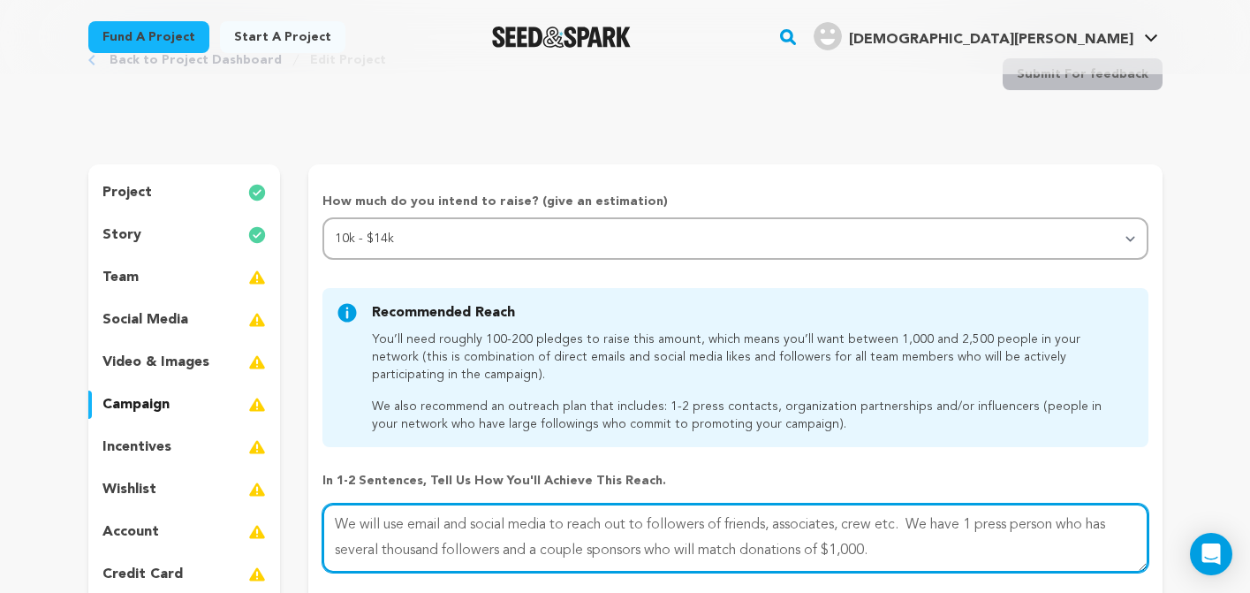
scroll to position [71, 0]
type textarea "We will use email and social media to reach out to followers of friends, associ…"
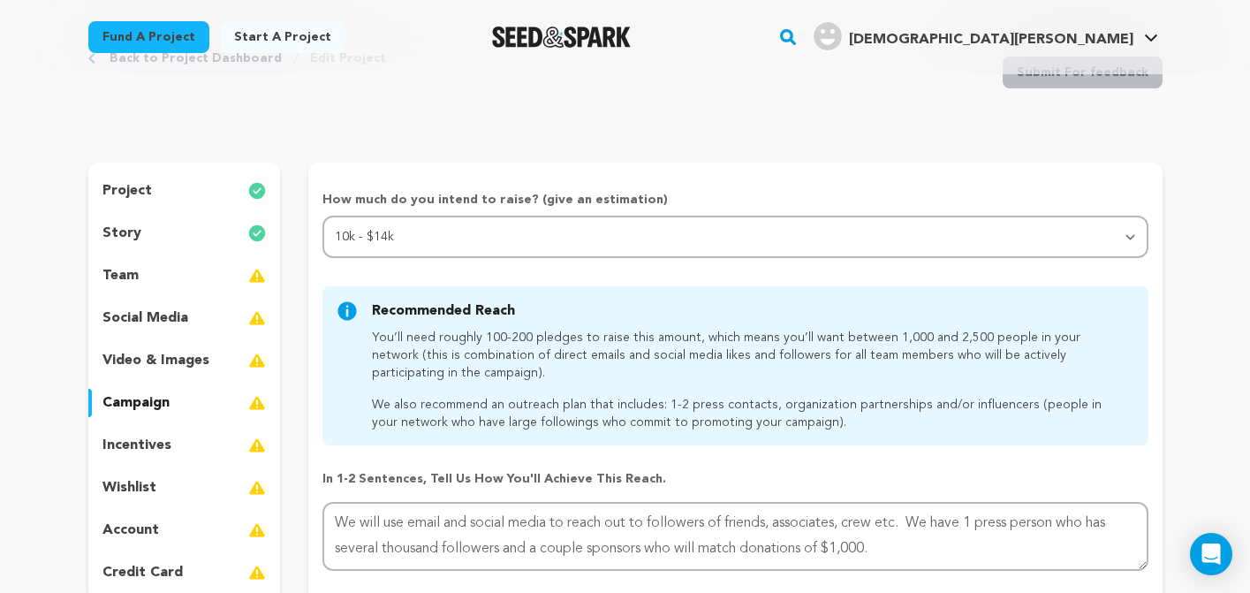
click at [173, 446] on div "incentives" at bounding box center [184, 445] width 193 height 28
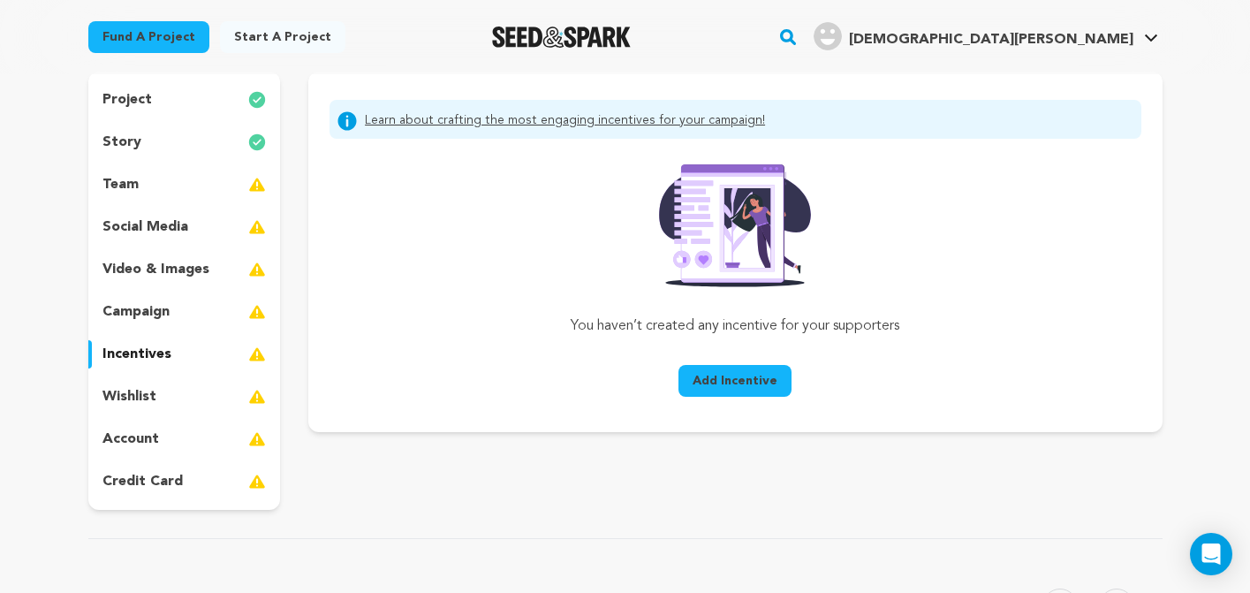
scroll to position [165, 0]
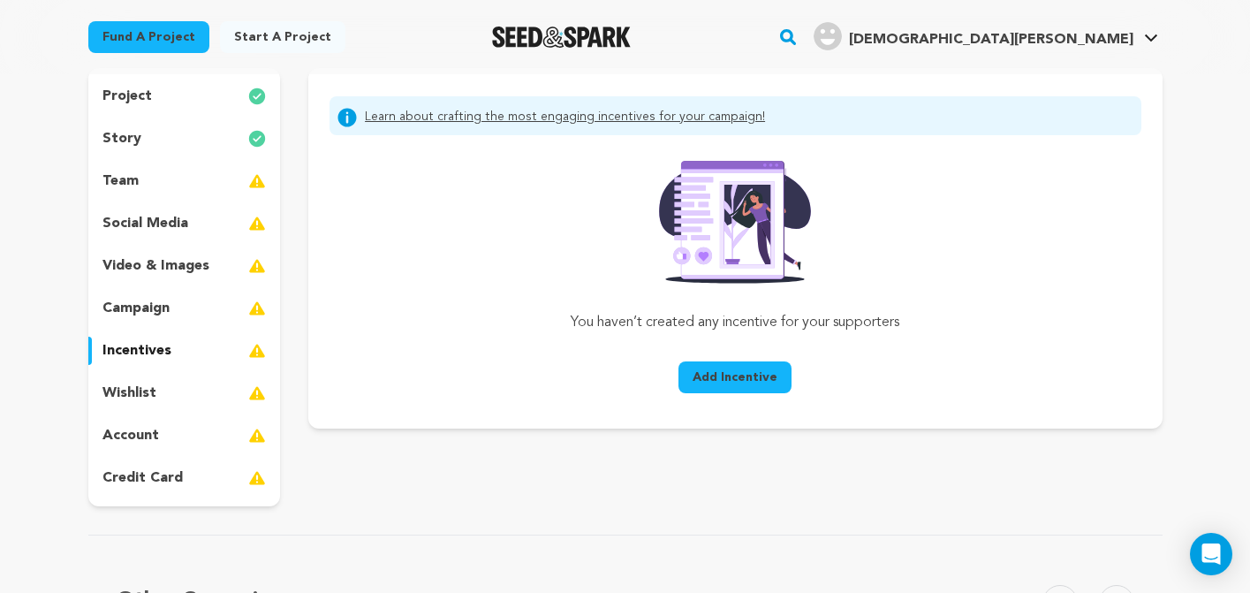
click at [544, 113] on link "Learn about crafting the most engaging incentives for your campaign!" at bounding box center [565, 117] width 400 height 21
click at [141, 394] on p "wishlist" at bounding box center [129, 392] width 54 height 21
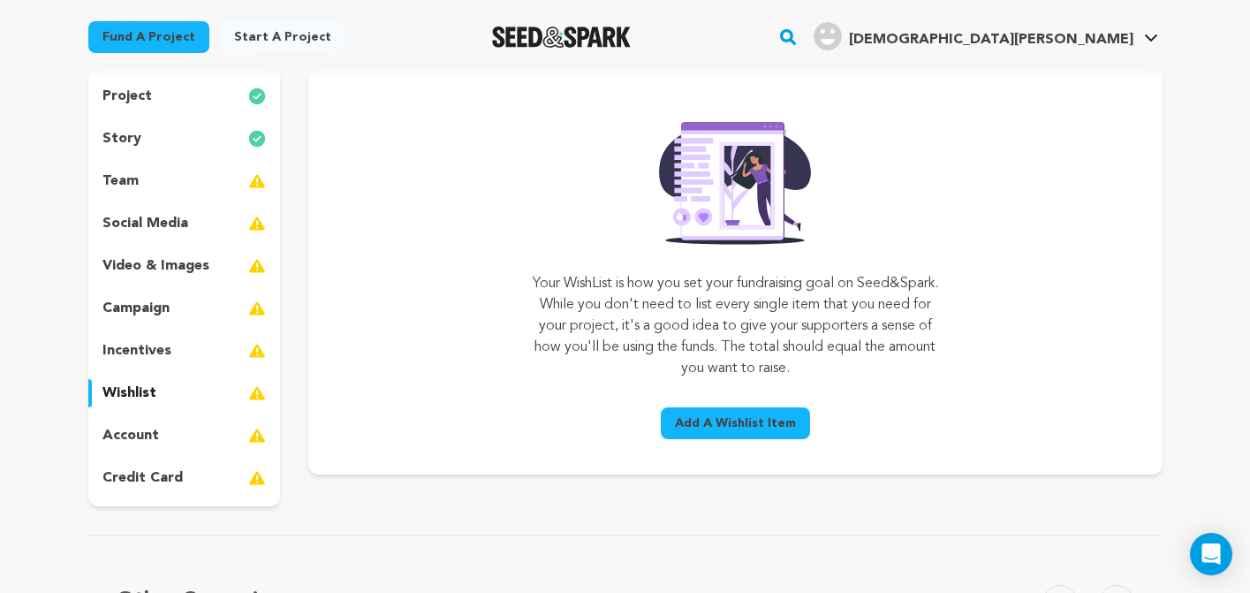
click at [132, 432] on p "account" at bounding box center [130, 435] width 57 height 21
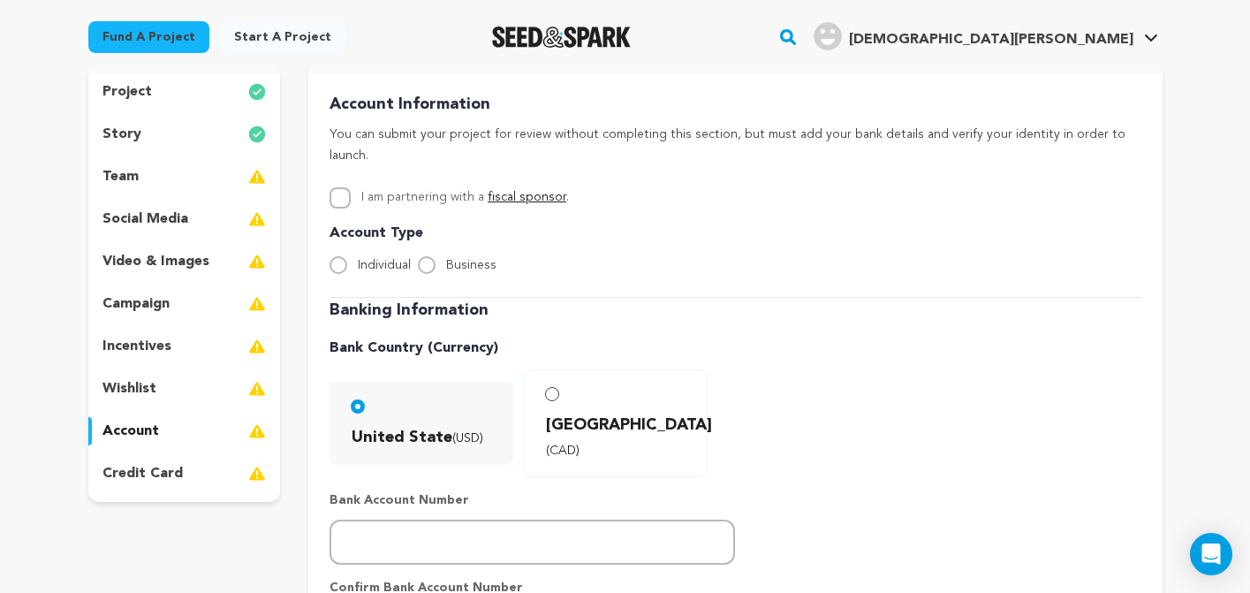
scroll to position [193, 0]
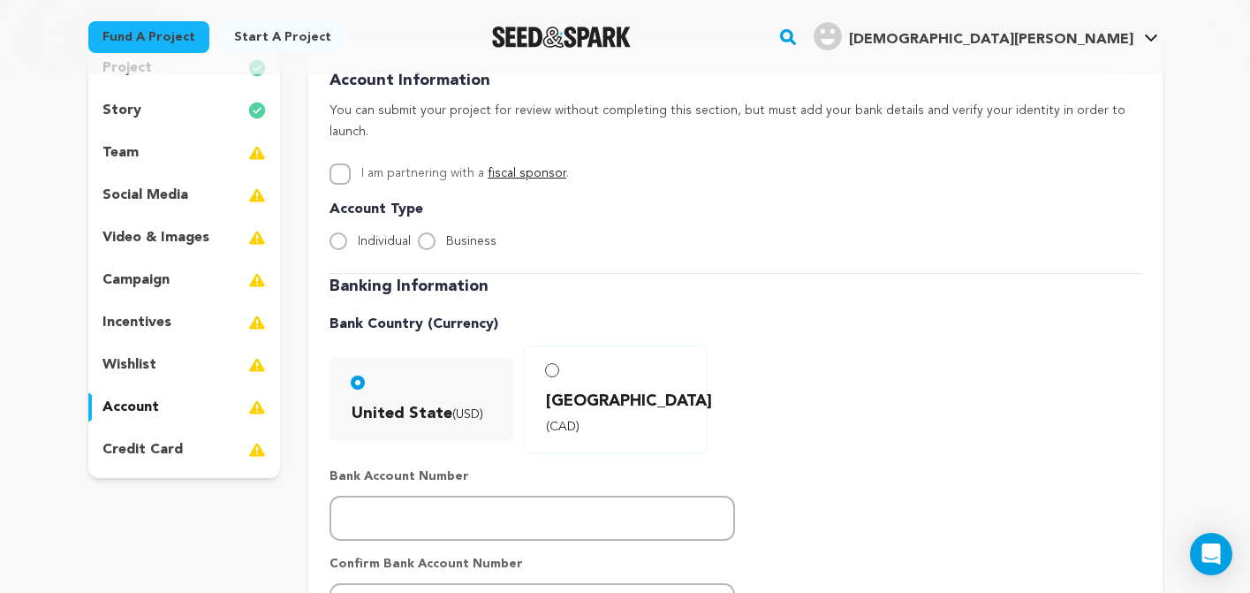
click at [155, 441] on p "credit card" at bounding box center [142, 449] width 80 height 21
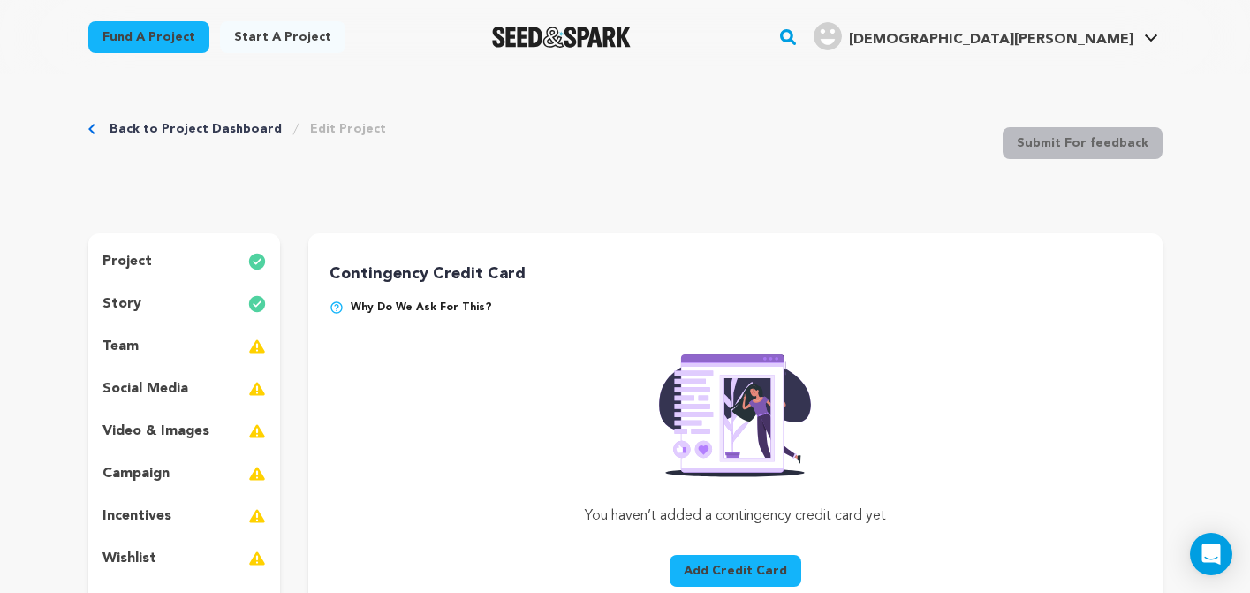
click at [125, 340] on p "team" at bounding box center [120, 346] width 36 height 21
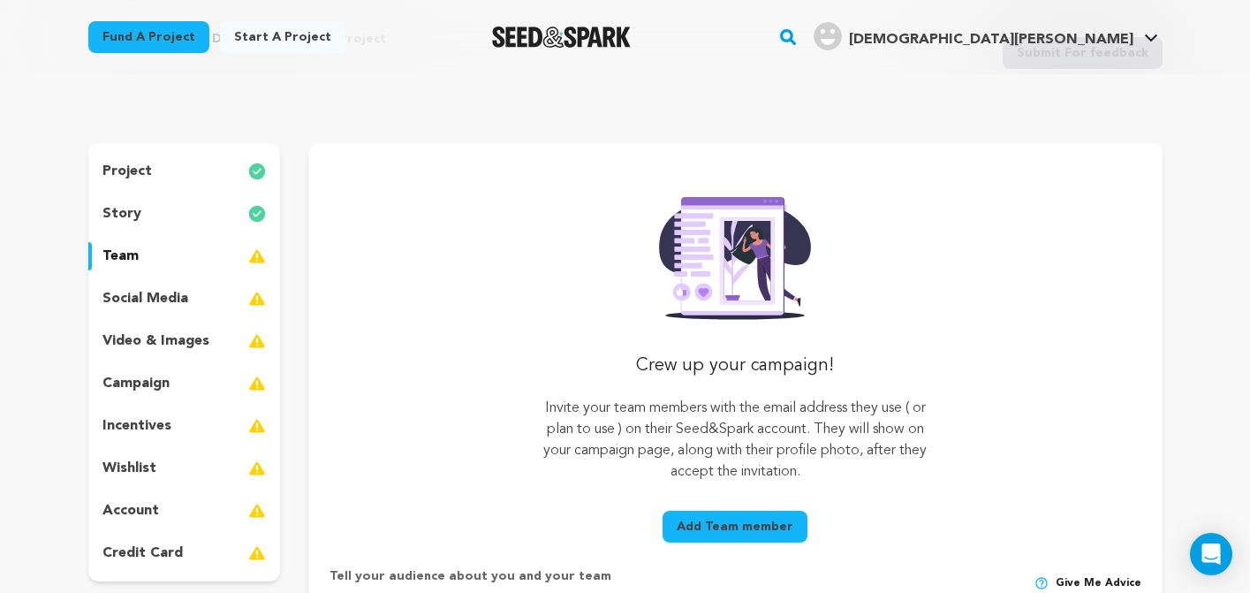
scroll to position [94, 0]
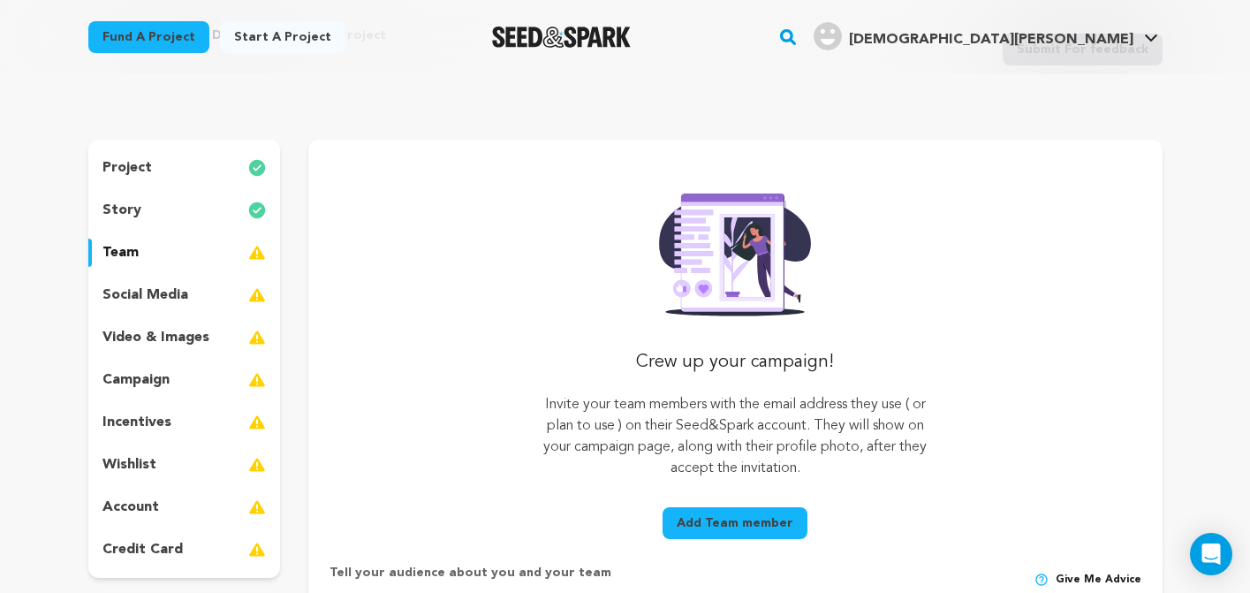
click at [147, 296] on p "social media" at bounding box center [145, 294] width 86 height 21
